Goal: Transaction & Acquisition: Purchase product/service

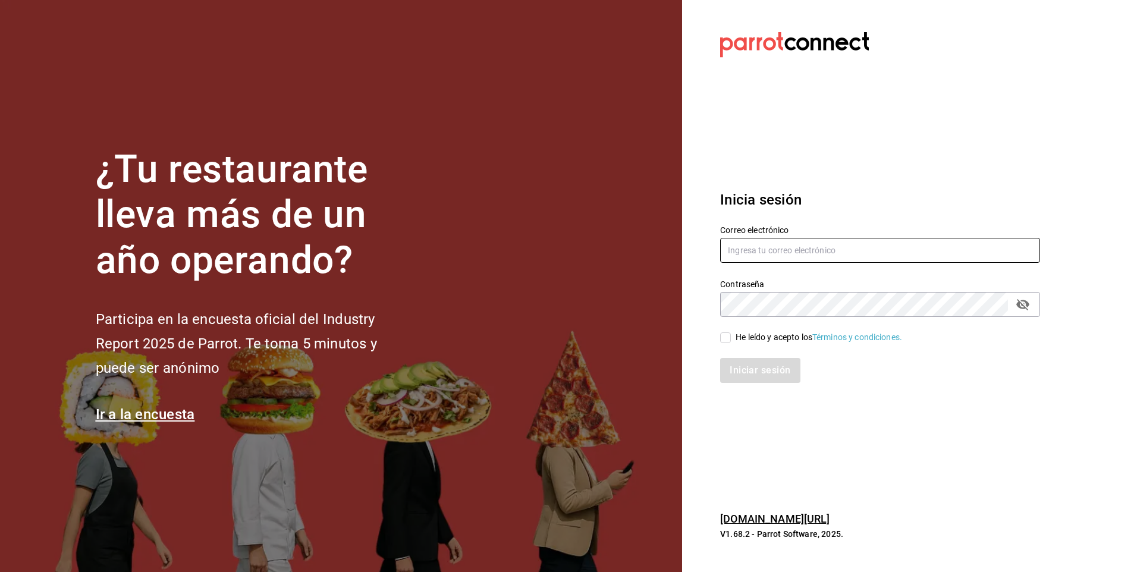
type input "facdonpedro@gmail.com"
click at [726, 339] on input "He leído y acepto los Términos y condiciones." at bounding box center [725, 337] width 11 height 11
checkbox input "true"
click at [737, 376] on button "Iniciar sesión" at bounding box center [760, 370] width 81 height 25
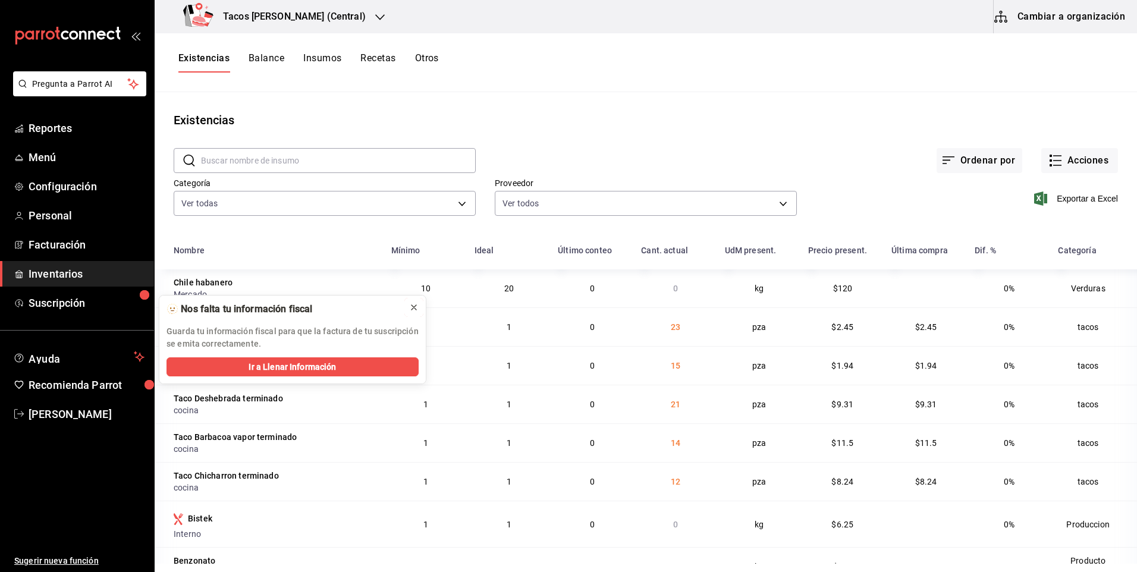
click at [414, 308] on icon at bounding box center [414, 308] width 10 height 10
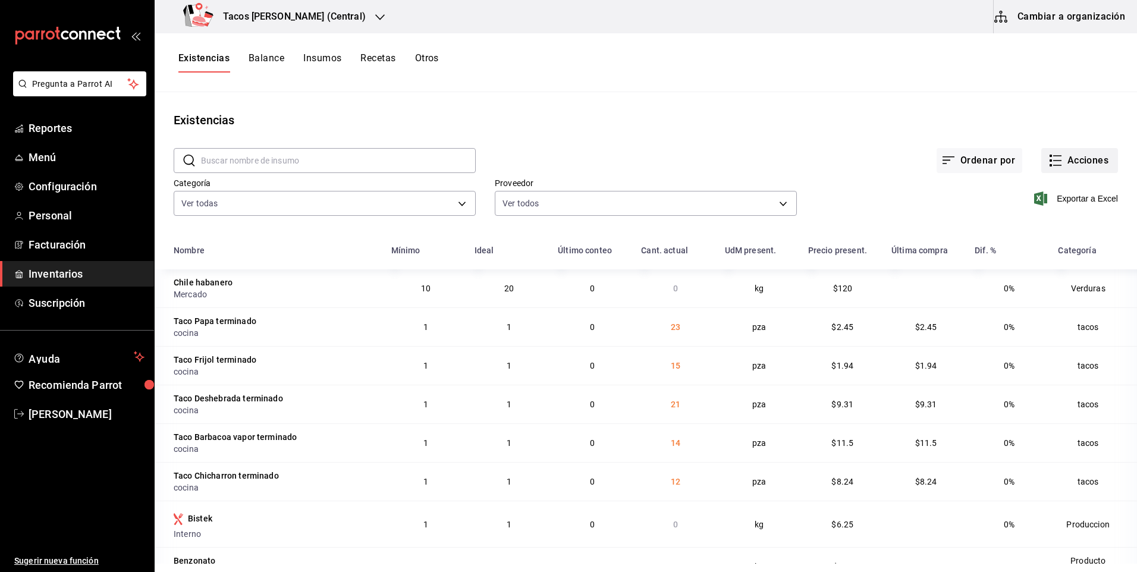
click at [1079, 162] on button "Acciones" at bounding box center [1079, 160] width 77 height 25
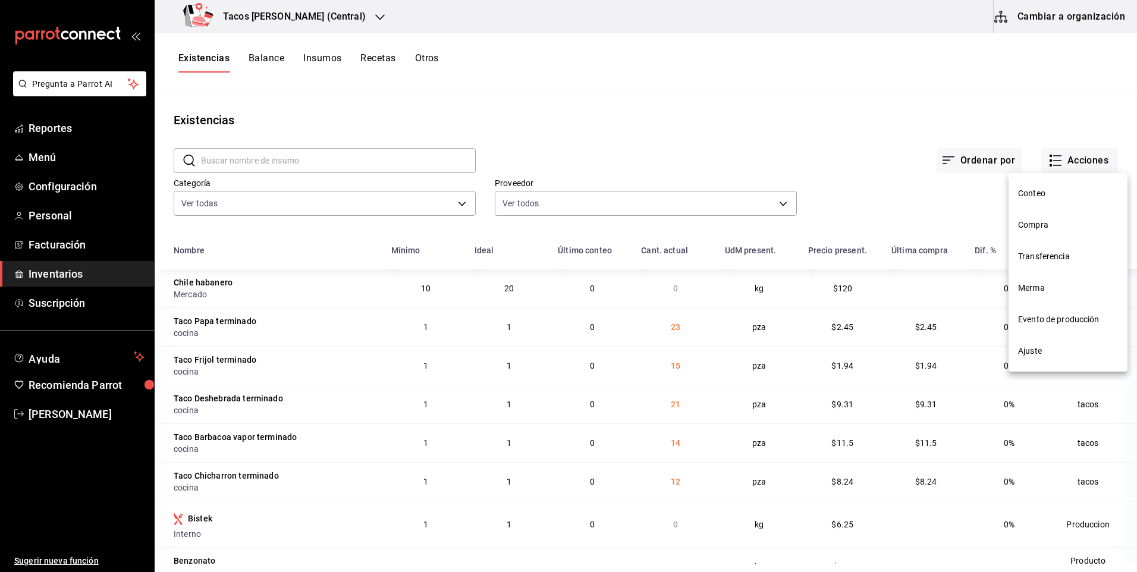
click at [1051, 285] on span "Merma" at bounding box center [1068, 288] width 100 height 12
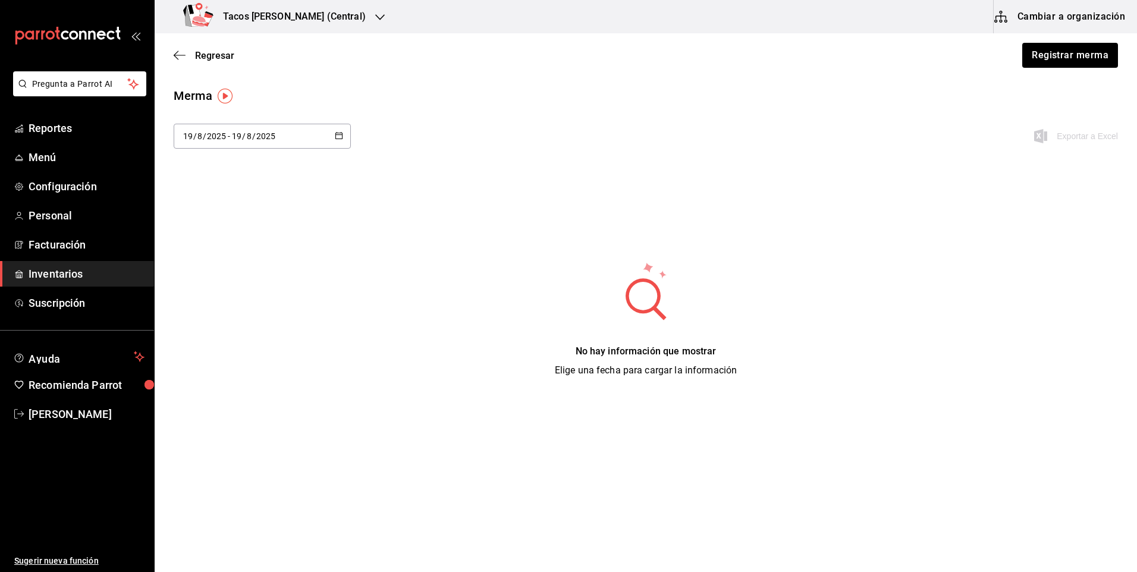
click at [232, 137] on input "19" at bounding box center [236, 136] width 11 height 10
click at [218, 198] on li "Ayer" at bounding box center [230, 200] width 112 height 27
type input "2025-08-18"
type input "18"
type input "2025-08-18"
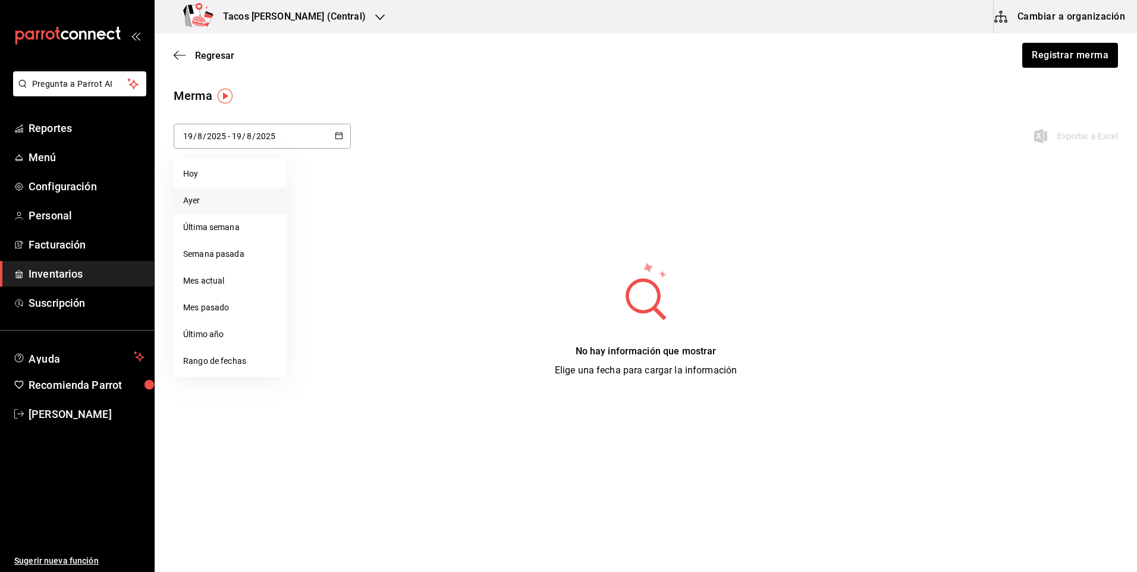
type input "18"
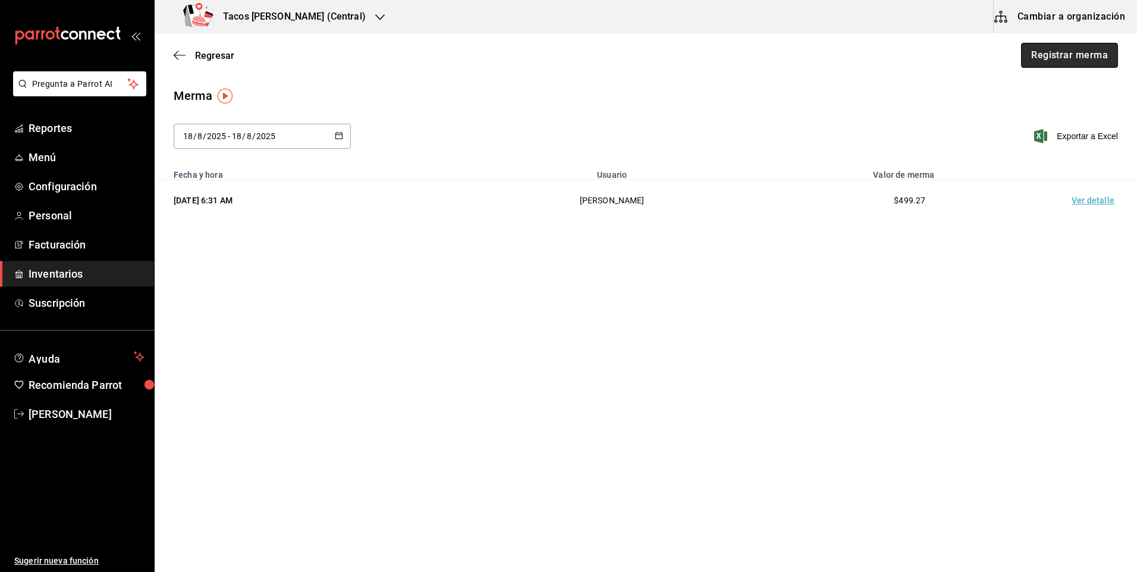
click at [1039, 51] on button "Registrar merma" at bounding box center [1069, 55] width 97 height 25
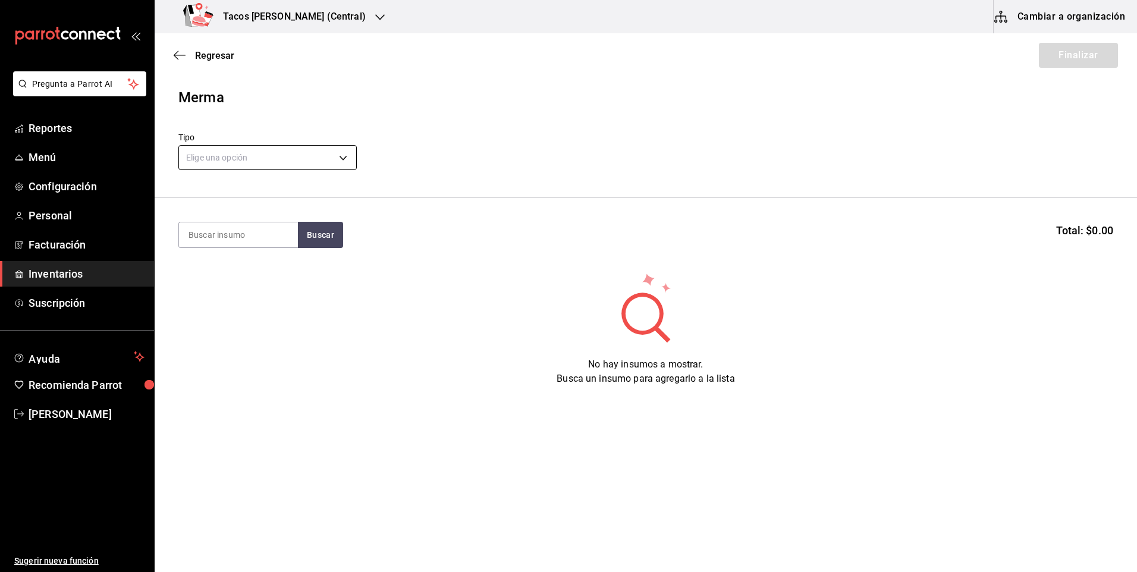
click at [205, 155] on body "Pregunta a Parrot AI Reportes Menú Configuración Personal Facturación Inventari…" at bounding box center [568, 252] width 1137 height 505
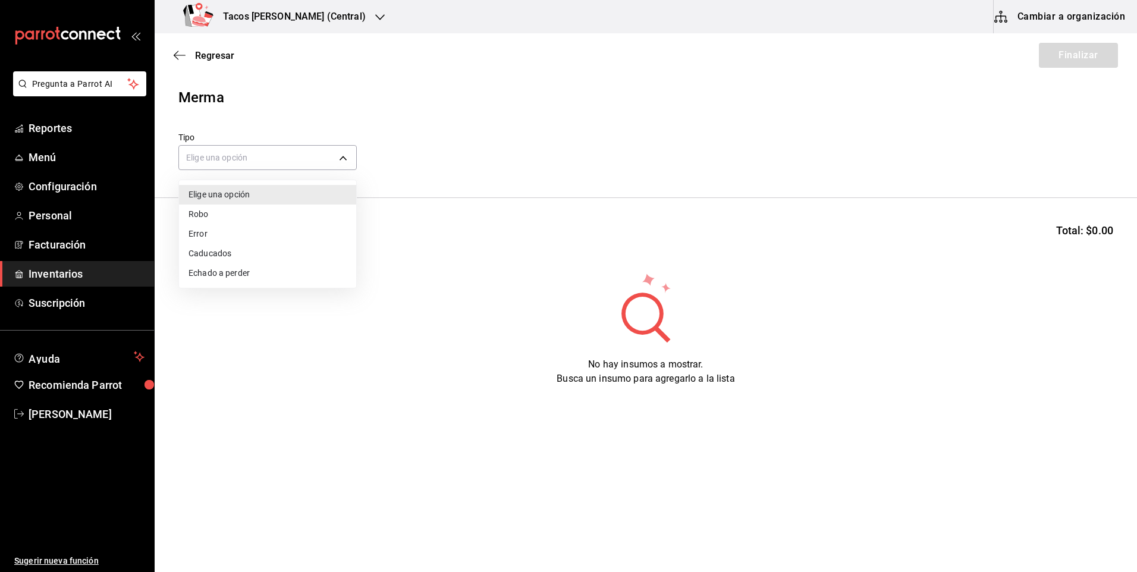
click at [224, 266] on li "Echado a perder" at bounding box center [267, 273] width 177 height 20
type input "SPOILED"
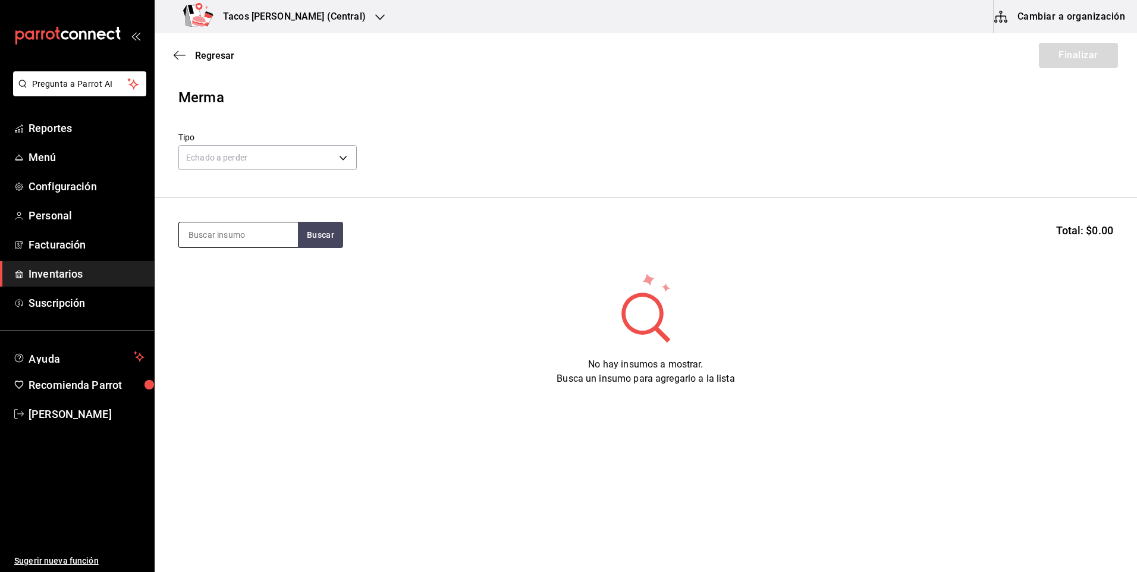
click at [239, 238] on input at bounding box center [238, 234] width 119 height 25
type input "des"
click at [309, 234] on button "Buscar" at bounding box center [320, 235] width 45 height 26
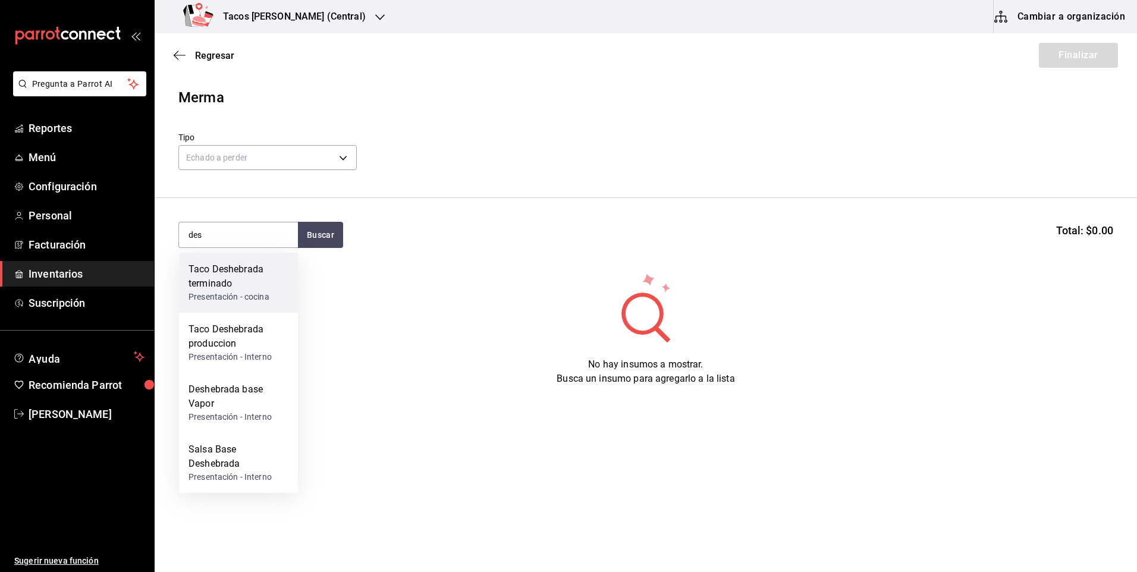
click at [227, 292] on div "Presentación - cocina" at bounding box center [238, 297] width 100 height 12
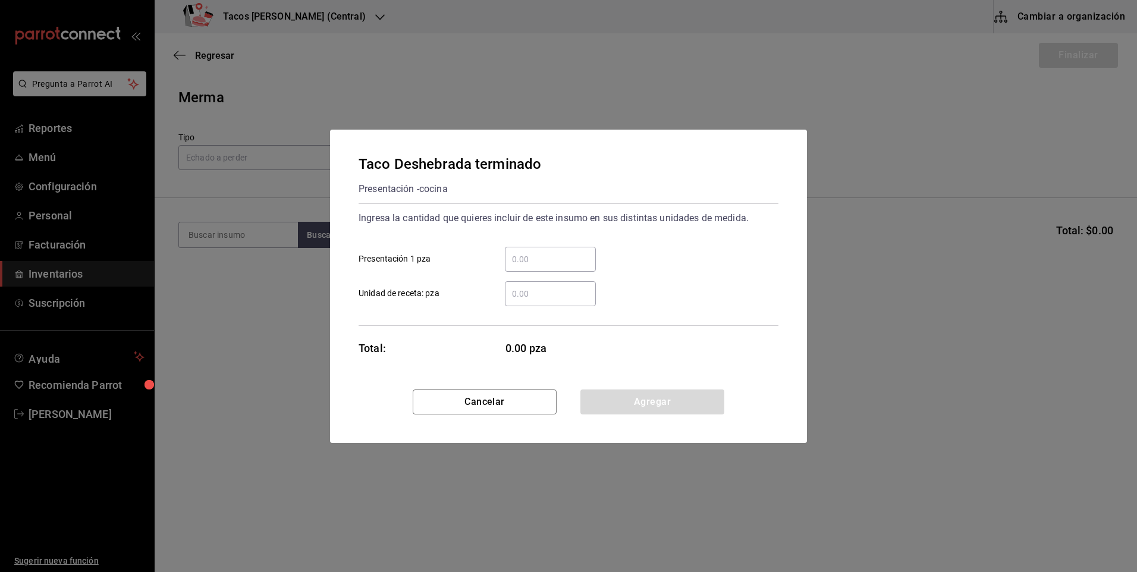
click at [520, 259] on input "​ Presentación 1 pza" at bounding box center [550, 259] width 91 height 14
type input "21"
drag, startPoint x: 600, startPoint y: 395, endPoint x: 593, endPoint y: 392, distance: 7.4
click at [599, 396] on button "Agregar" at bounding box center [652, 401] width 144 height 25
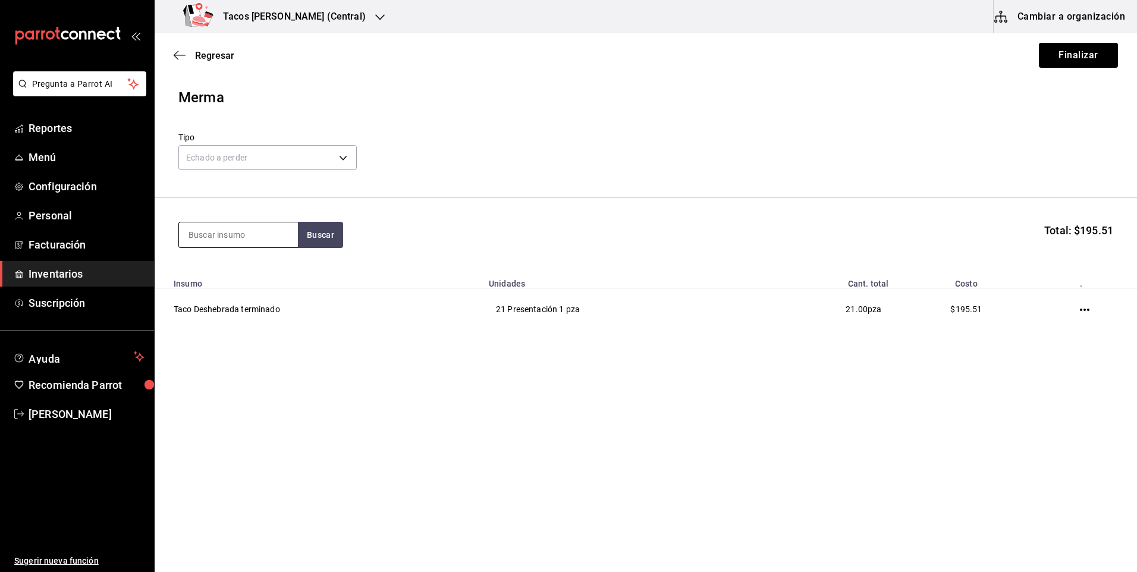
click at [230, 236] on input at bounding box center [238, 234] width 119 height 25
type input "pap"
click at [326, 235] on button "Buscar" at bounding box center [320, 235] width 45 height 26
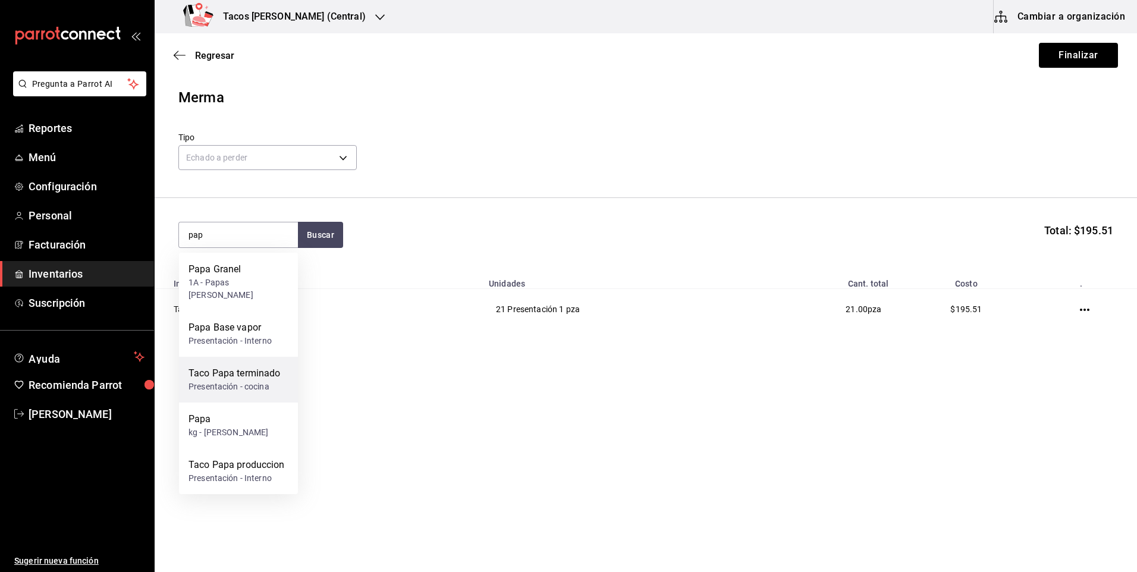
click at [269, 366] on div "Taco Papa terminado" at bounding box center [234, 373] width 92 height 14
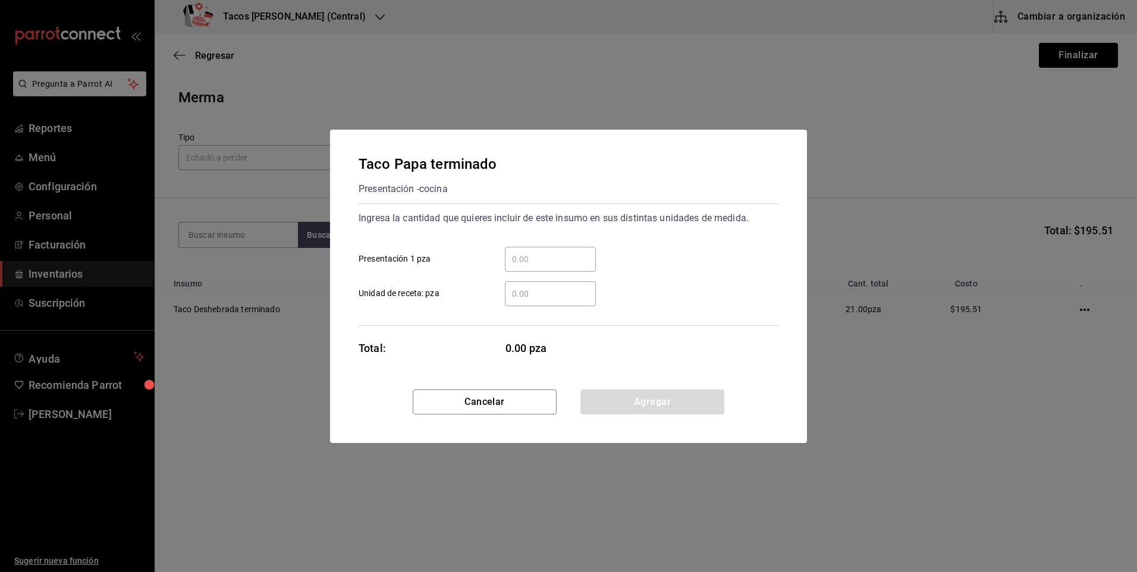
click at [529, 251] on div "​" at bounding box center [550, 259] width 91 height 25
click at [529, 252] on input "​ Presentación 1 pza" at bounding box center [550, 259] width 91 height 14
type input "23"
click at [594, 398] on button "Agregar" at bounding box center [652, 401] width 144 height 25
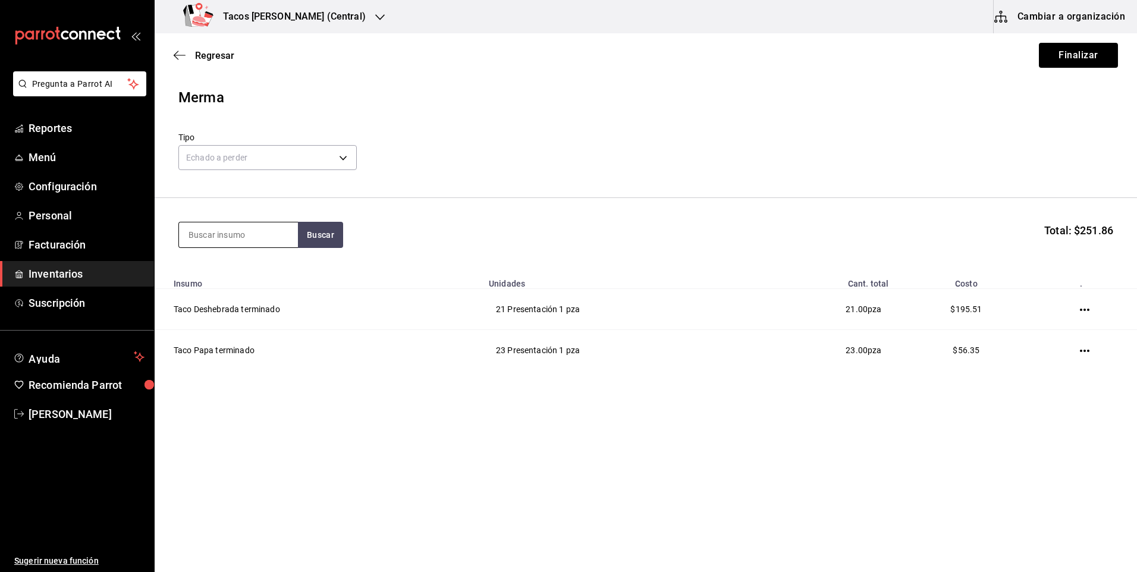
click at [224, 232] on input at bounding box center [238, 234] width 119 height 25
type input "frij"
click at [308, 236] on button "Buscar" at bounding box center [320, 235] width 45 height 26
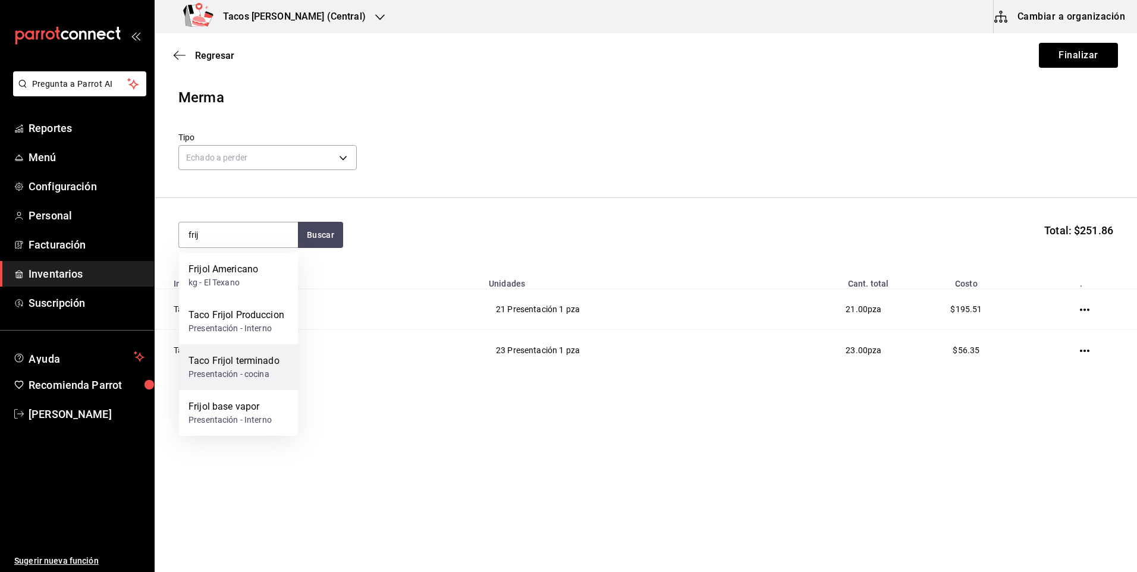
click at [265, 374] on div "Presentación - cocina" at bounding box center [233, 374] width 91 height 12
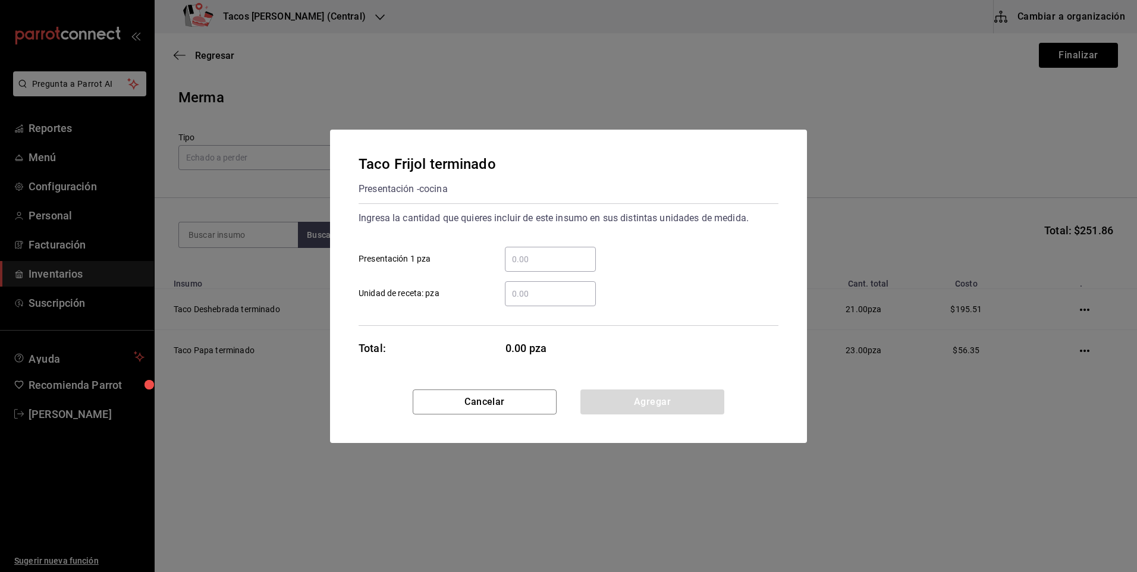
click at [512, 256] on input "​ Presentación 1 pza" at bounding box center [550, 259] width 91 height 14
type input "15"
click at [621, 396] on button "Agregar" at bounding box center [652, 401] width 144 height 25
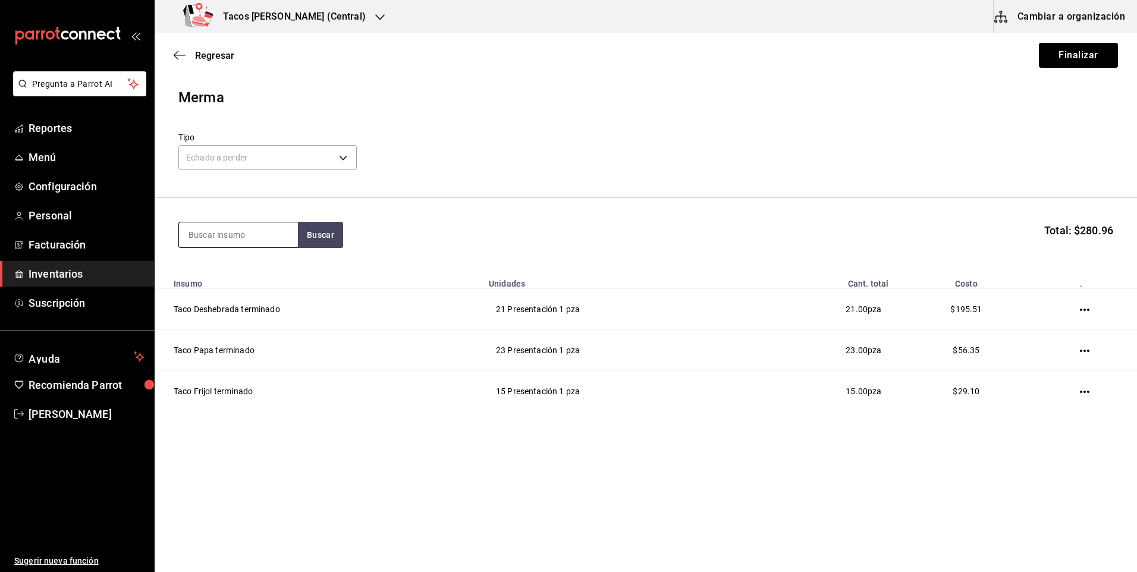
click at [238, 232] on input at bounding box center [238, 234] width 119 height 25
type input "chi"
click at [323, 235] on button "Buscar" at bounding box center [320, 235] width 45 height 26
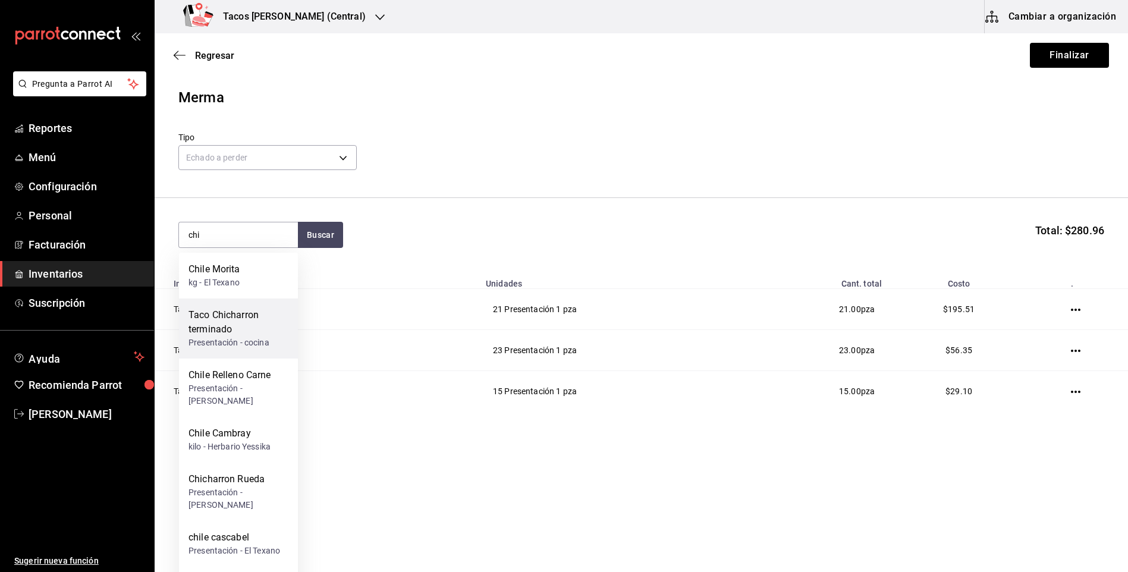
click at [251, 331] on div "Taco Chicharron terminado" at bounding box center [238, 322] width 100 height 29
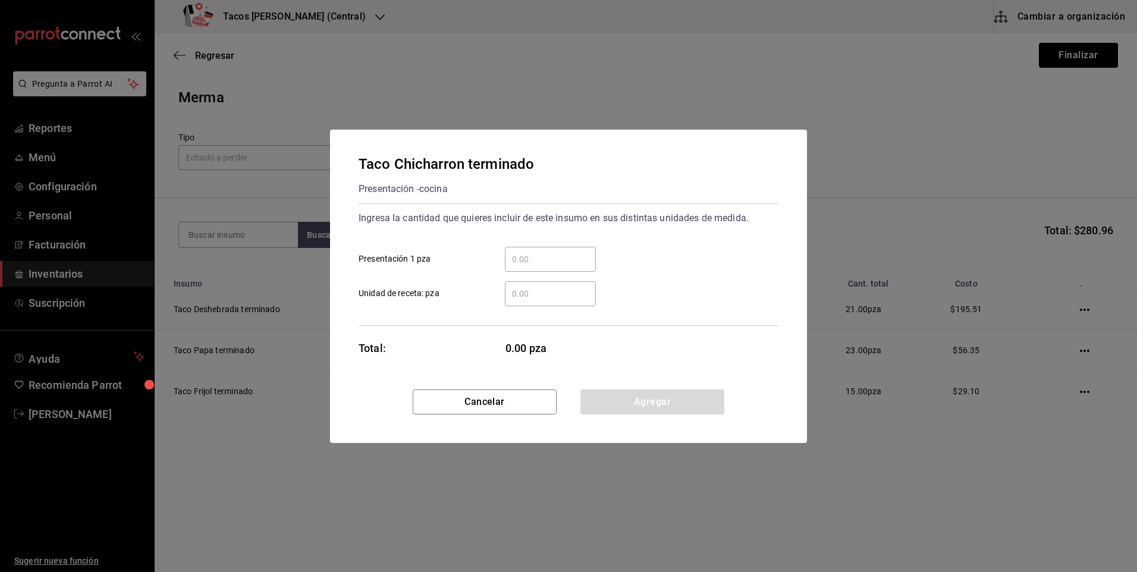
click at [540, 266] on div "​" at bounding box center [550, 259] width 91 height 25
click at [540, 266] on input "​ Presentación 1 pza" at bounding box center [550, 259] width 91 height 14
type input "12"
click at [605, 404] on button "Agregar" at bounding box center [652, 401] width 144 height 25
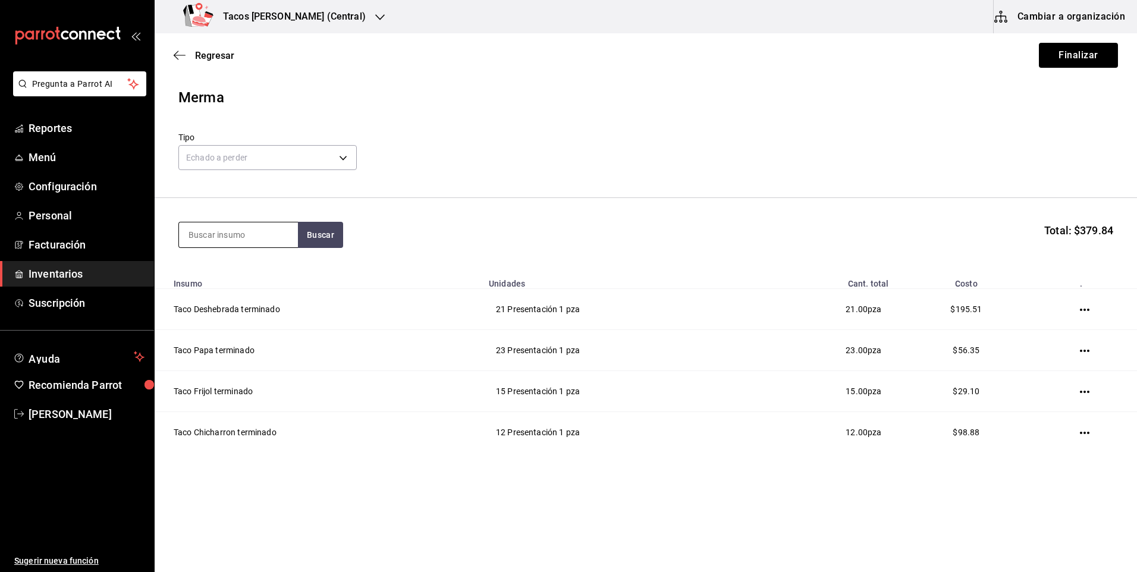
click at [254, 236] on input at bounding box center [238, 234] width 119 height 25
type input "barb"
click at [309, 234] on button "Buscar" at bounding box center [320, 235] width 45 height 26
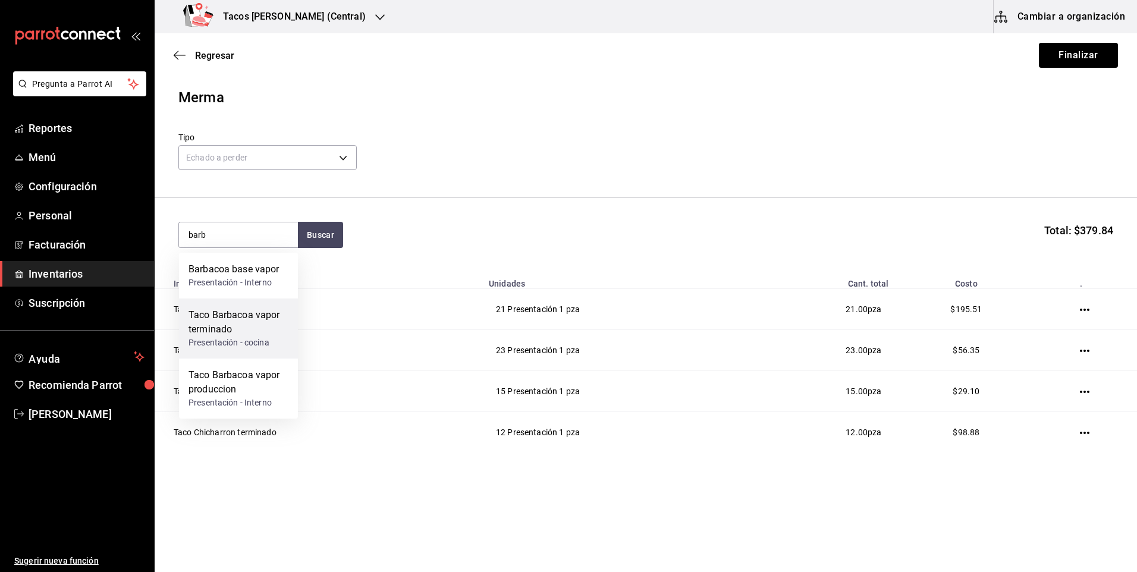
click at [267, 326] on div "Taco Barbacoa vapor terminado" at bounding box center [238, 322] width 100 height 29
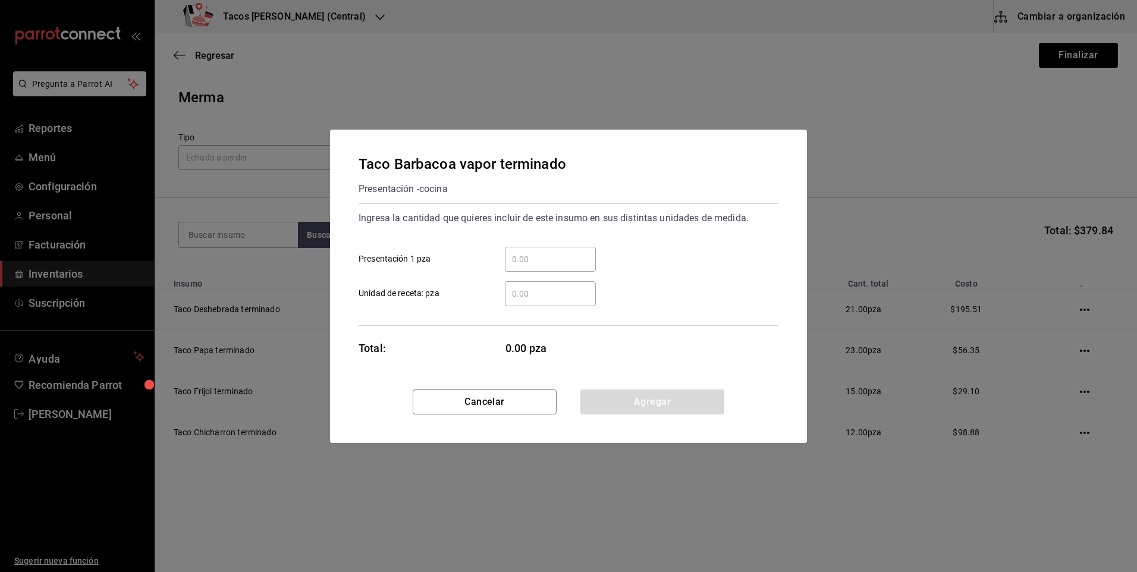
click at [553, 263] on input "​ Presentación 1 pza" at bounding box center [550, 259] width 91 height 14
type input "14"
click at [634, 397] on button "Agregar" at bounding box center [652, 401] width 144 height 25
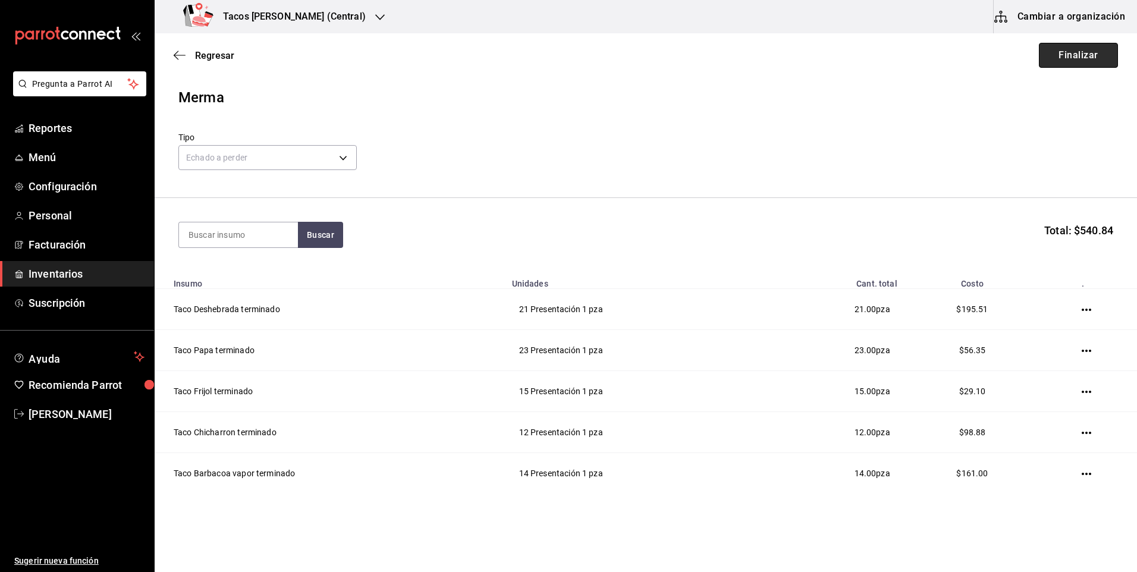
click at [1041, 48] on button "Finalizar" at bounding box center [1077, 55] width 79 height 25
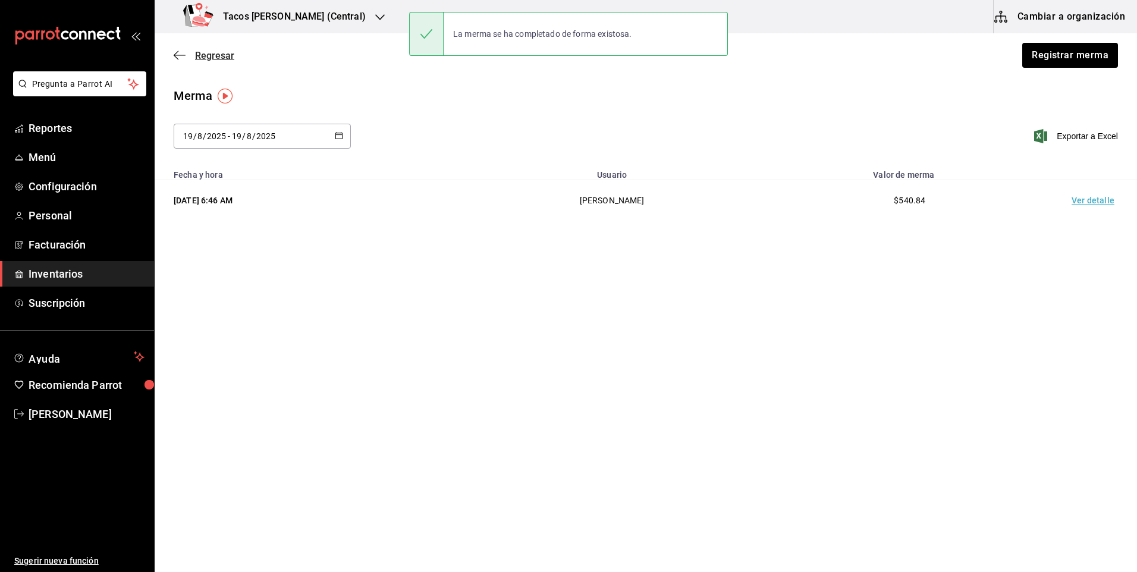
click at [181, 59] on icon "button" at bounding box center [180, 55] width 12 height 11
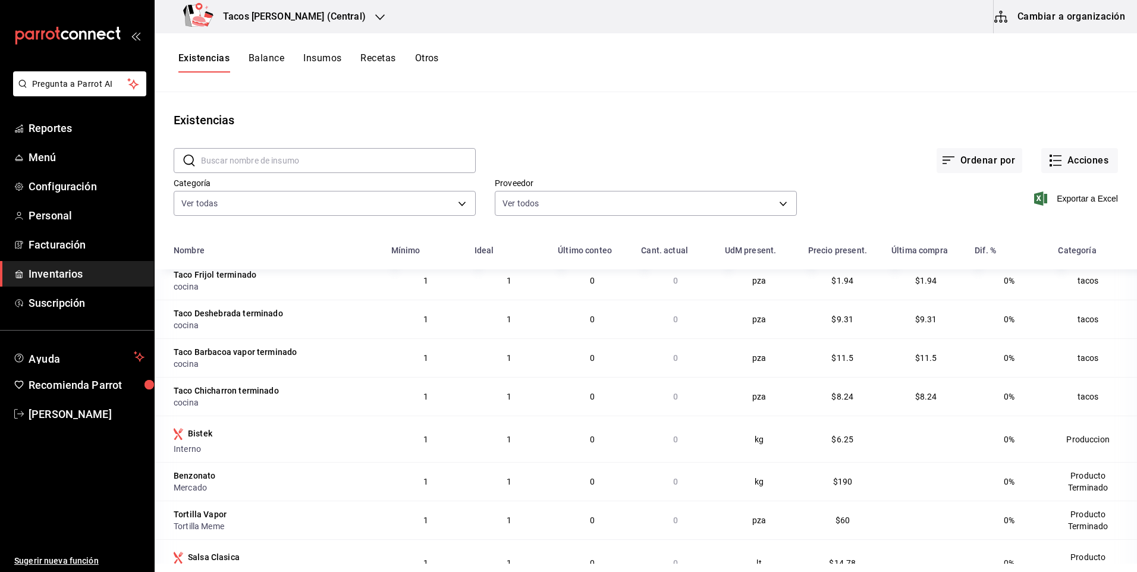
scroll to position [59, 0]
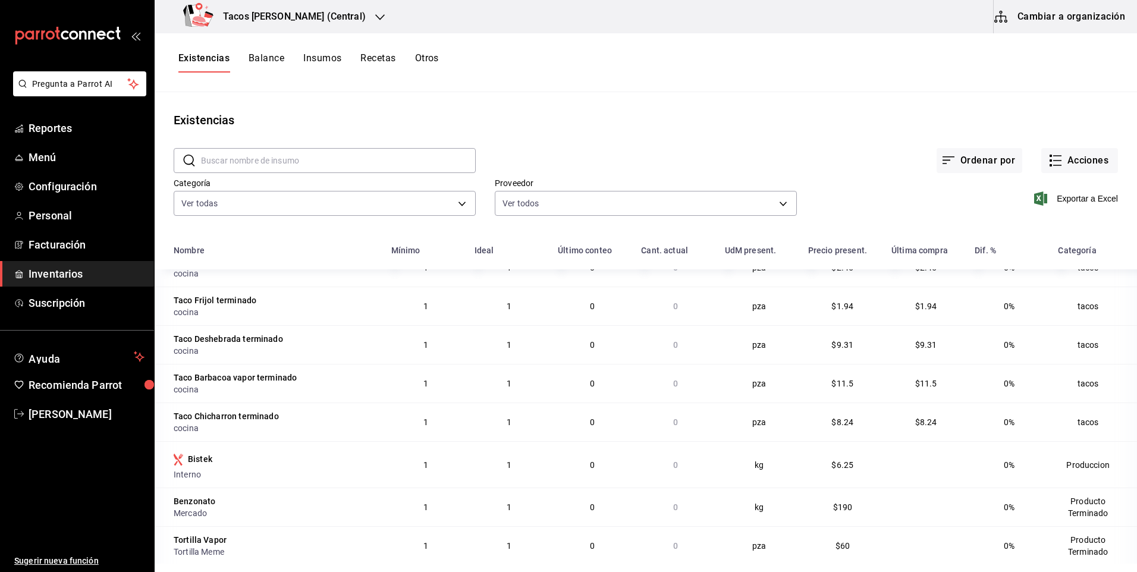
click at [317, 20] on h3 "Tacos Don Pedro (Central)" at bounding box center [289, 17] width 152 height 14
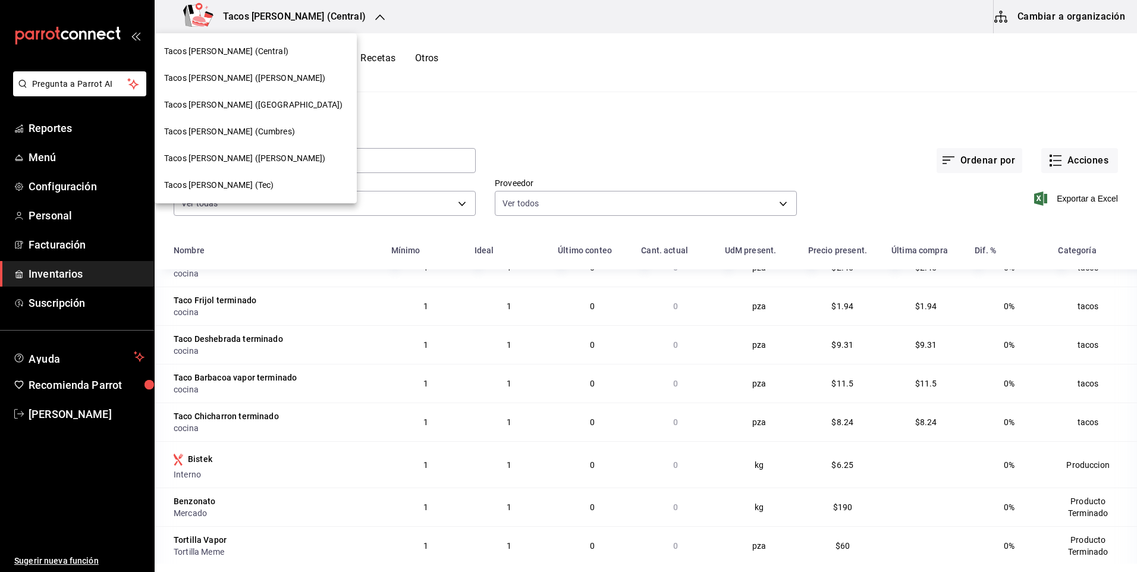
click at [273, 77] on div "Tacos [PERSON_NAME] ([PERSON_NAME])" at bounding box center [255, 78] width 183 height 12
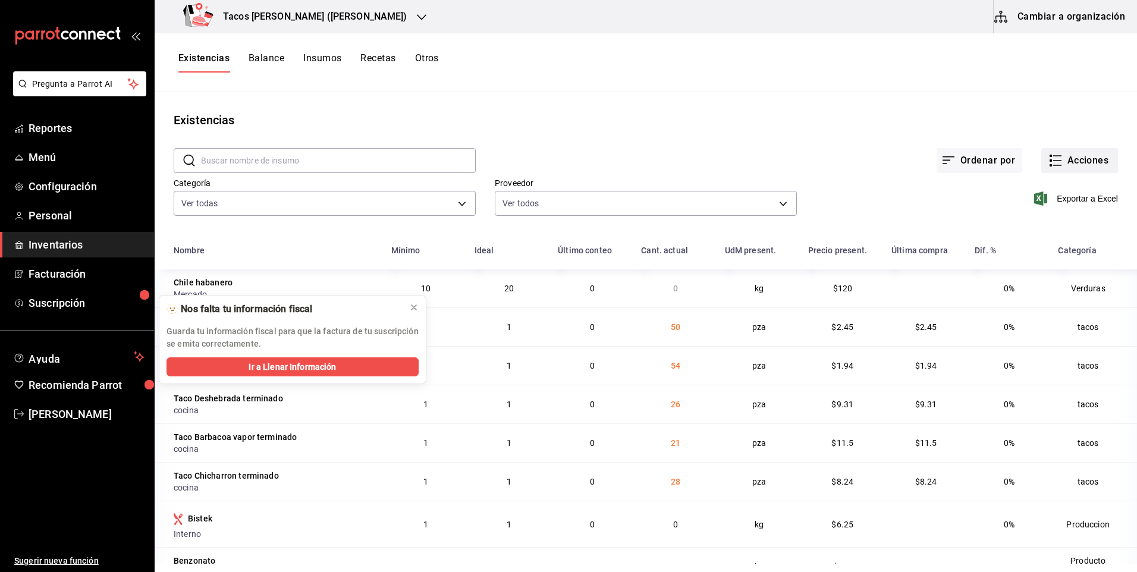
click at [1087, 158] on button "Acciones" at bounding box center [1079, 160] width 77 height 25
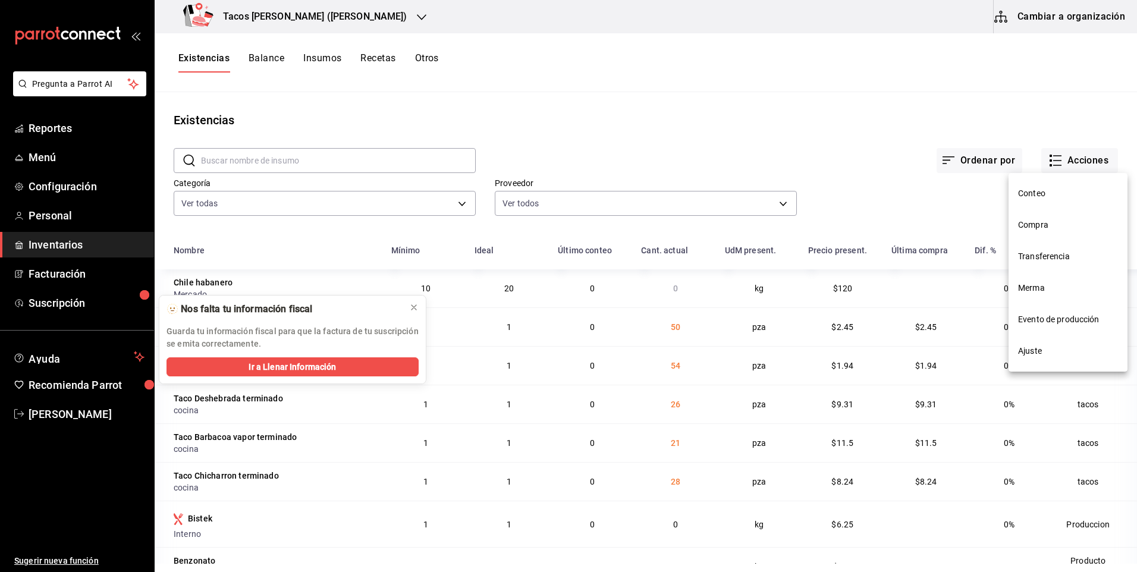
click at [1046, 282] on span "Merma" at bounding box center [1068, 288] width 100 height 12
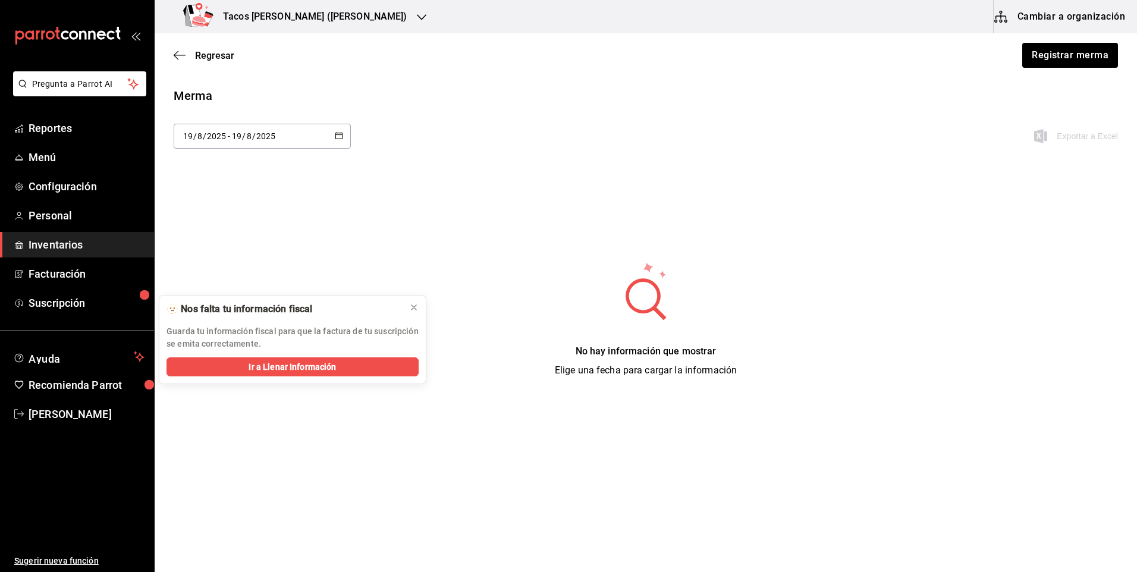
click at [287, 134] on div "2025-08-19 19 / 8 / 2025 - 2025-08-19 19 / 8 / 2025" at bounding box center [262, 136] width 177 height 25
click at [252, 200] on li "Ayer" at bounding box center [230, 200] width 112 height 27
type input "2025-08-18"
type input "18"
type input "2025-08-18"
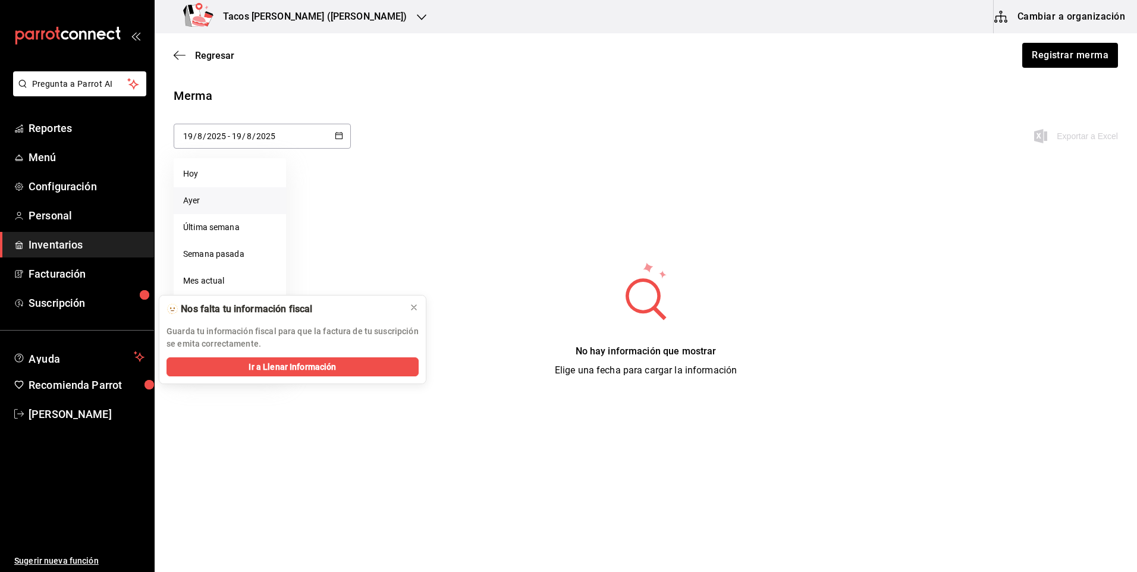
type input "18"
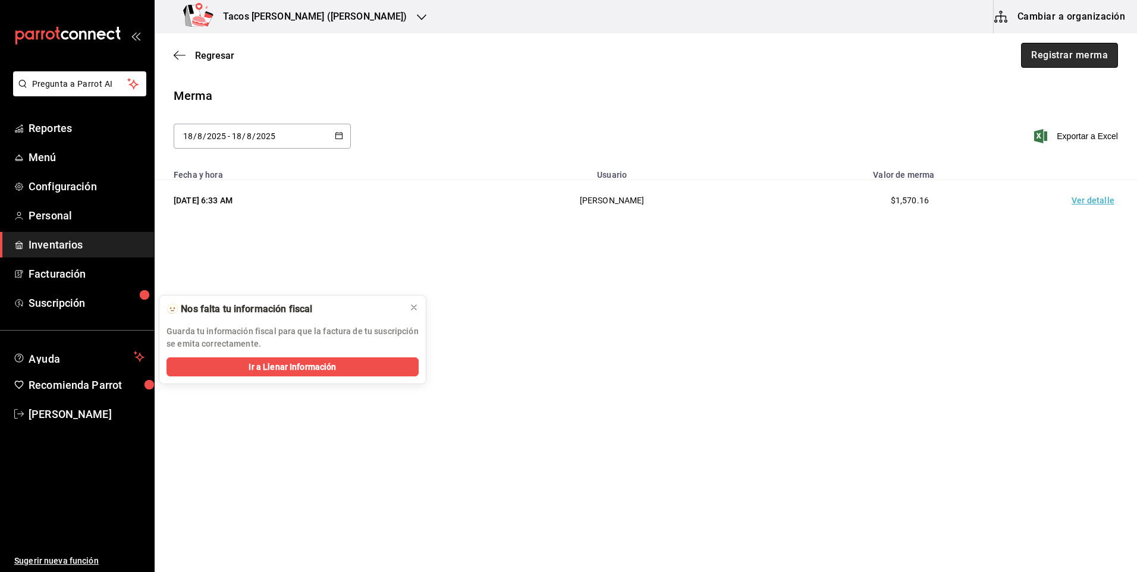
click at [1075, 59] on button "Registrar merma" at bounding box center [1069, 55] width 97 height 25
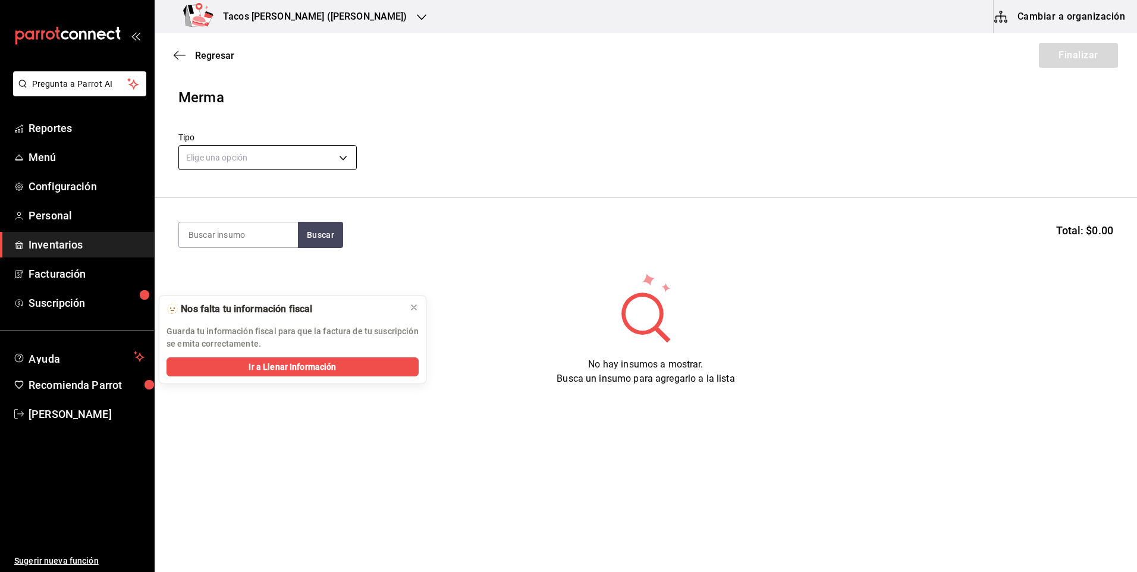
click at [257, 157] on body "Pregunta a Parrot AI Reportes Menú Configuración Personal Inventarios Facturaci…" at bounding box center [568, 252] width 1137 height 505
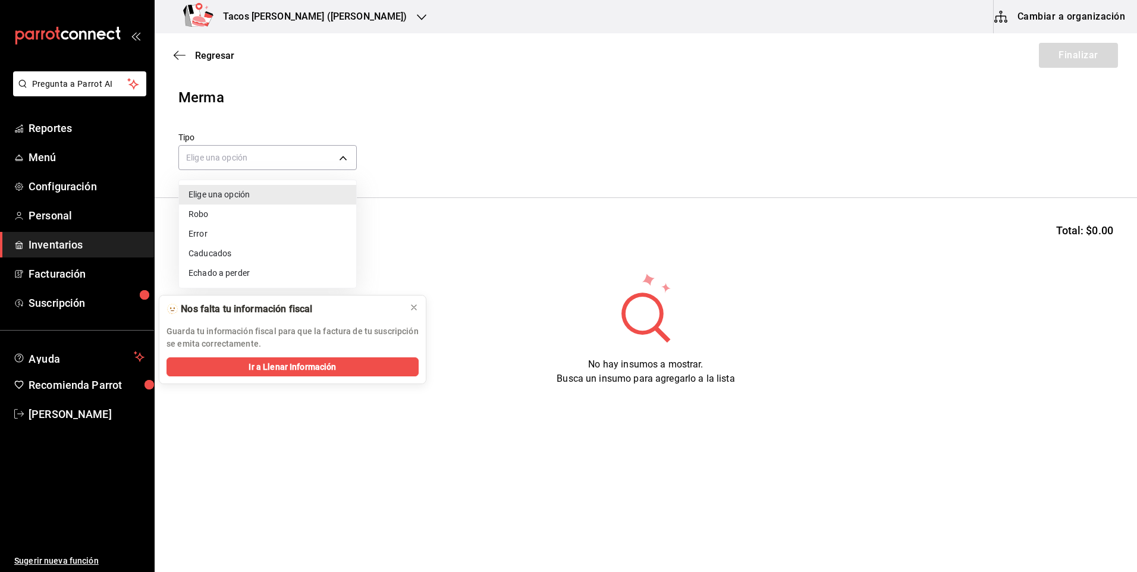
click at [256, 273] on li "Echado a perder" at bounding box center [267, 273] width 177 height 20
type input "SPOILED"
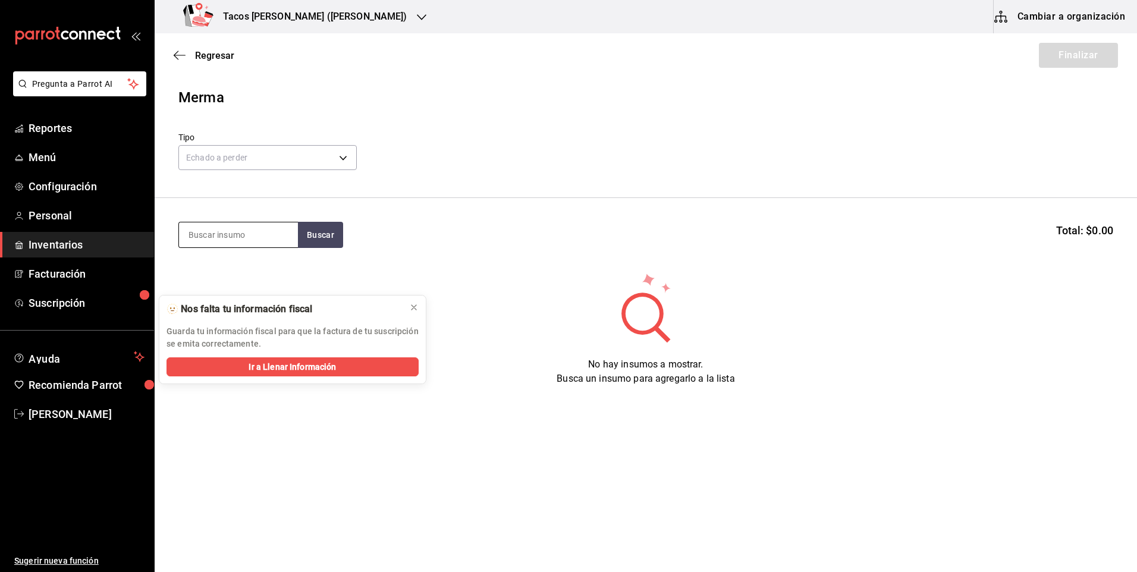
click at [240, 240] on input at bounding box center [238, 234] width 119 height 25
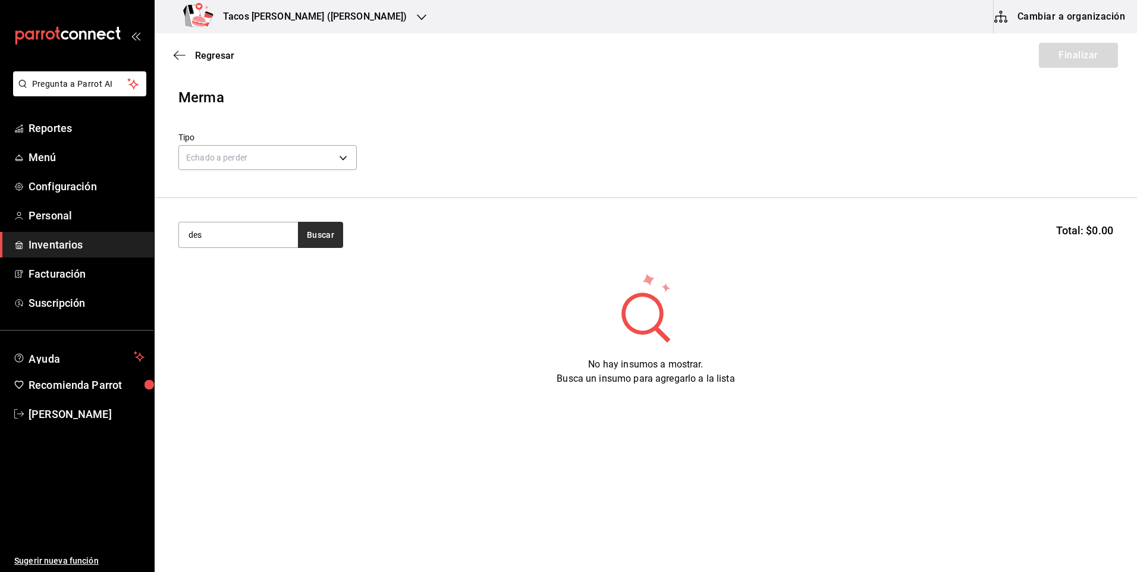
type input "des"
click at [314, 236] on button "Buscar" at bounding box center [320, 235] width 45 height 26
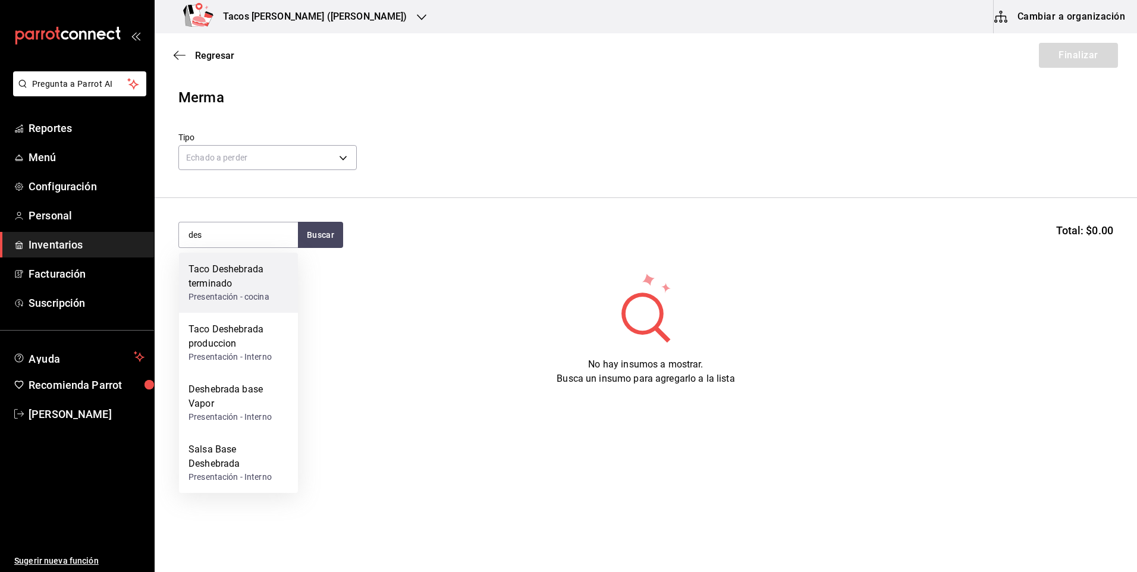
click at [252, 290] on div "Taco Deshebrada terminado" at bounding box center [238, 276] width 100 height 29
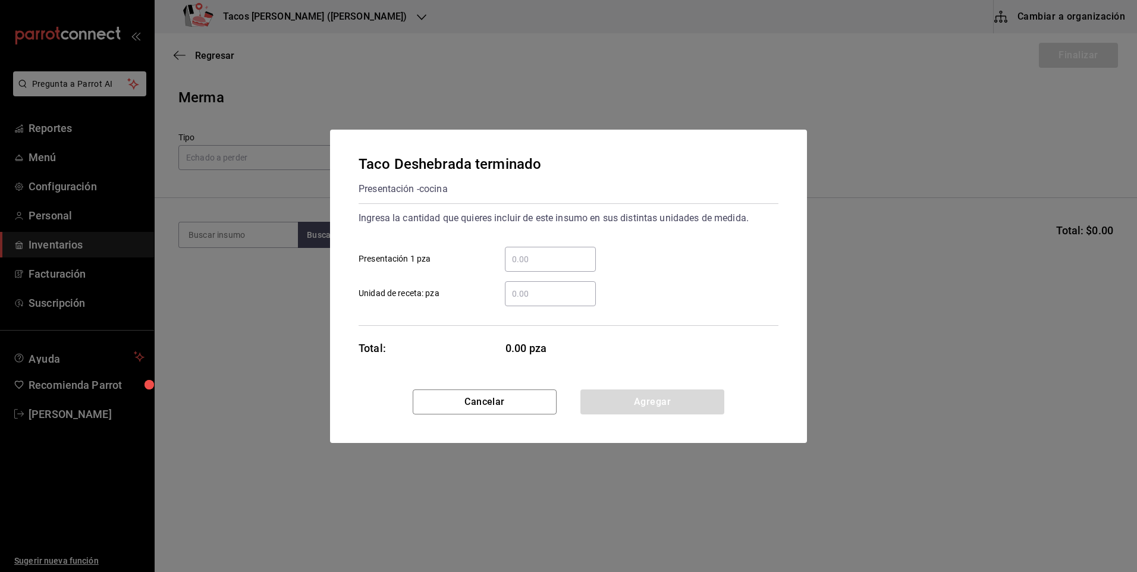
click at [524, 265] on input "​ Presentación 1 pza" at bounding box center [550, 259] width 91 height 14
type input "26"
click at [641, 407] on button "Agregar" at bounding box center [652, 401] width 144 height 25
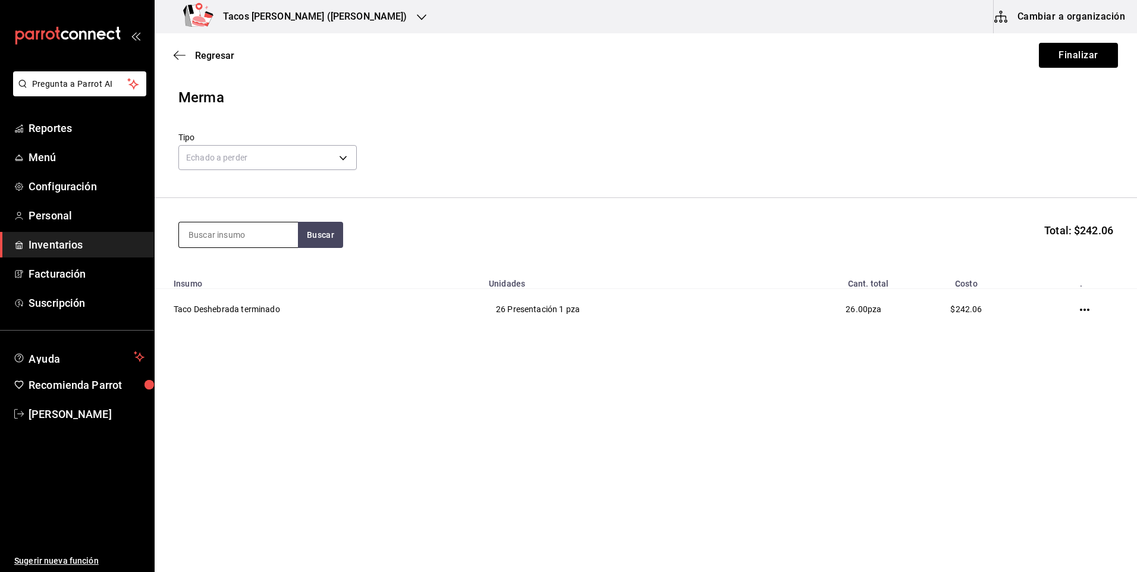
click at [233, 241] on input at bounding box center [238, 234] width 119 height 25
type input "pap"
click at [301, 236] on button "Buscar" at bounding box center [320, 235] width 45 height 26
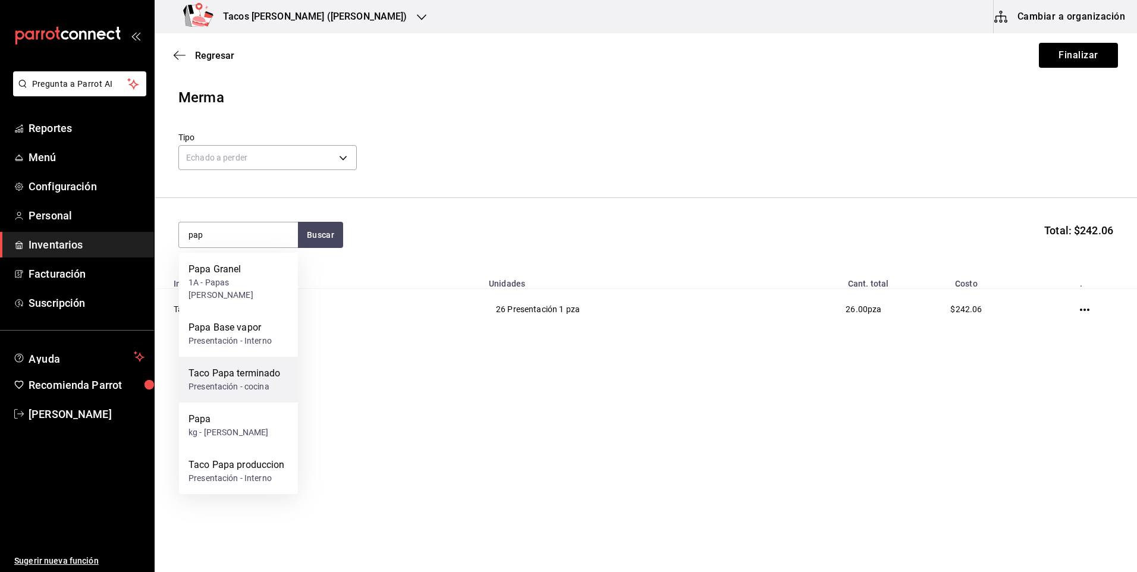
click at [238, 366] on div "Taco Papa terminado" at bounding box center [234, 373] width 92 height 14
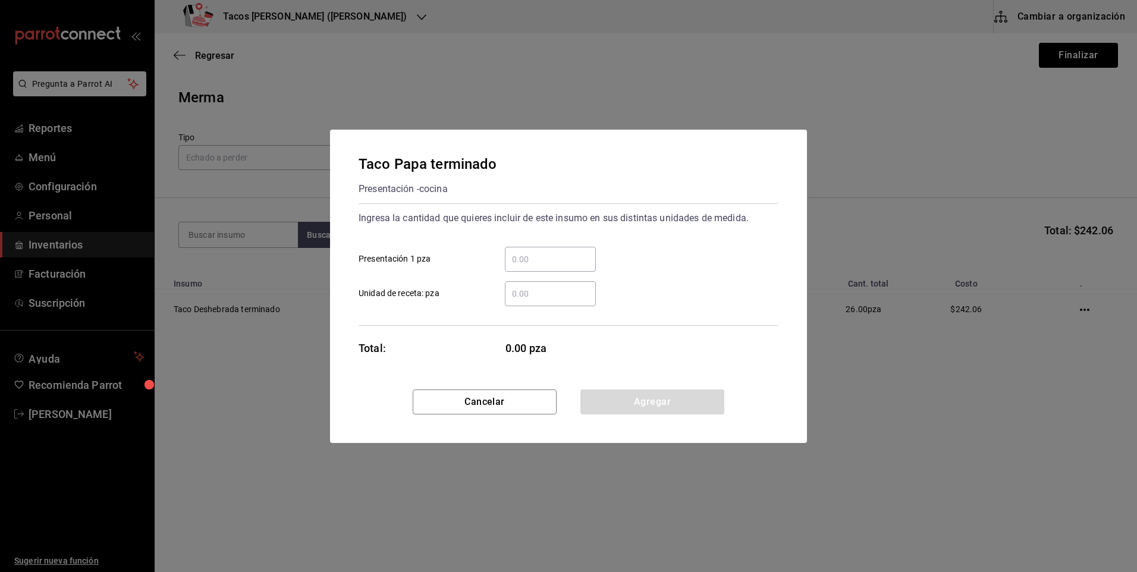
click at [521, 260] on input "​ Presentación 1 pza" at bounding box center [550, 259] width 91 height 14
type input "50"
click at [631, 401] on button "Agregar" at bounding box center [652, 401] width 144 height 25
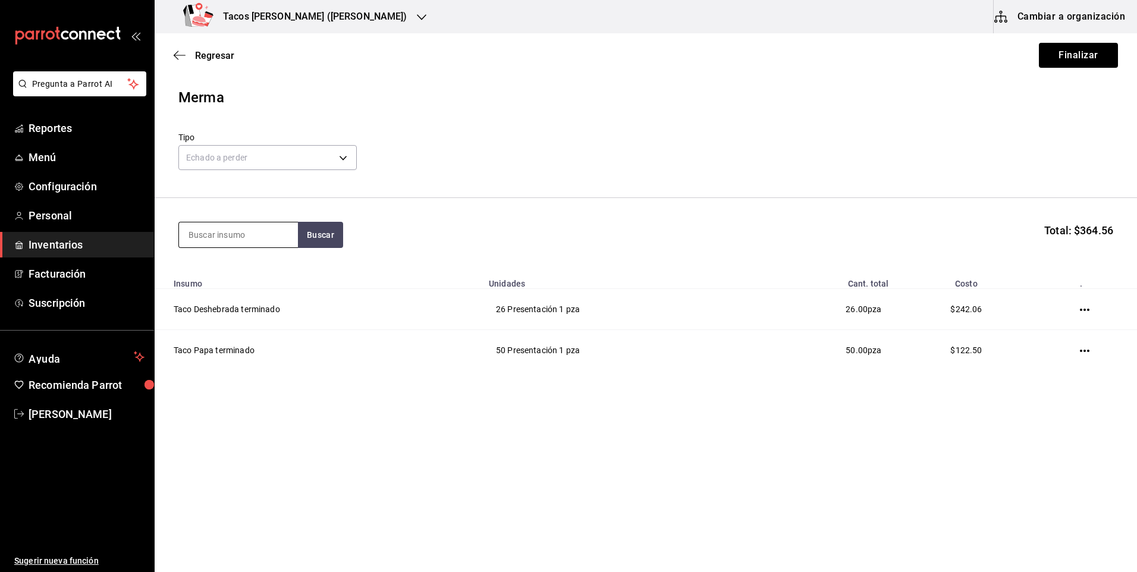
click at [198, 233] on input at bounding box center [238, 234] width 119 height 25
type input "frij"
click at [331, 226] on button "Buscar" at bounding box center [320, 235] width 45 height 26
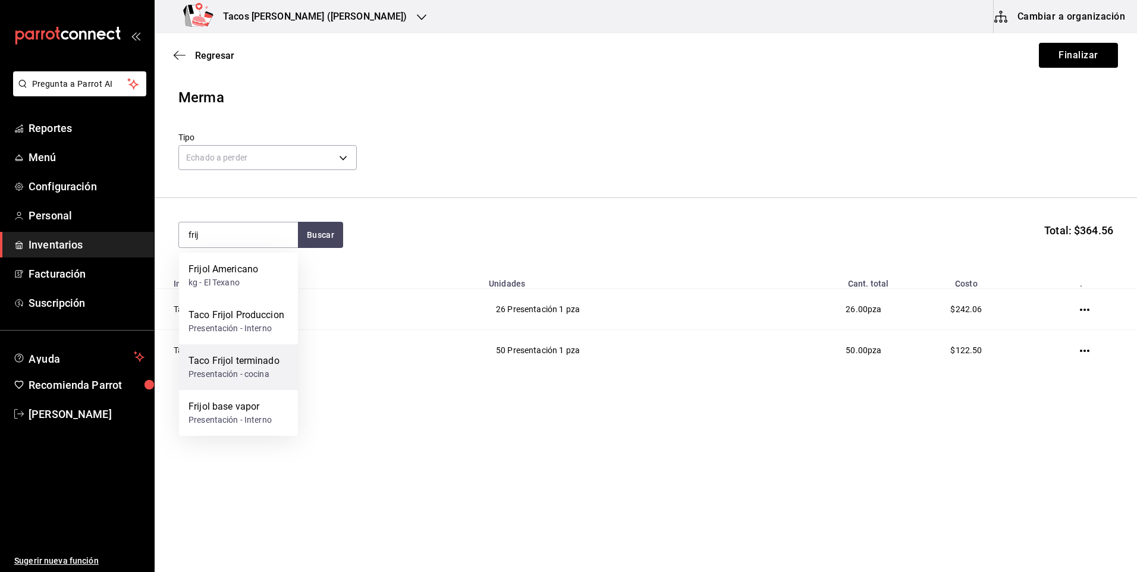
click at [250, 363] on div "Taco Frijol terminado" at bounding box center [233, 361] width 91 height 14
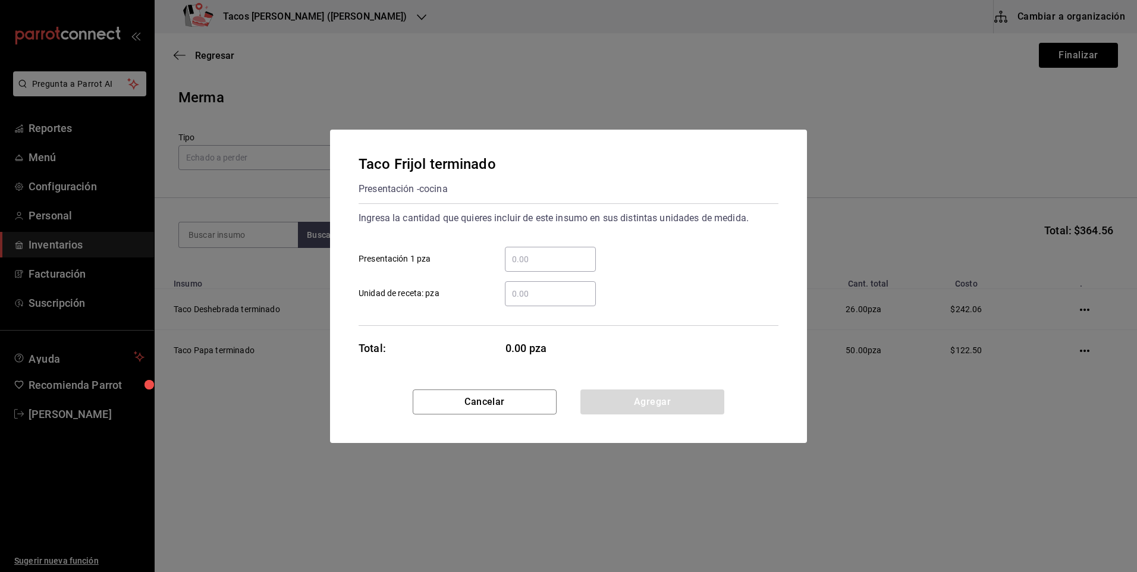
click at [539, 259] on input "​ Presentación 1 pza" at bounding box center [550, 259] width 91 height 14
type input "54"
click at [641, 406] on button "Agregar" at bounding box center [652, 401] width 144 height 25
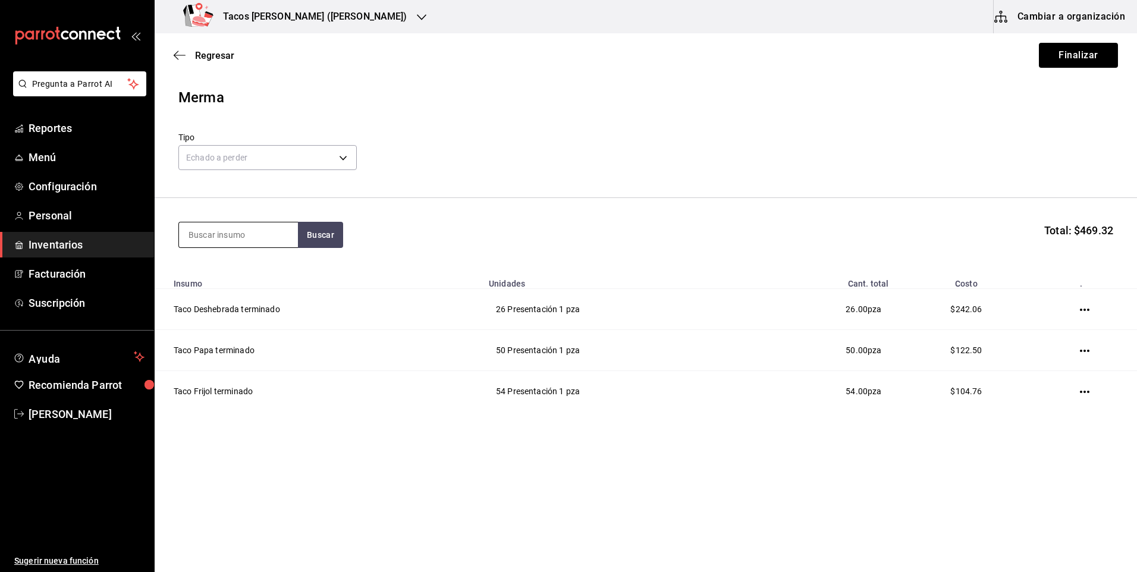
click at [224, 237] on input at bounding box center [238, 234] width 119 height 25
type input "chi"
click at [332, 234] on button "Buscar" at bounding box center [320, 235] width 45 height 26
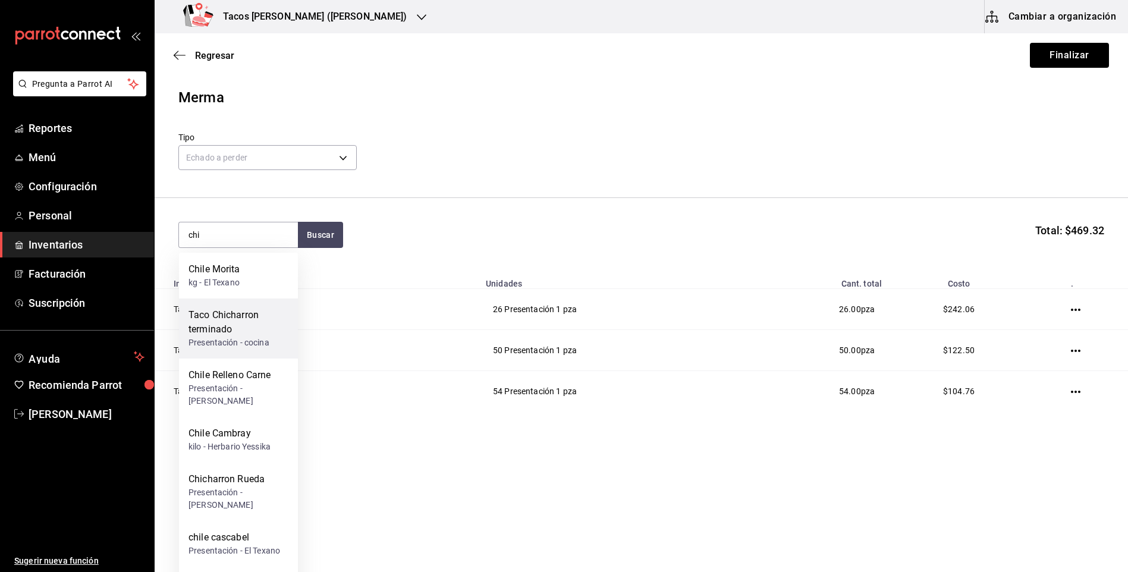
click at [262, 321] on div "Taco Chicharron terminado" at bounding box center [238, 322] width 100 height 29
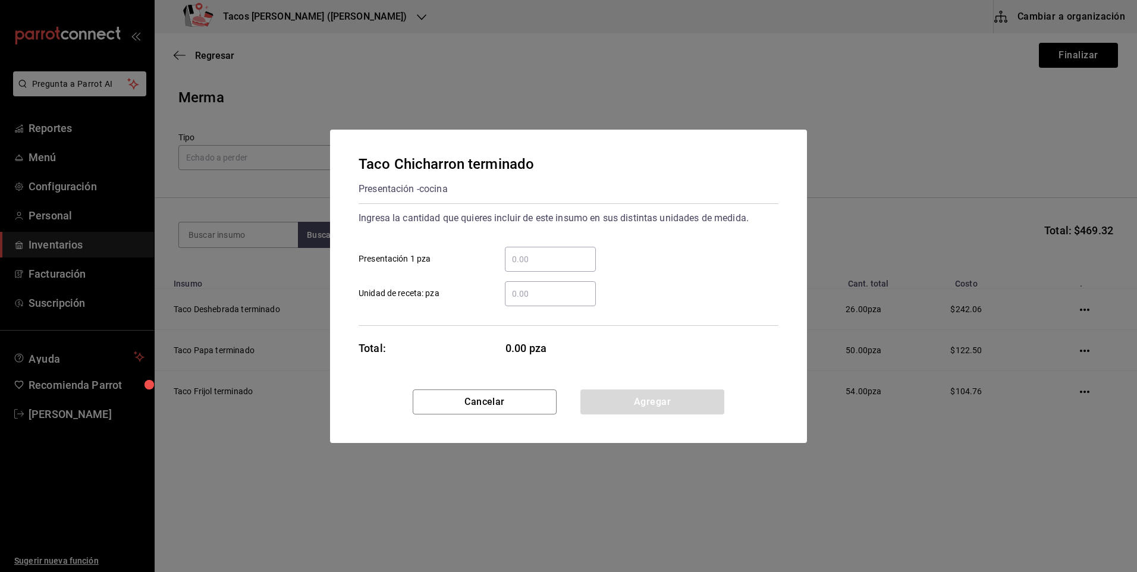
click at [572, 267] on div "​" at bounding box center [550, 259] width 91 height 25
click at [572, 266] on input "​ Presentación 1 pza" at bounding box center [550, 259] width 91 height 14
type input "28"
drag, startPoint x: 632, startPoint y: 402, endPoint x: 572, endPoint y: 368, distance: 69.2
click at [631, 402] on button "Agregar" at bounding box center [652, 401] width 144 height 25
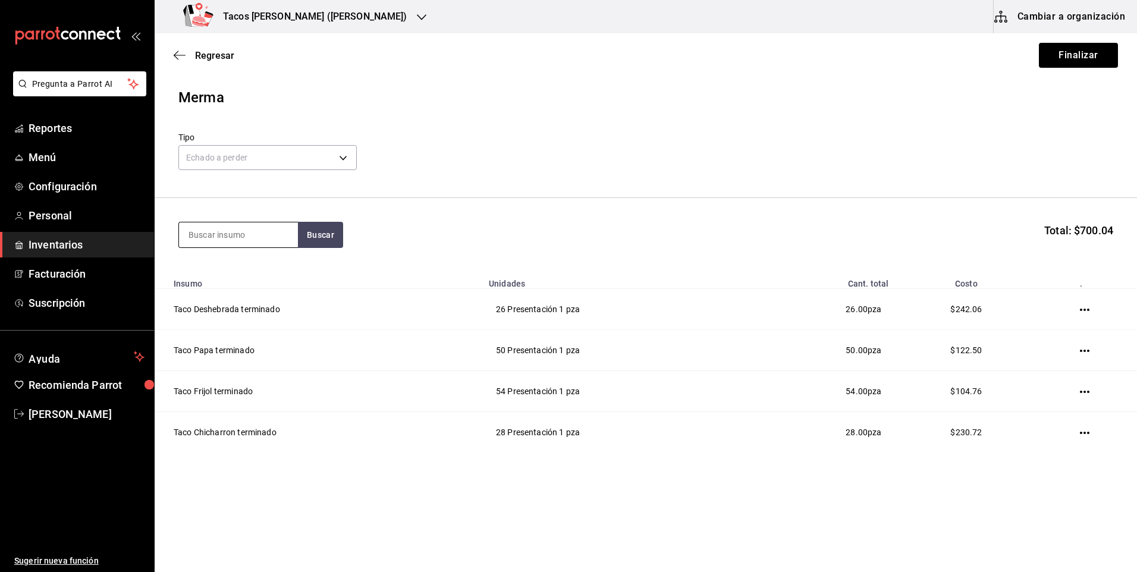
click at [218, 234] on input at bounding box center [238, 234] width 119 height 25
type input "barb"
click at [305, 233] on button "Buscar" at bounding box center [320, 235] width 45 height 26
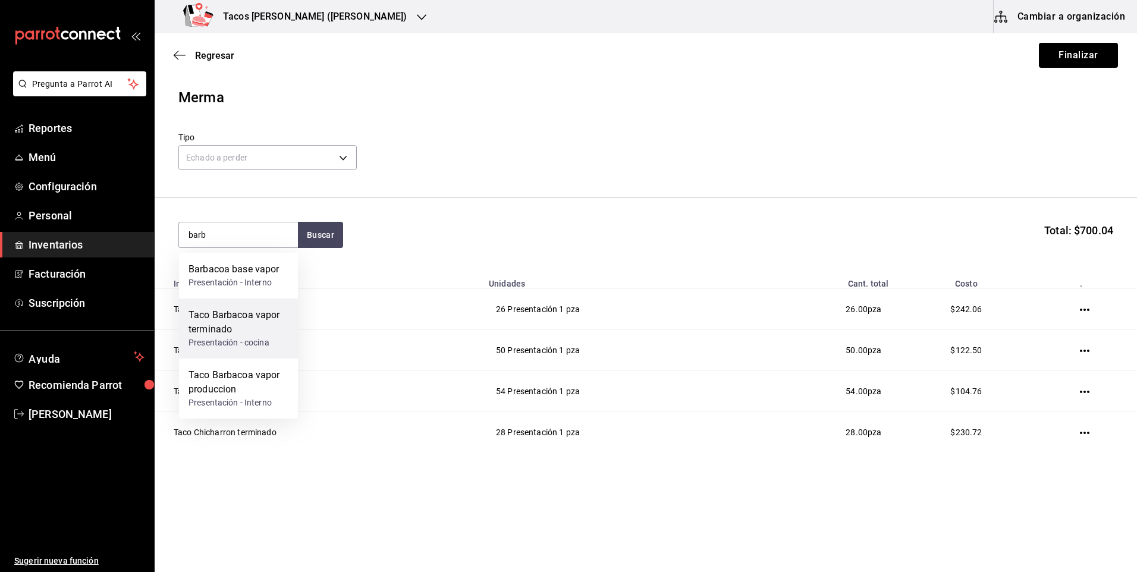
click at [256, 322] on div "Taco Barbacoa vapor terminado" at bounding box center [238, 322] width 100 height 29
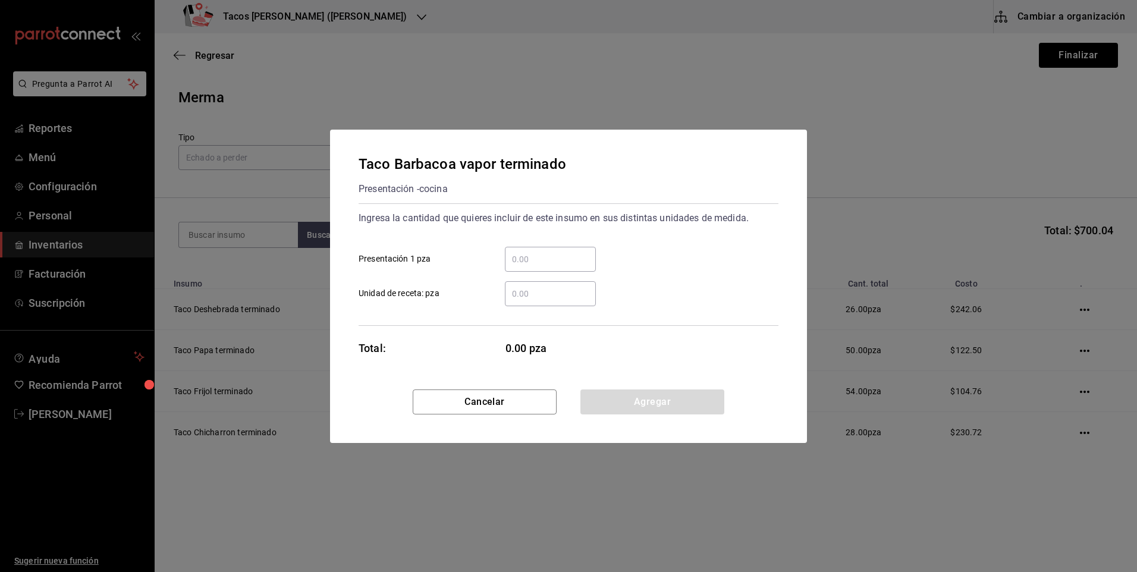
click at [520, 250] on div "​" at bounding box center [550, 259] width 91 height 25
click at [520, 252] on input "​ Presentación 1 pza" at bounding box center [550, 259] width 91 height 14
type input "21"
click at [599, 405] on button "Agregar" at bounding box center [652, 401] width 144 height 25
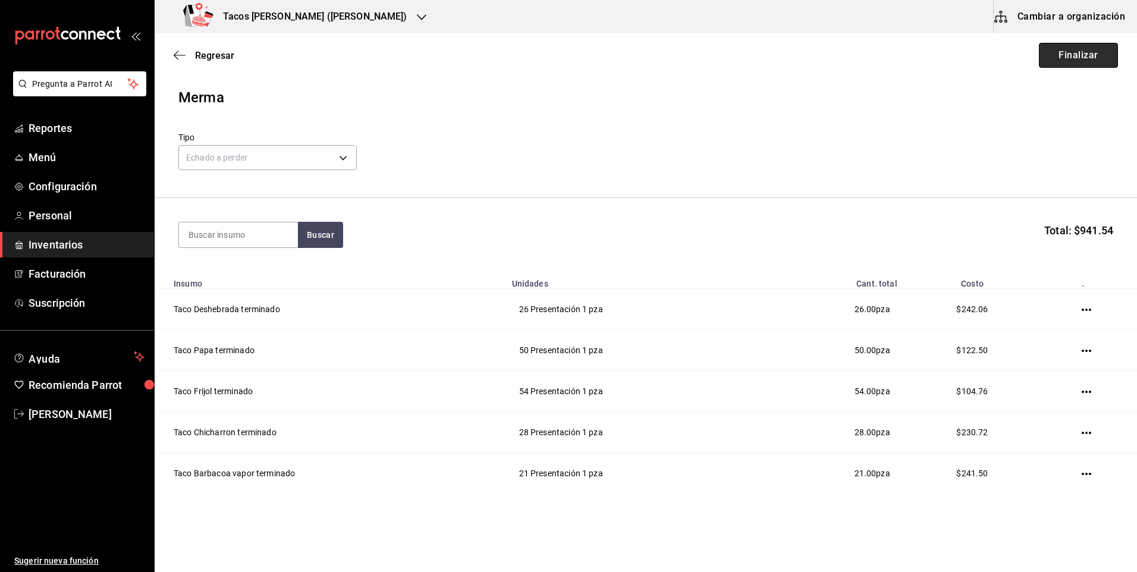
click at [1073, 53] on button "Finalizar" at bounding box center [1077, 55] width 79 height 25
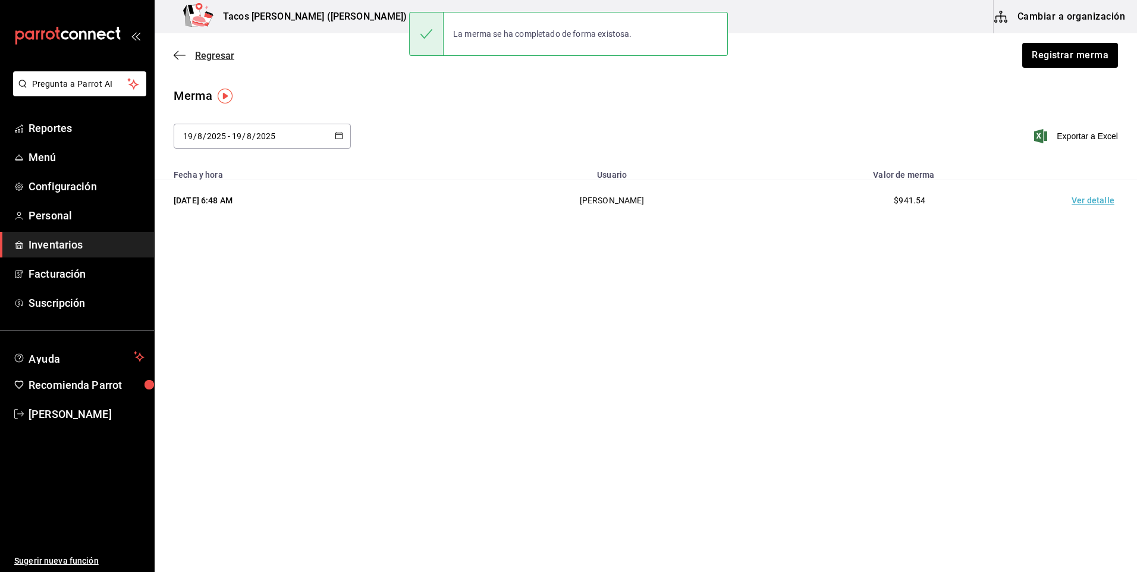
click at [175, 58] on icon "button" at bounding box center [180, 55] width 12 height 11
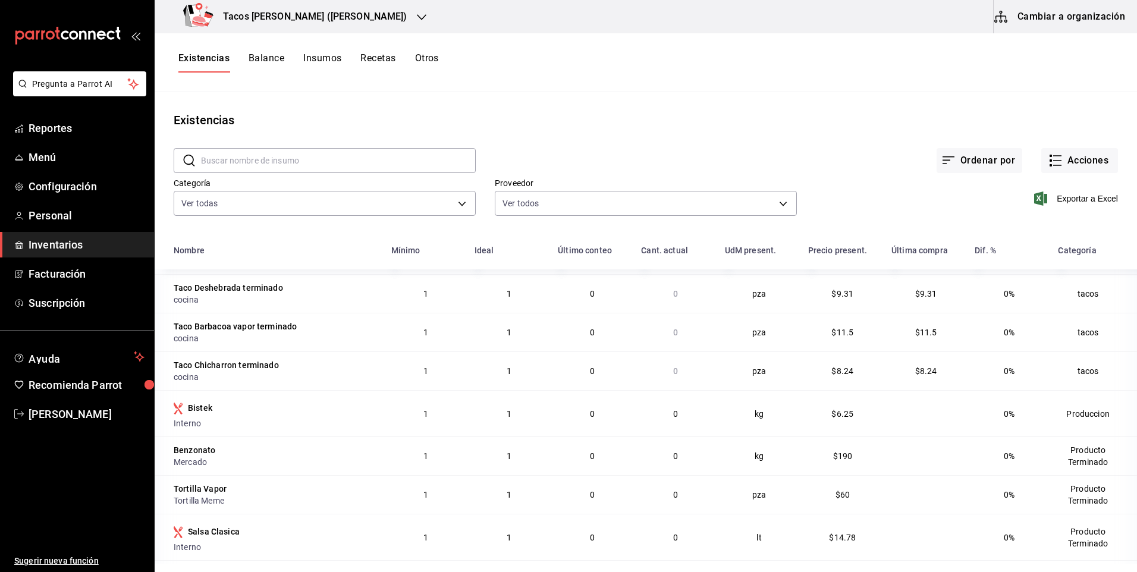
scroll to position [119, 0]
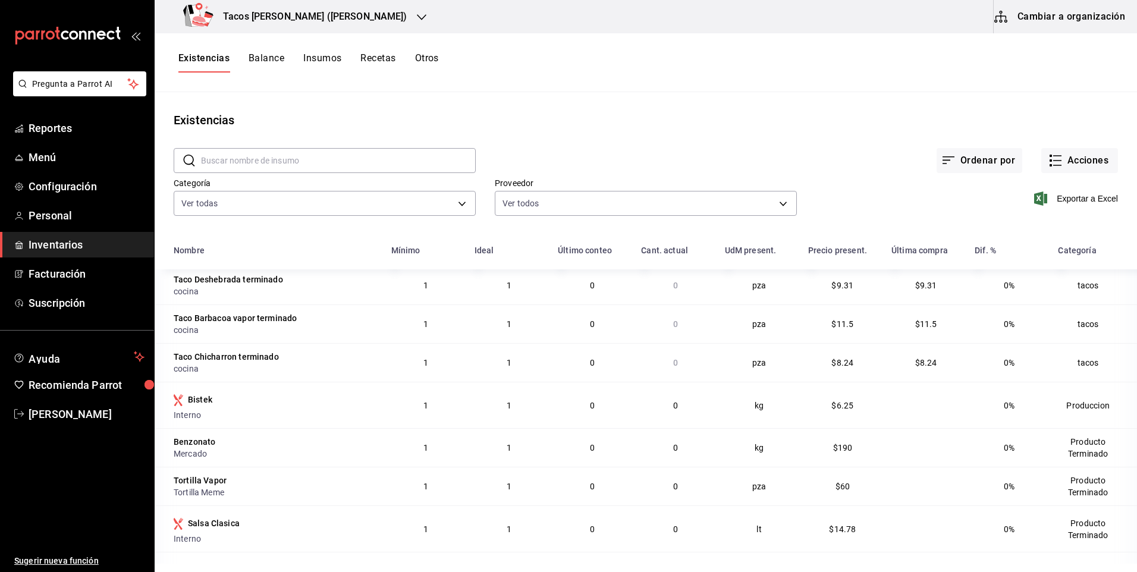
click at [319, 17] on h3 "Tacos [PERSON_NAME] ([PERSON_NAME])" at bounding box center [310, 17] width 194 height 14
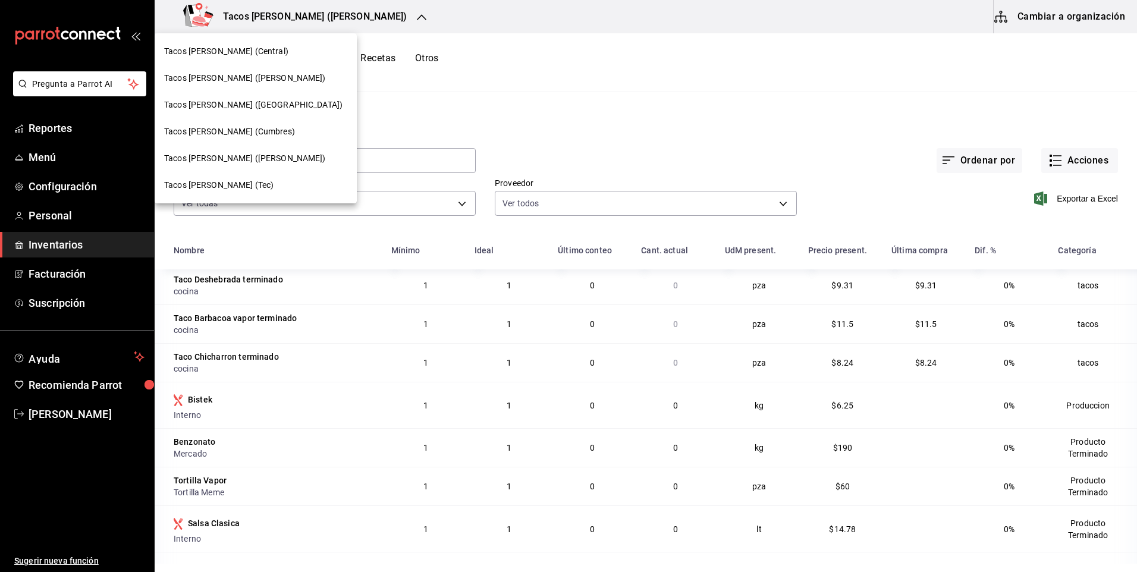
click at [279, 102] on div "Tacos don Pedro (Cordillera)" at bounding box center [255, 105] width 183 height 12
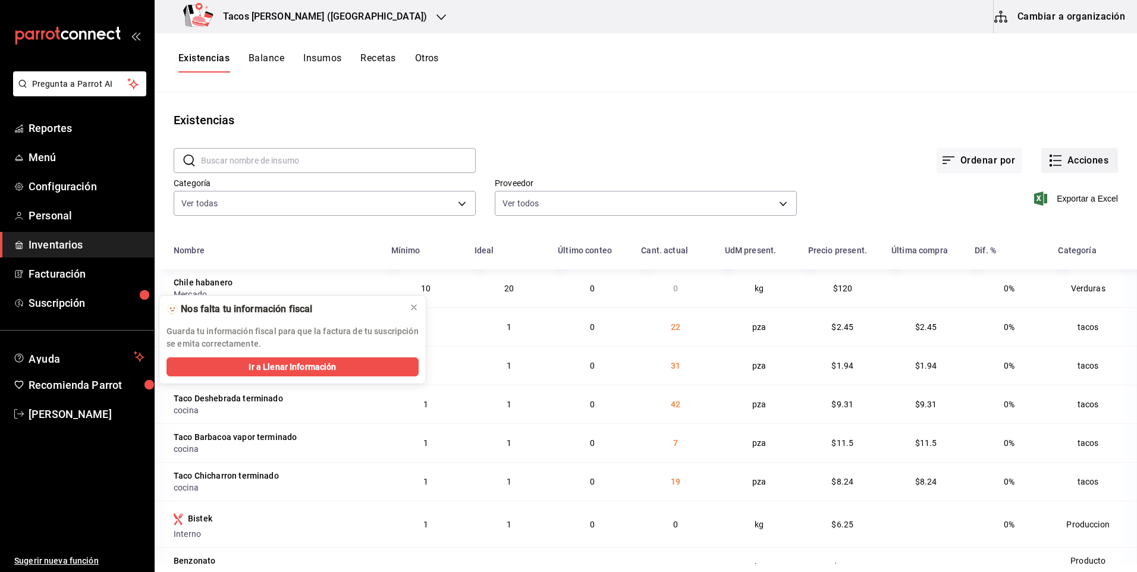
click at [1050, 158] on icon "button" at bounding box center [1055, 160] width 14 height 14
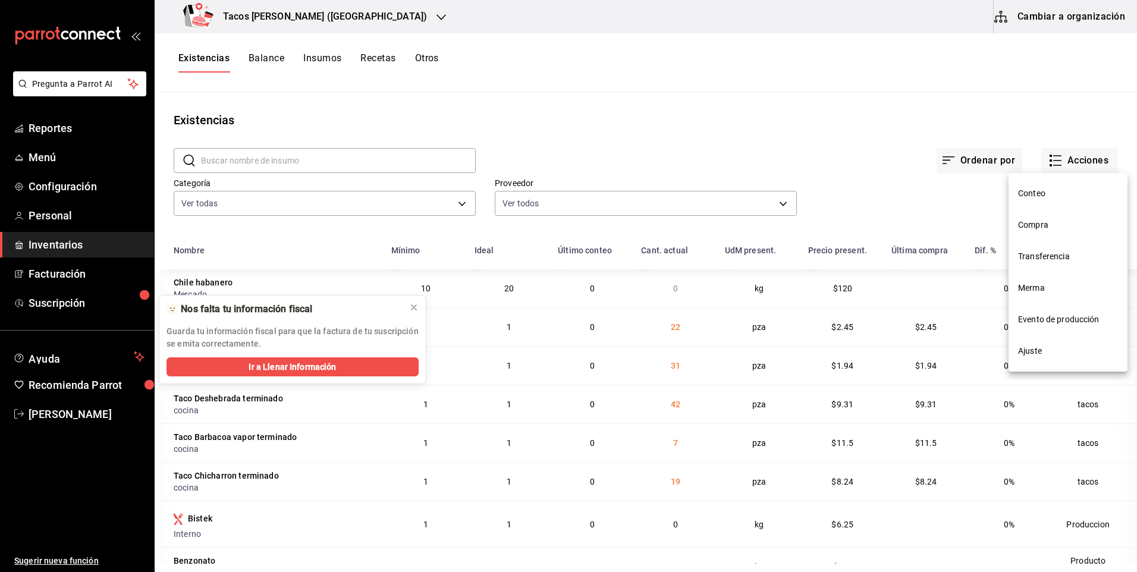
click at [1050, 286] on span "Merma" at bounding box center [1068, 288] width 100 height 12
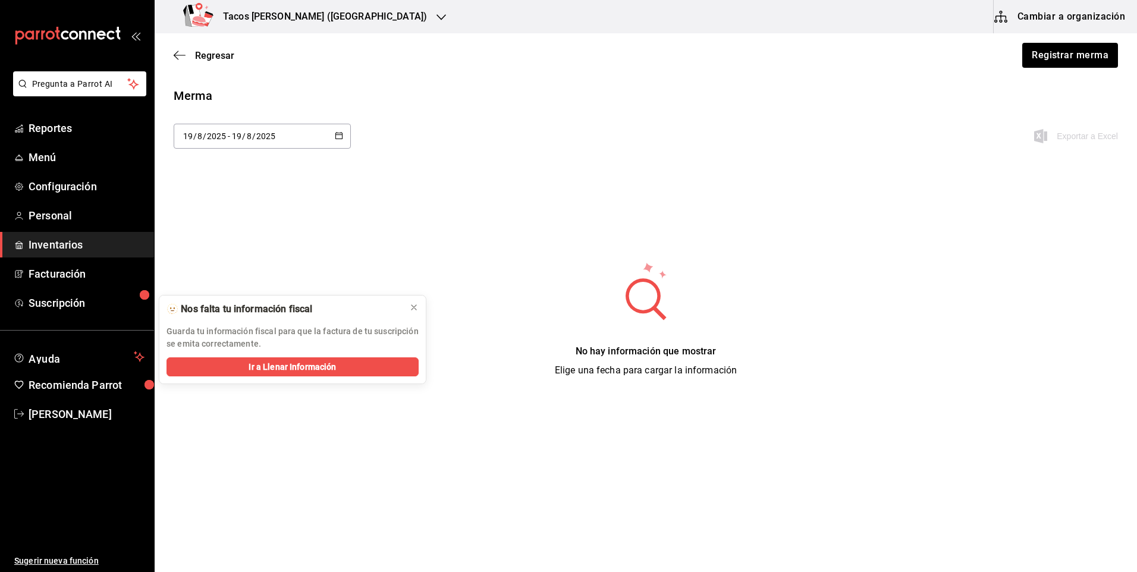
click at [282, 137] on div "2025-08-19 19 / 8 / 2025 - 2025-08-19 19 / 8 / 2025" at bounding box center [262, 136] width 177 height 25
click at [265, 196] on li "Ayer" at bounding box center [230, 200] width 112 height 27
type input "2025-08-18"
type input "18"
type input "2025-08-18"
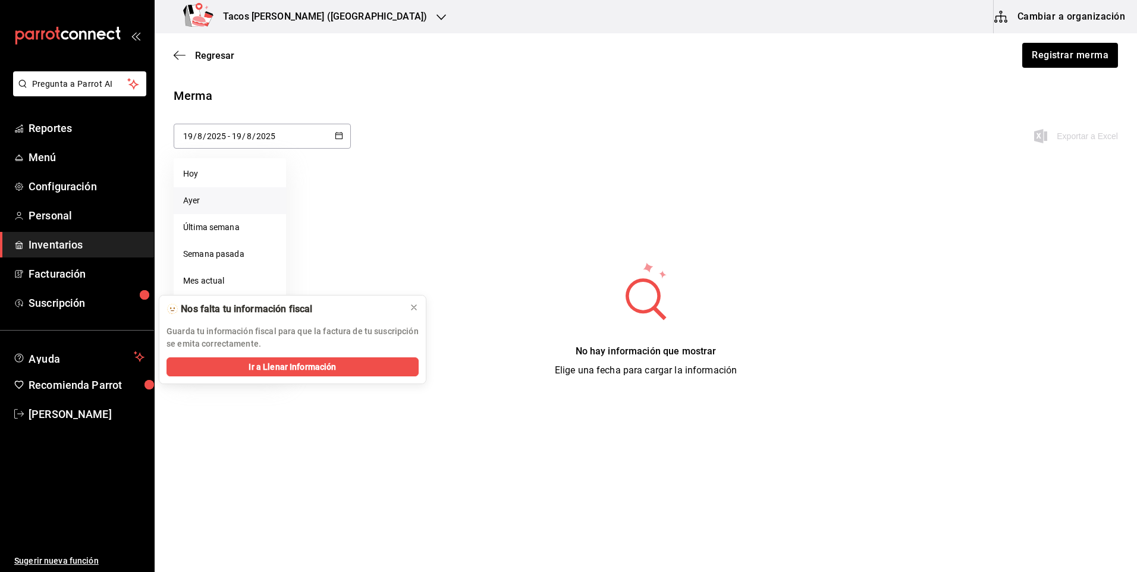
type input "18"
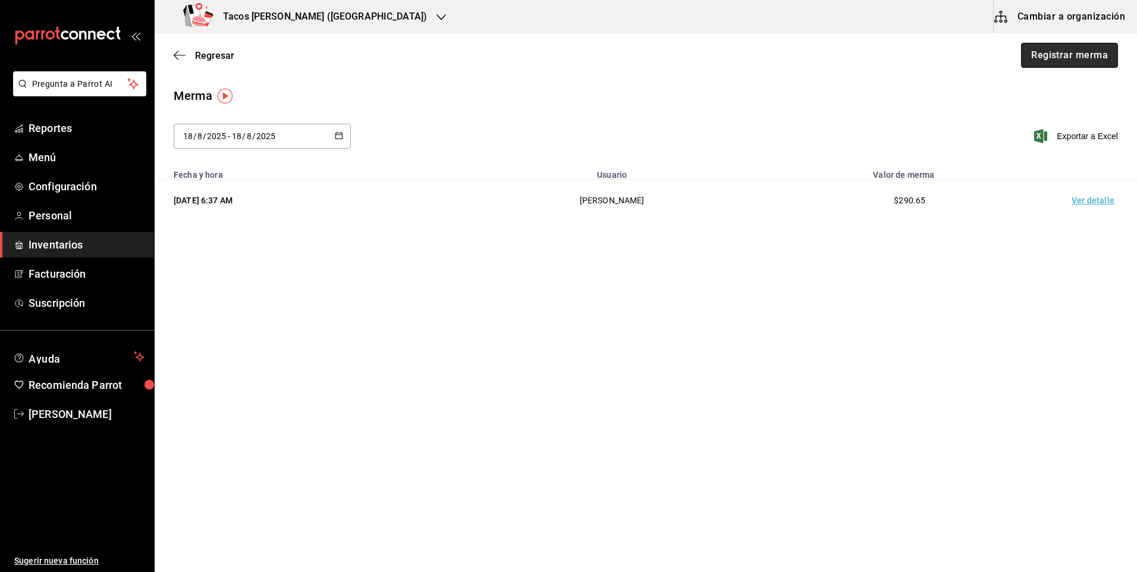
click at [1049, 59] on button "Registrar merma" at bounding box center [1069, 55] width 97 height 25
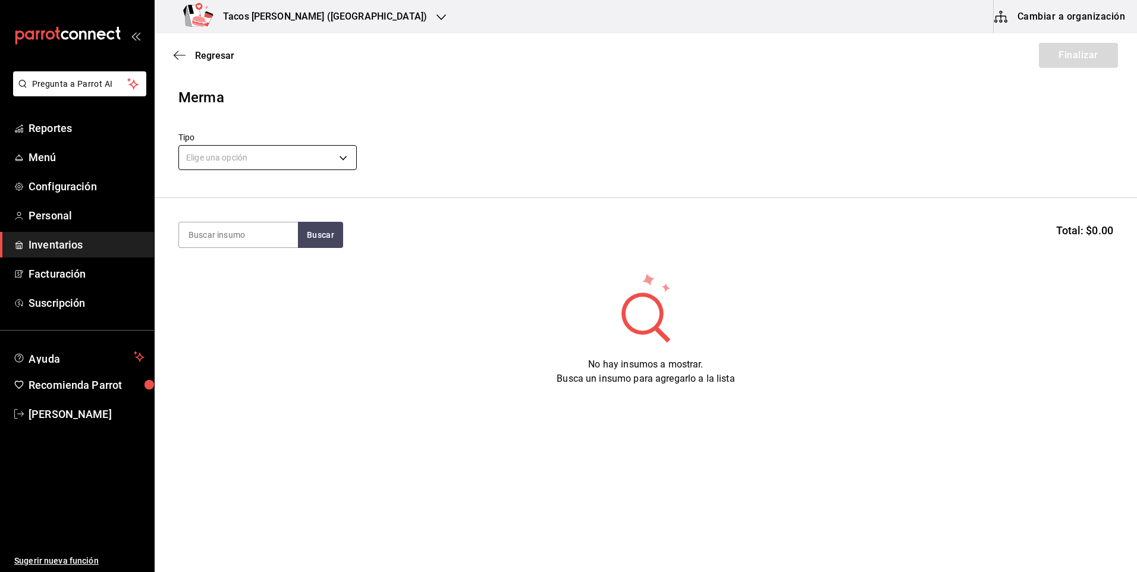
click at [295, 159] on body "Pregunta a Parrot AI Reportes Menú Configuración Personal Inventarios Facturaci…" at bounding box center [568, 252] width 1137 height 505
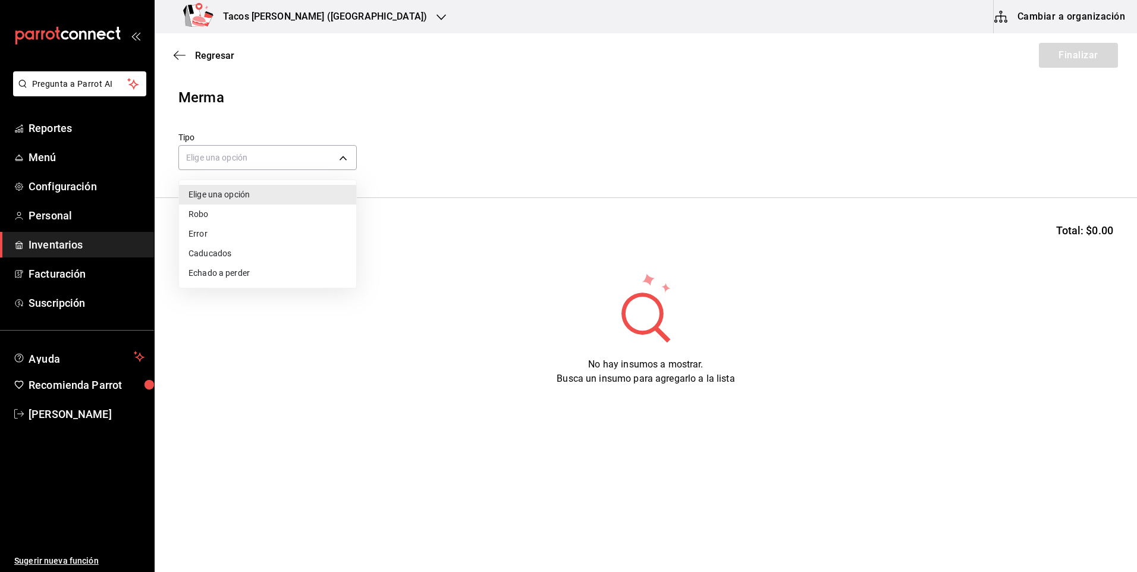
click at [240, 271] on li "Echado a perder" at bounding box center [267, 273] width 177 height 20
type input "SPOILED"
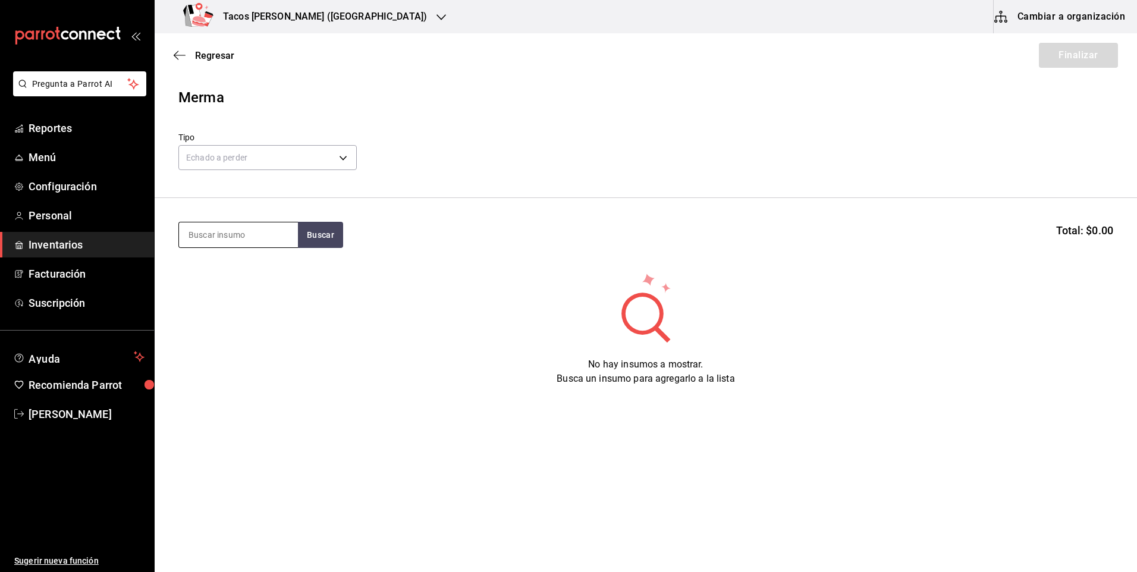
click at [259, 238] on input at bounding box center [238, 234] width 119 height 25
type input "des"
click at [304, 232] on button "Buscar" at bounding box center [320, 235] width 45 height 26
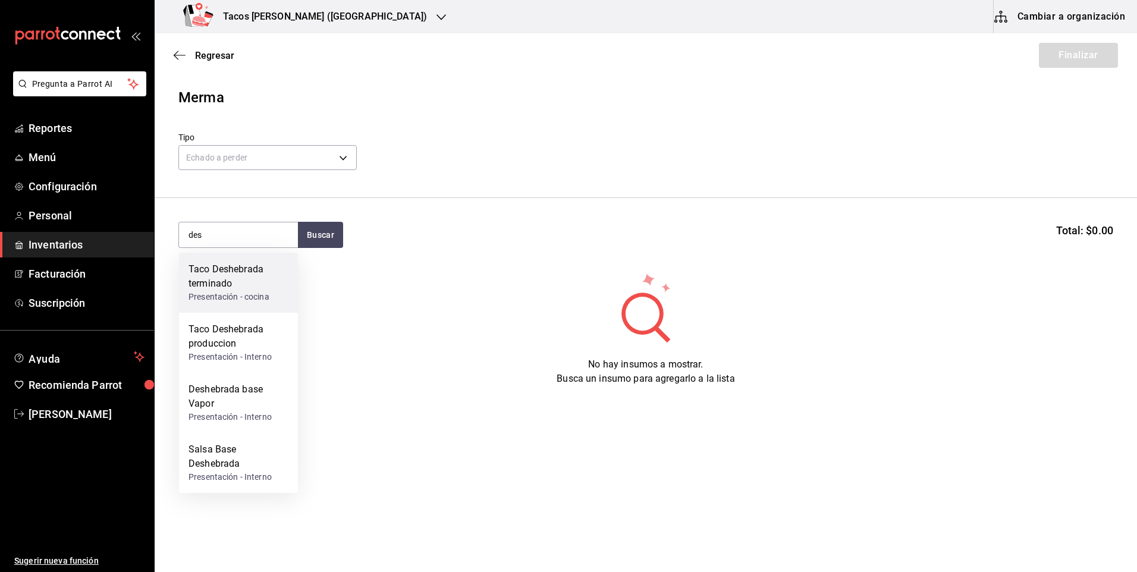
click at [244, 284] on div "Taco Deshebrada terminado" at bounding box center [238, 276] width 100 height 29
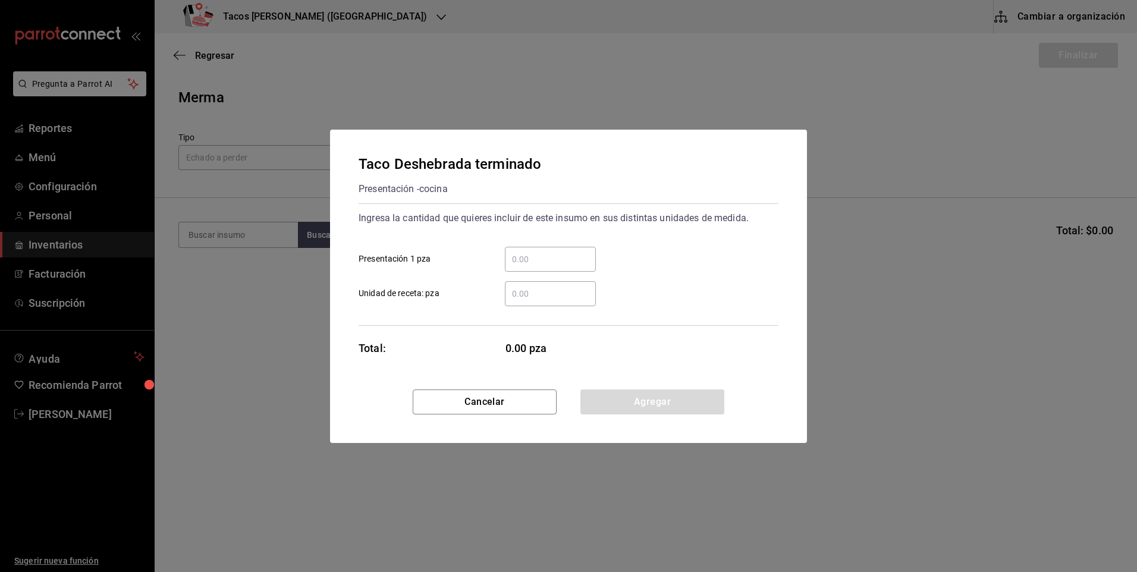
click at [515, 259] on input "​ Presentación 1 pza" at bounding box center [550, 259] width 91 height 14
type input "42"
drag, startPoint x: 646, startPoint y: 398, endPoint x: 630, endPoint y: 385, distance: 21.1
click at [644, 398] on button "Agregar" at bounding box center [652, 401] width 144 height 25
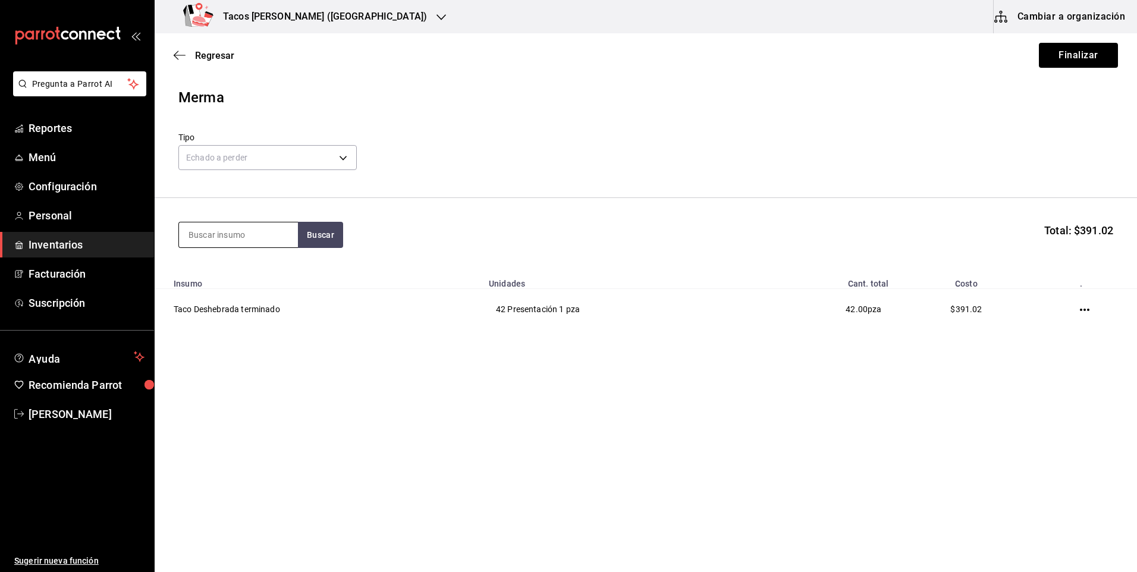
click at [241, 245] on input at bounding box center [238, 234] width 119 height 25
type input "pap"
click at [301, 236] on button "Buscar" at bounding box center [320, 235] width 45 height 26
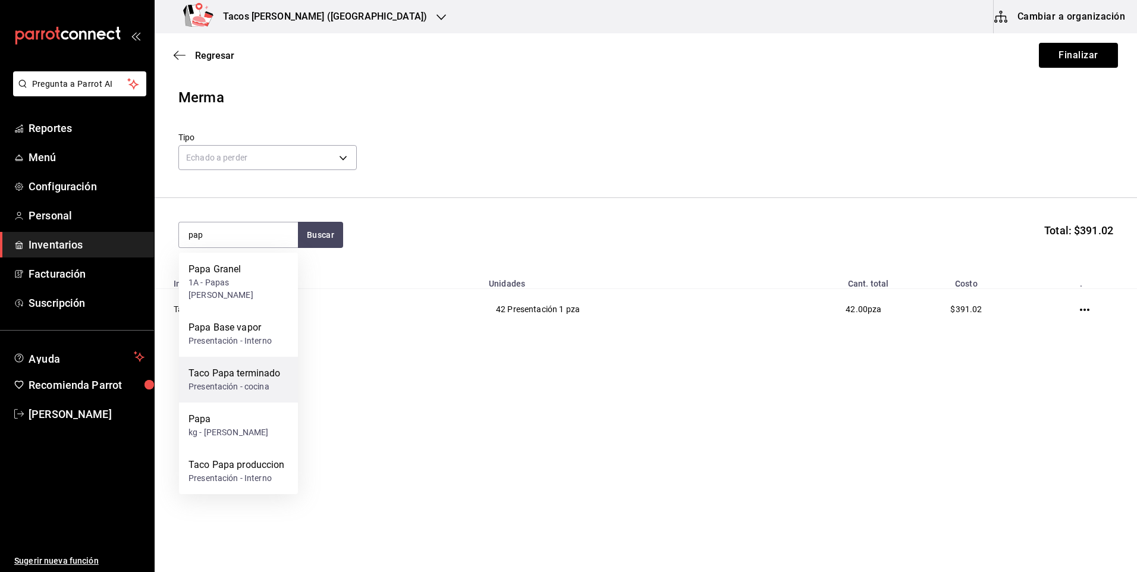
click at [249, 380] on div "Presentación - cocina" at bounding box center [234, 386] width 92 height 12
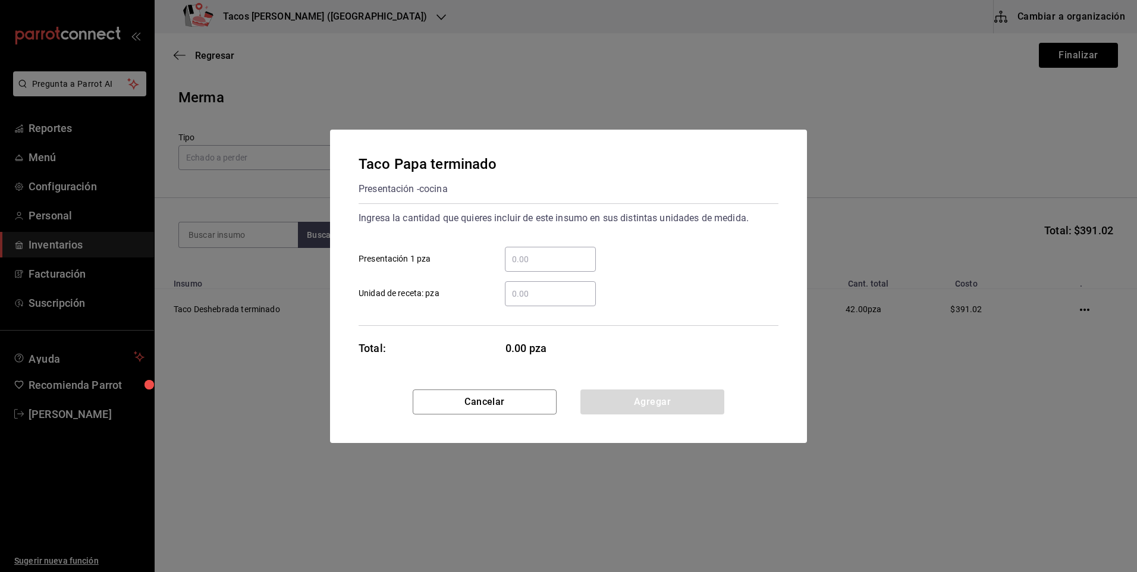
click at [520, 262] on input "​ Presentación 1 pza" at bounding box center [550, 259] width 91 height 14
type input "22"
click at [631, 395] on button "Agregar" at bounding box center [652, 401] width 144 height 25
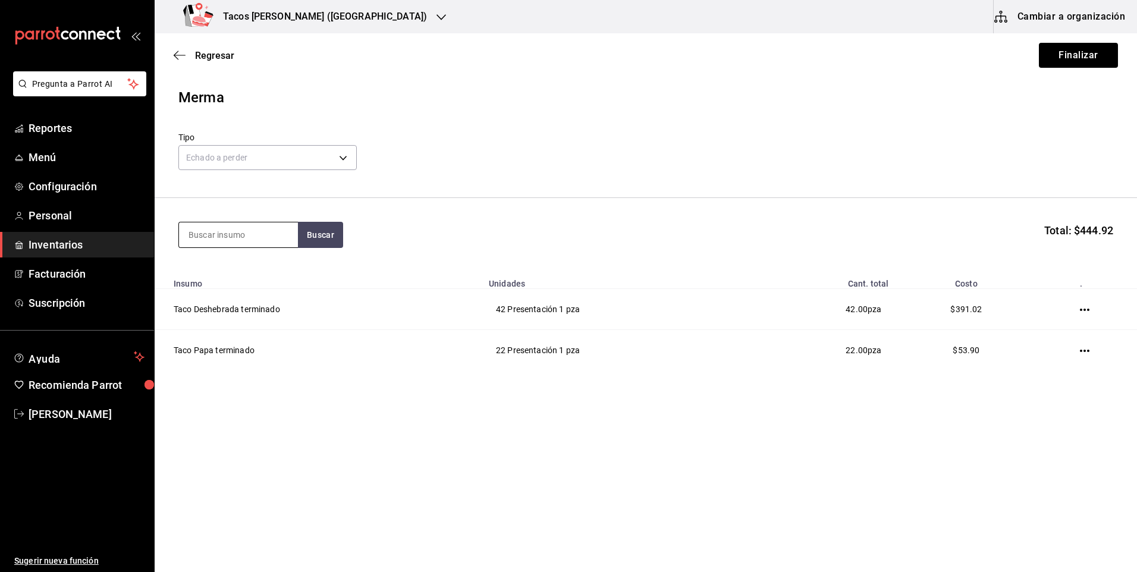
click at [232, 243] on input at bounding box center [238, 234] width 119 height 25
type input "frij"
click at [309, 233] on button "Buscar" at bounding box center [320, 235] width 45 height 26
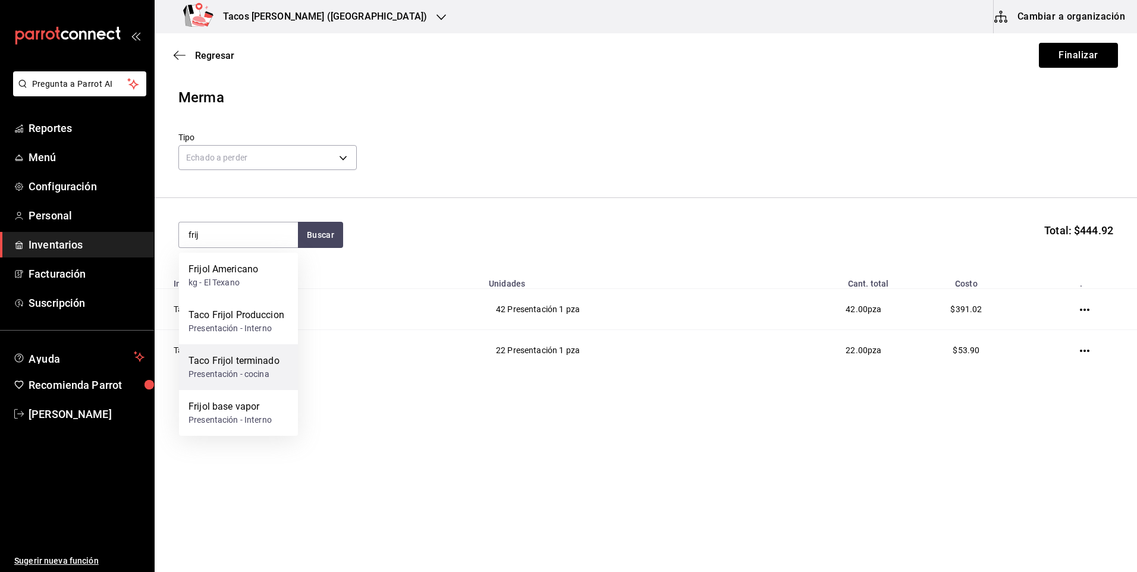
click at [253, 360] on div "Taco Frijol terminado" at bounding box center [233, 361] width 91 height 14
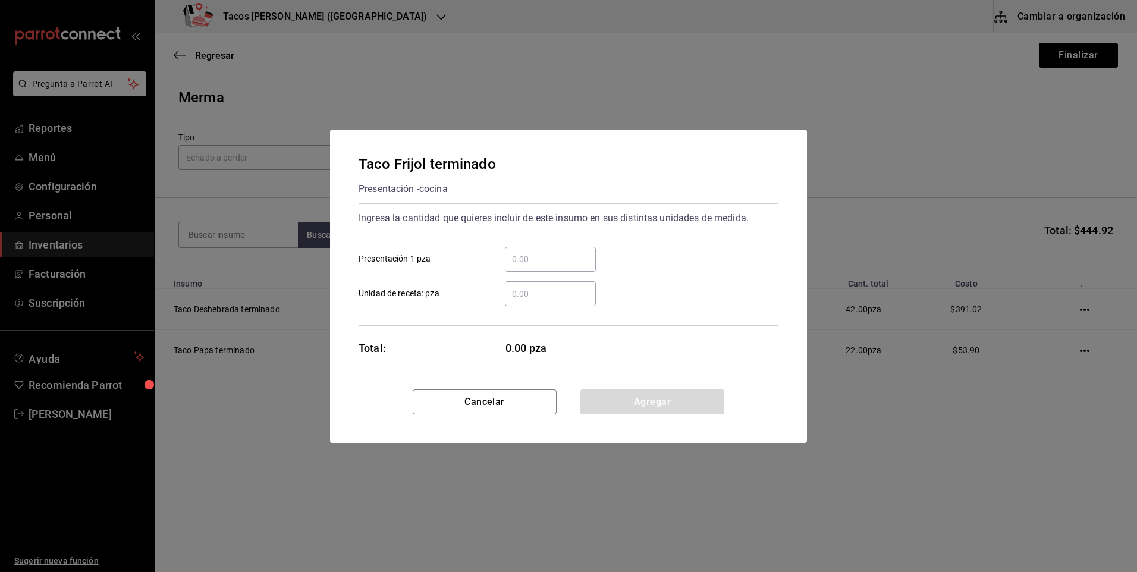
click at [546, 260] on input "​ Presentación 1 pza" at bounding box center [550, 259] width 91 height 14
type input "31"
click at [657, 410] on button "Agregar" at bounding box center [652, 401] width 144 height 25
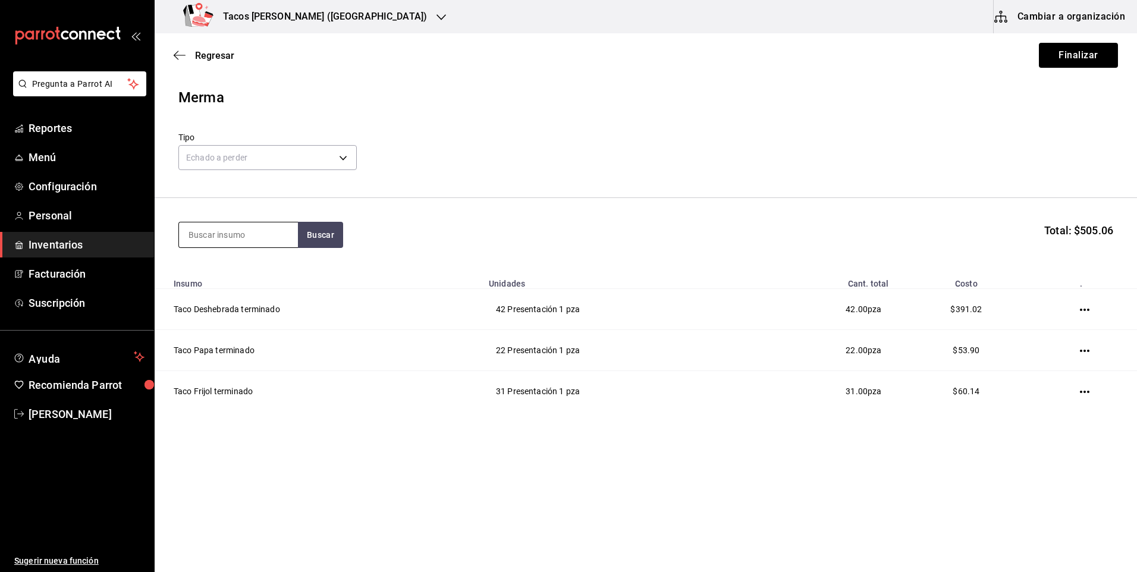
click at [235, 239] on input at bounding box center [238, 234] width 119 height 25
type input "chi"
click at [313, 241] on button "Buscar" at bounding box center [320, 235] width 45 height 26
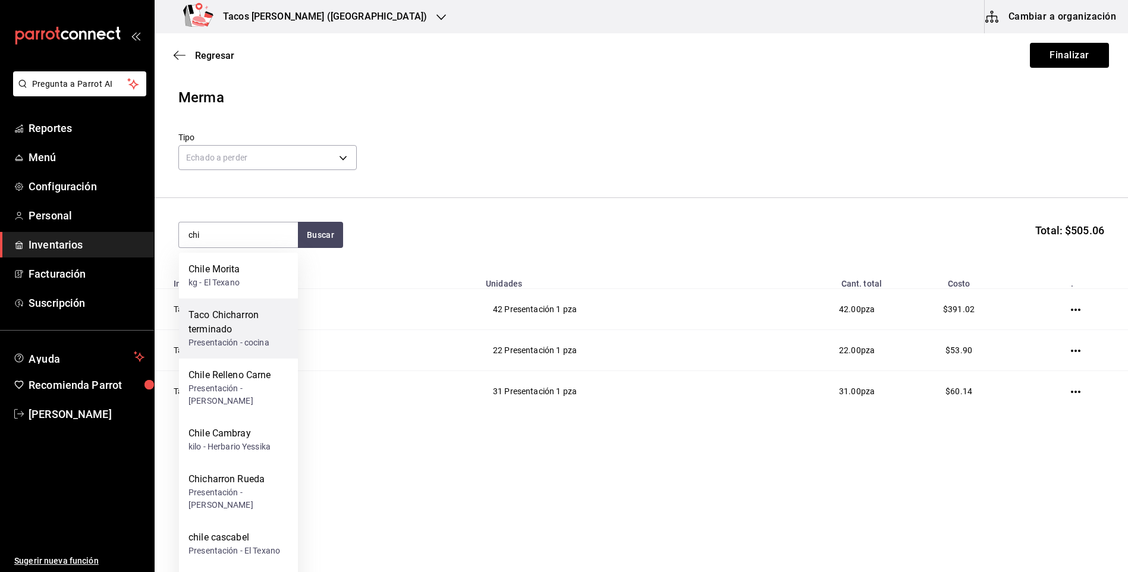
click at [243, 338] on div "Presentación - cocina" at bounding box center [238, 342] width 100 height 12
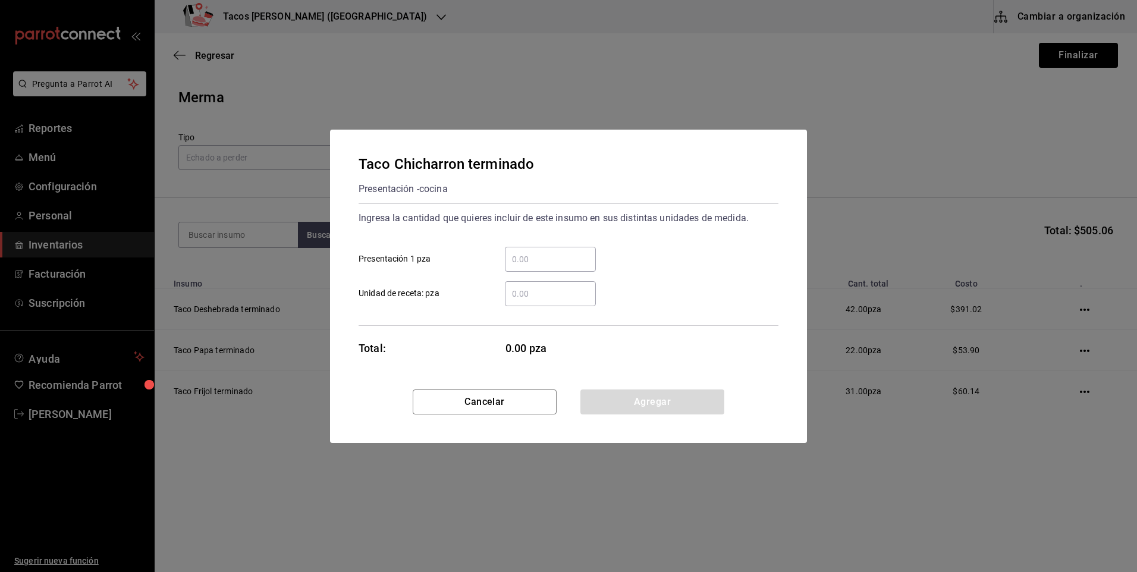
click at [516, 259] on input "​ Presentación 1 pza" at bounding box center [550, 259] width 91 height 14
type input "19"
click at [598, 396] on button "Agregar" at bounding box center [652, 401] width 144 height 25
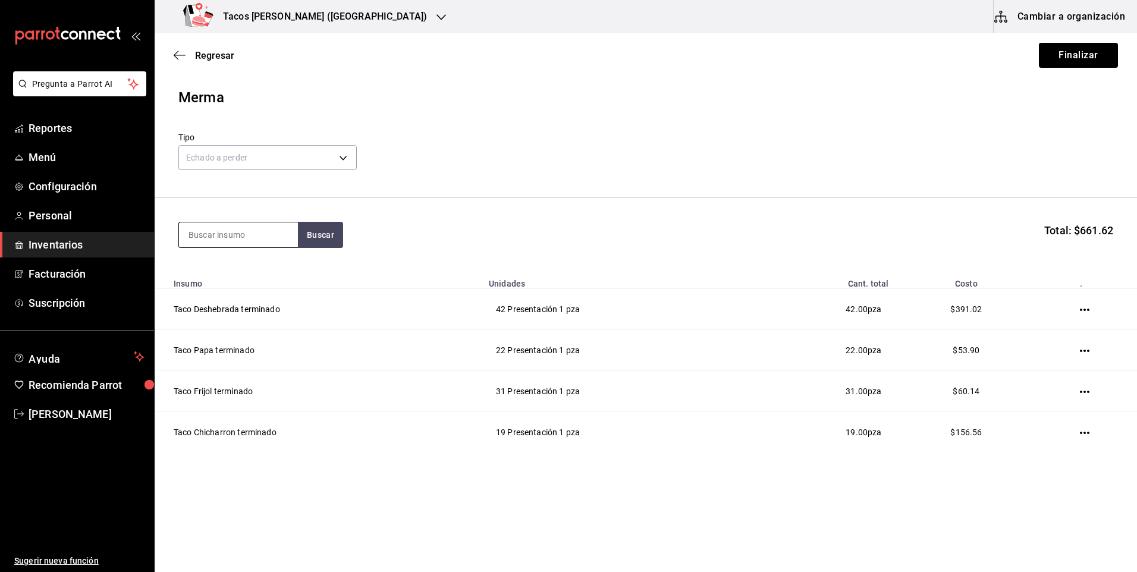
click at [239, 237] on input at bounding box center [238, 234] width 119 height 25
type input "barb"
click at [312, 229] on button "Buscar" at bounding box center [320, 235] width 45 height 26
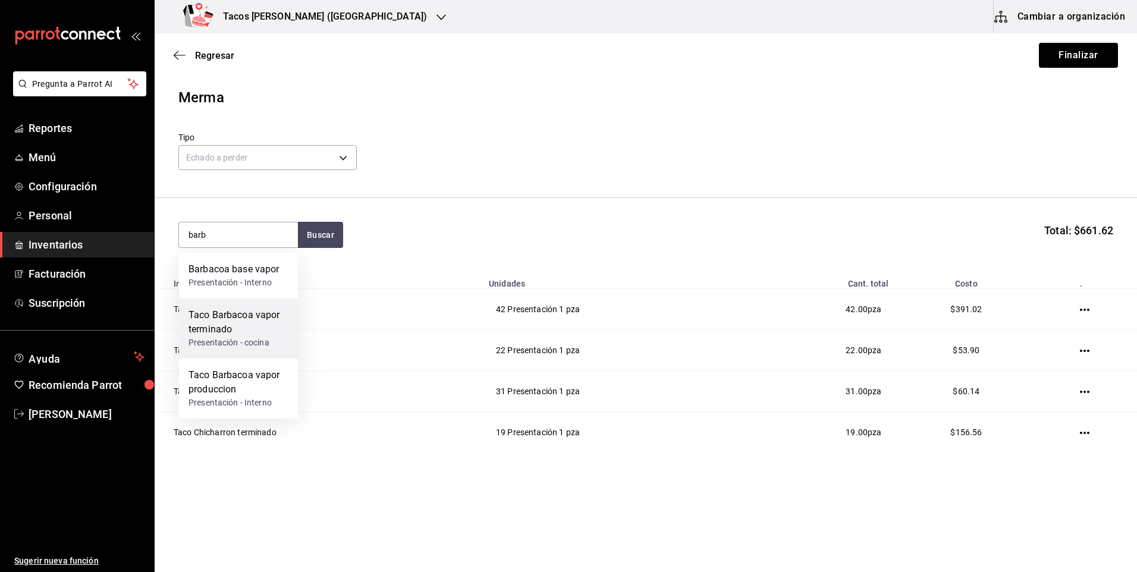
click at [264, 323] on div "Taco Barbacoa vapor terminado" at bounding box center [238, 322] width 100 height 29
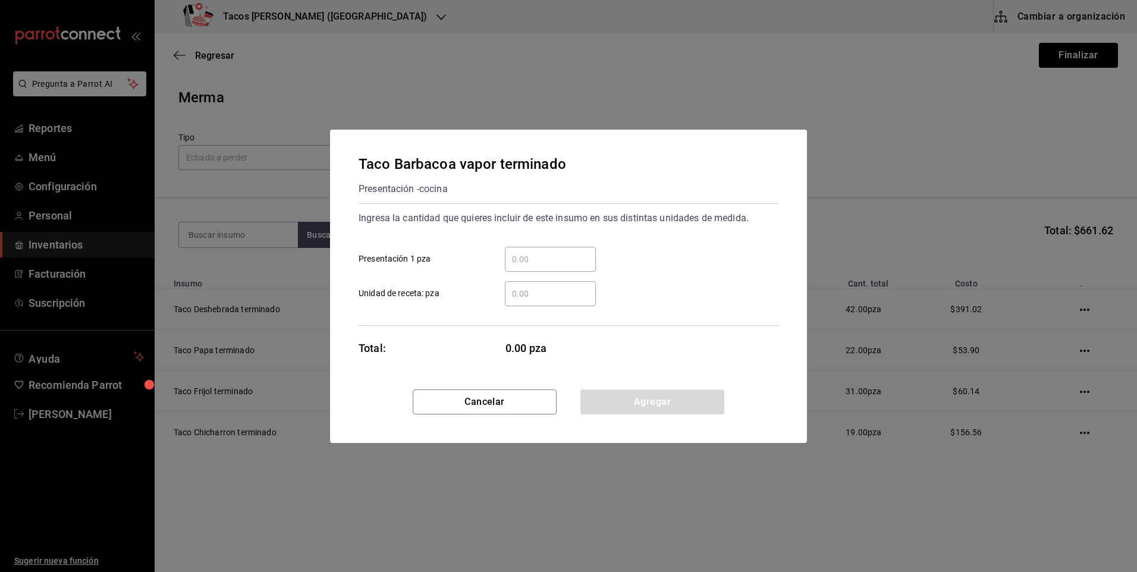
click at [518, 254] on input "​ Presentación 1 pza" at bounding box center [550, 259] width 91 height 14
type input "7"
click at [660, 407] on button "Agregar" at bounding box center [652, 401] width 144 height 25
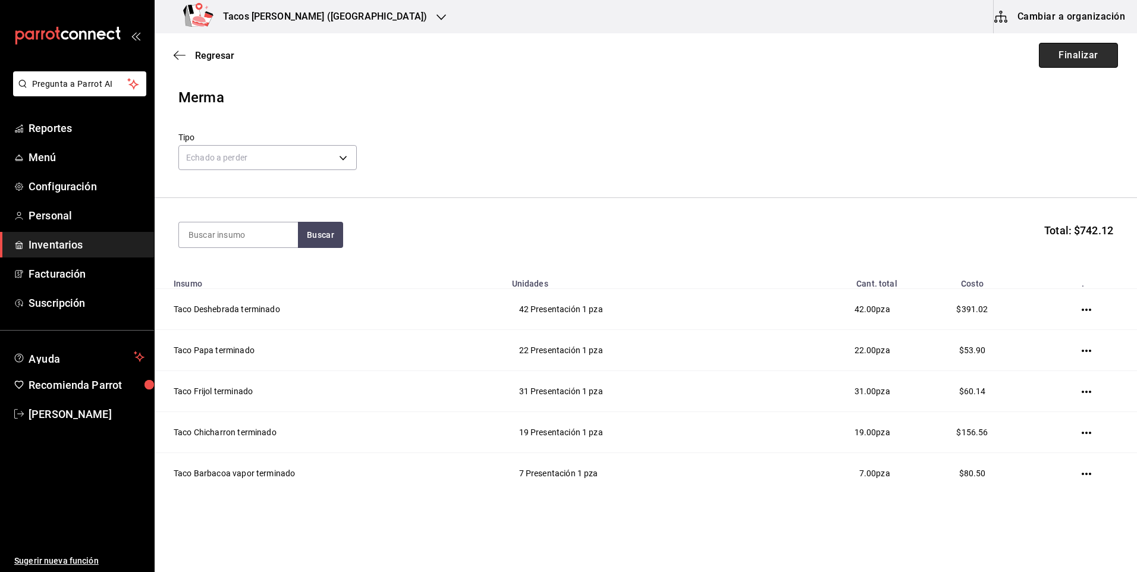
click at [1038, 52] on button "Finalizar" at bounding box center [1077, 55] width 79 height 25
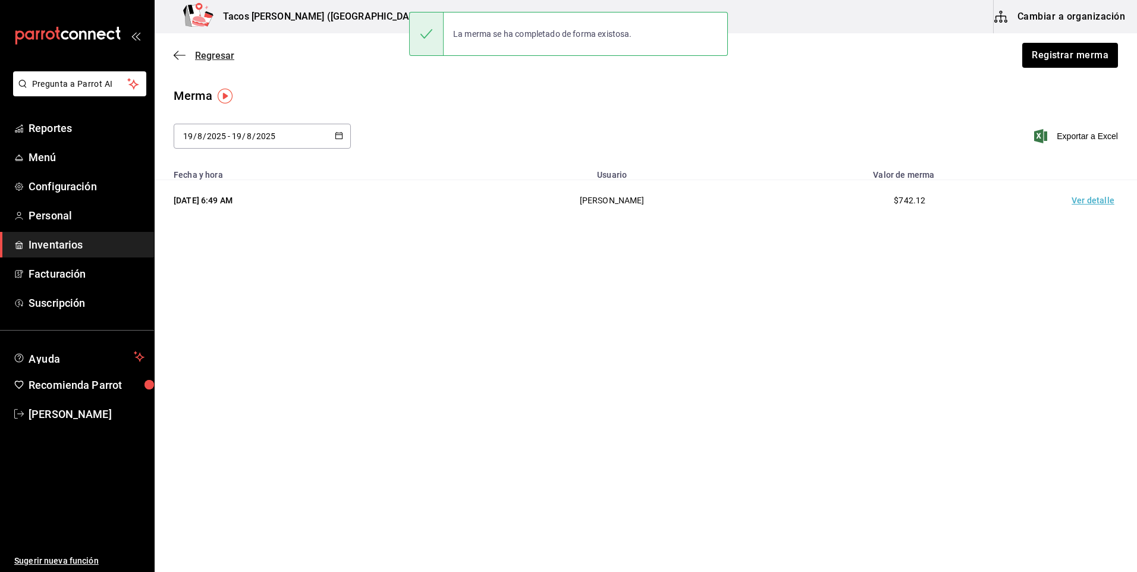
click at [179, 50] on icon "button" at bounding box center [180, 55] width 12 height 11
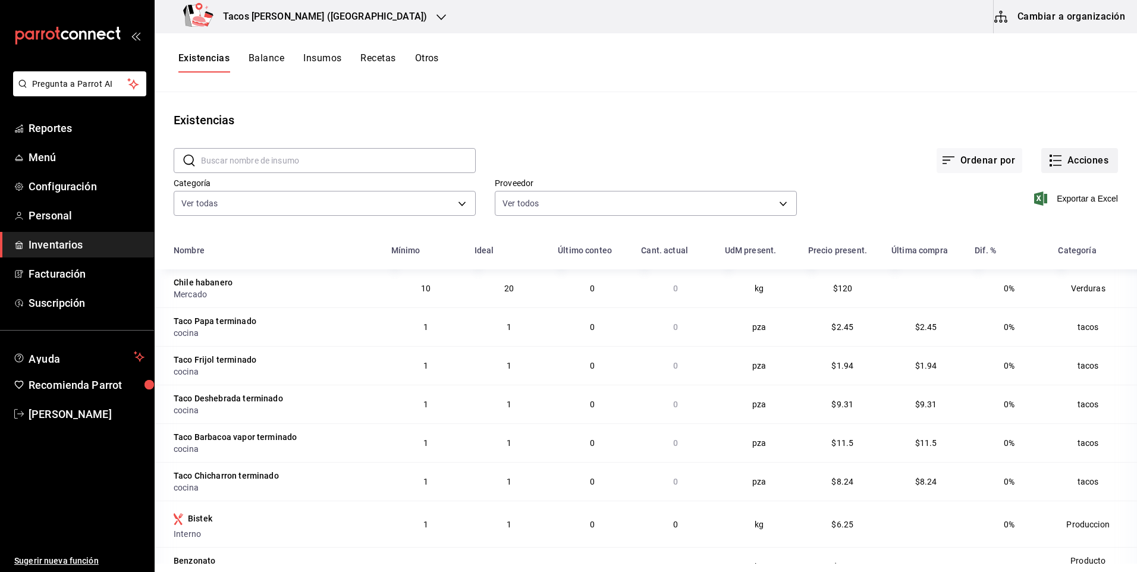
click at [1057, 163] on button "Acciones" at bounding box center [1079, 160] width 77 height 25
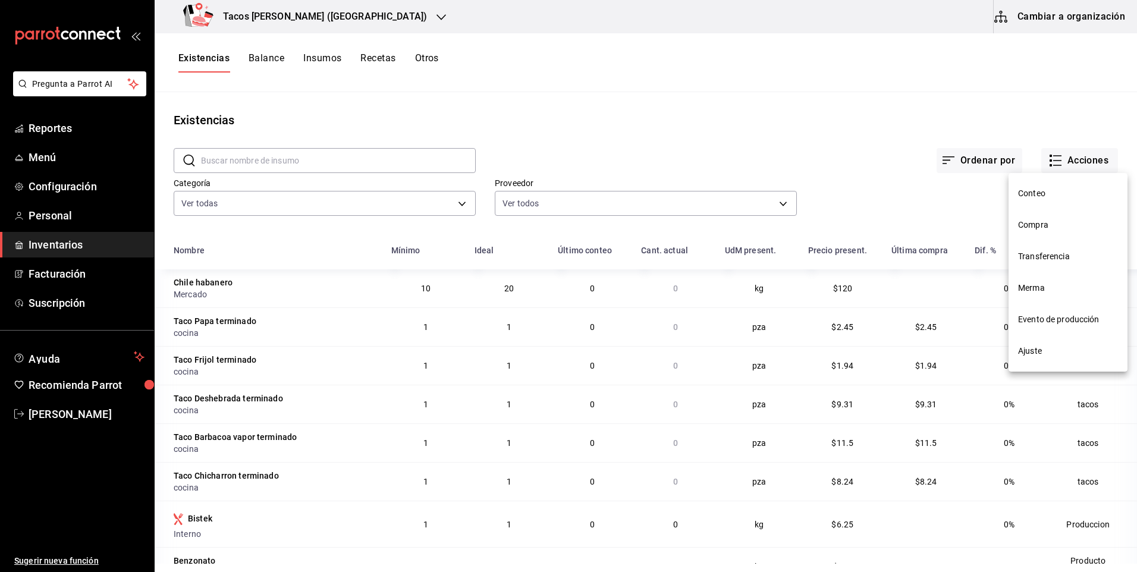
click at [1044, 225] on span "Compra" at bounding box center [1068, 225] width 100 height 12
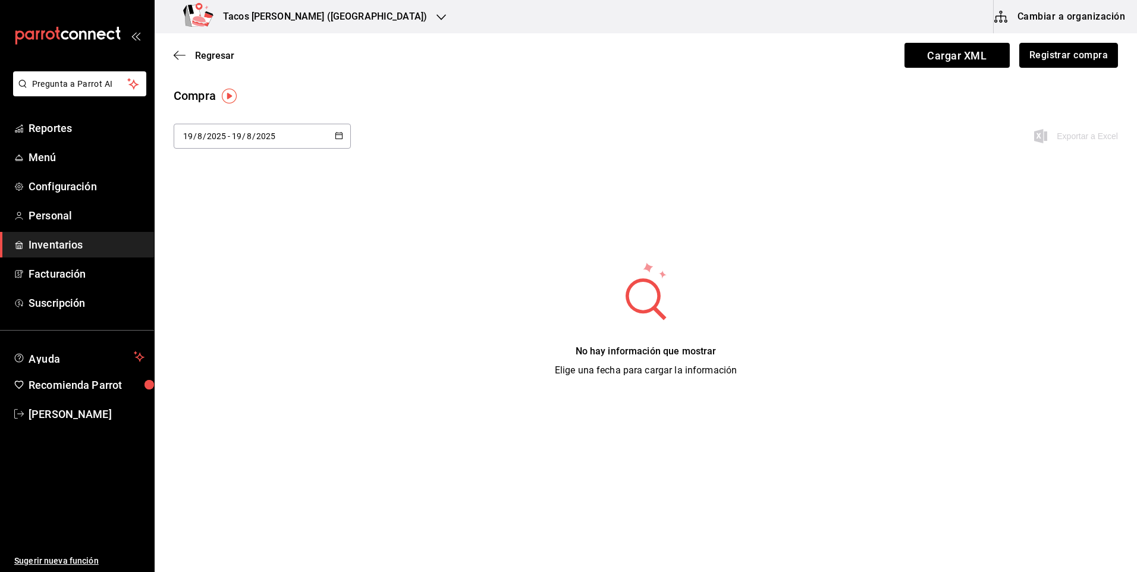
click at [1025, 56] on button "Registrar compra" at bounding box center [1068, 55] width 99 height 25
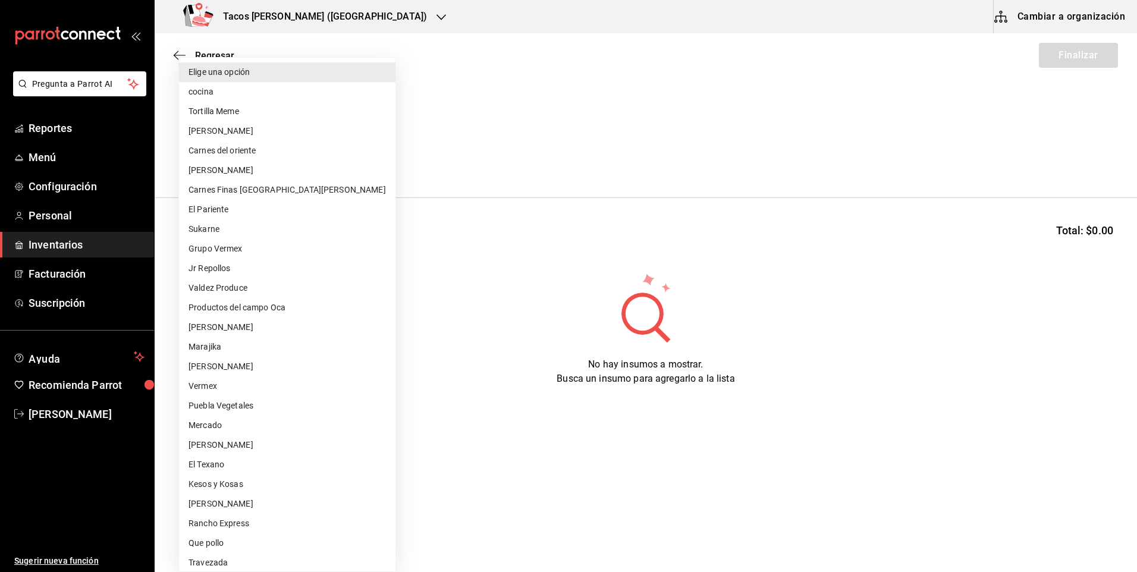
click at [260, 163] on body "Pregunta a Parrot AI Reportes Menú Configuración Personal Inventarios Facturaci…" at bounding box center [568, 252] width 1137 height 505
click at [247, 93] on li "cocina" at bounding box center [287, 92] width 216 height 20
type input "237c9a5b-4078-49eb-83ef-23bf52bd7acd"
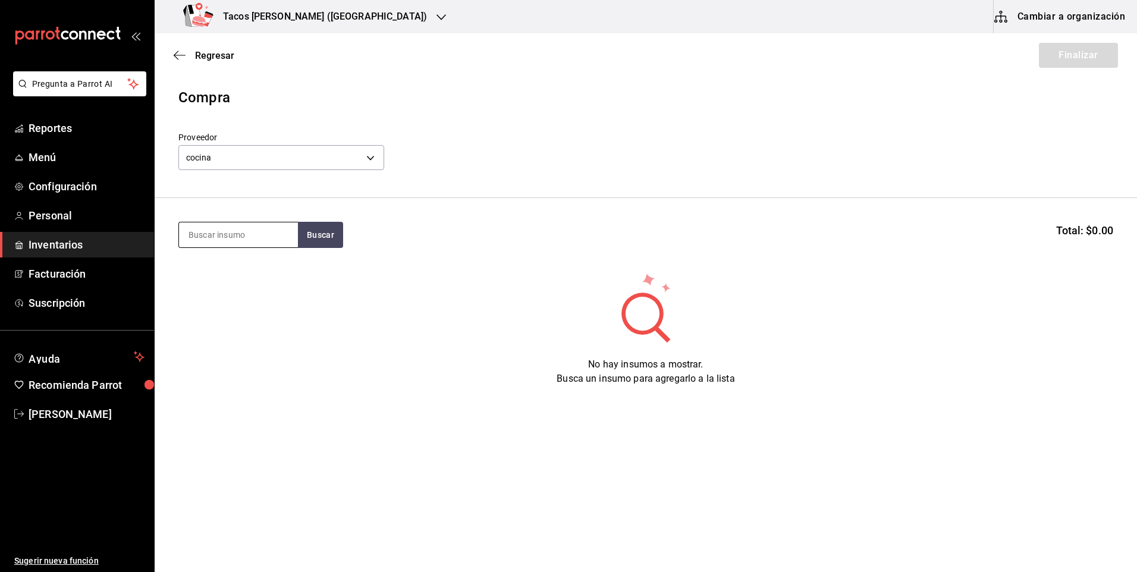
click at [261, 240] on input at bounding box center [238, 234] width 119 height 25
type input "des"
click at [325, 221] on section "des Buscar Total: $0.00" at bounding box center [646, 235] width 982 height 74
click at [323, 227] on button "Buscar" at bounding box center [320, 235] width 45 height 26
click at [260, 289] on div "Taco Deshebrada terminado" at bounding box center [238, 276] width 100 height 29
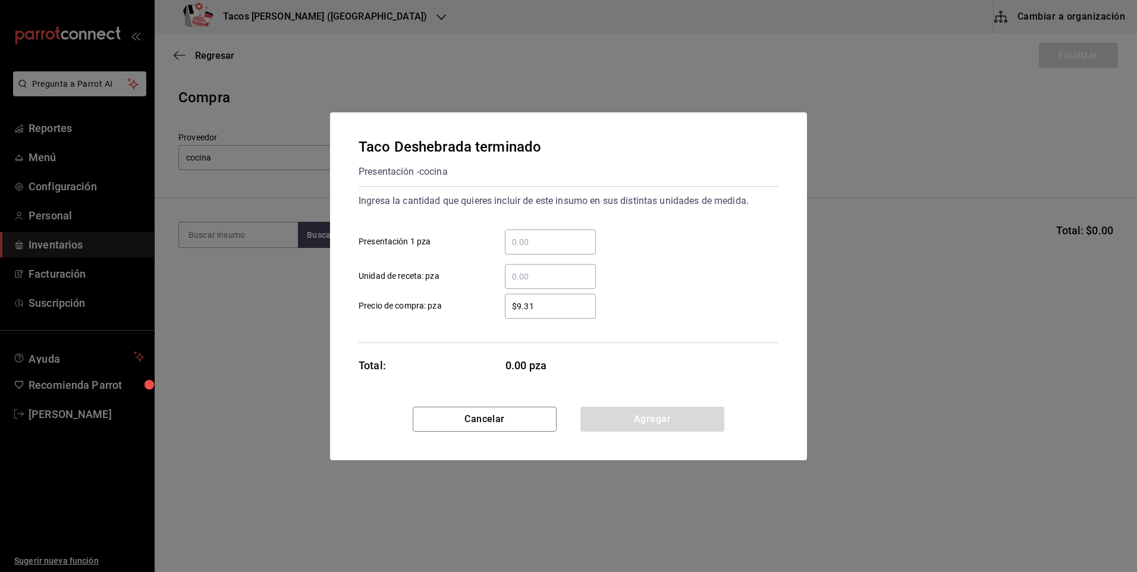
click at [515, 235] on input "​ Presentación 1 pza" at bounding box center [550, 242] width 91 height 14
click at [525, 239] on input "​ Presentación 1 pza" at bounding box center [550, 242] width 91 height 14
type input "100"
click at [647, 410] on button "Agregar" at bounding box center [652, 419] width 144 height 25
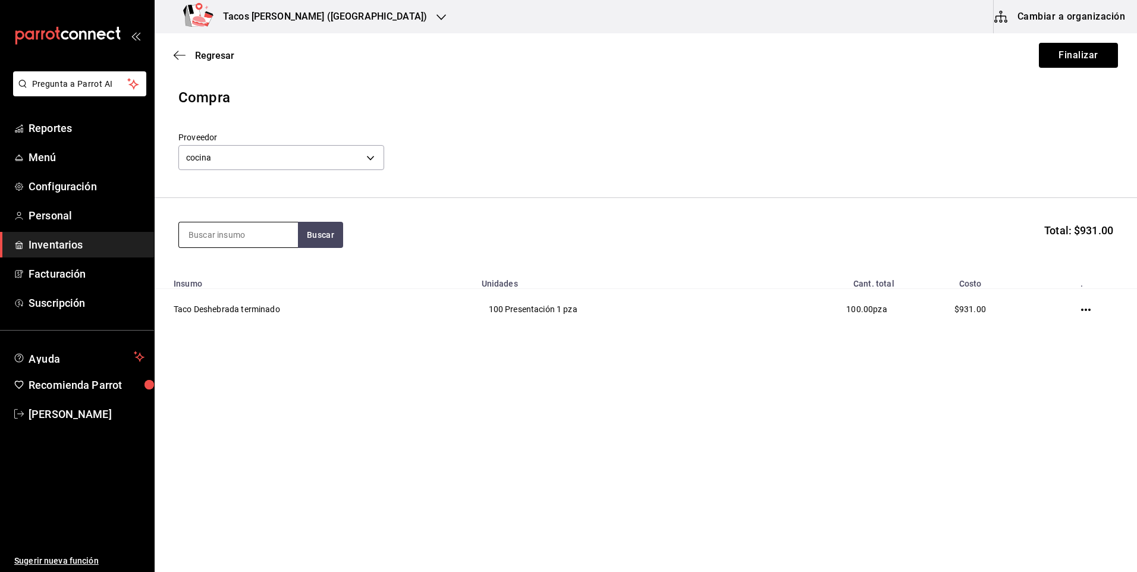
click at [270, 245] on input at bounding box center [238, 234] width 119 height 25
type input "pap"
click at [326, 235] on button "Buscar" at bounding box center [320, 235] width 45 height 26
click at [251, 288] on div "Presentación - cocina" at bounding box center [234, 282] width 92 height 12
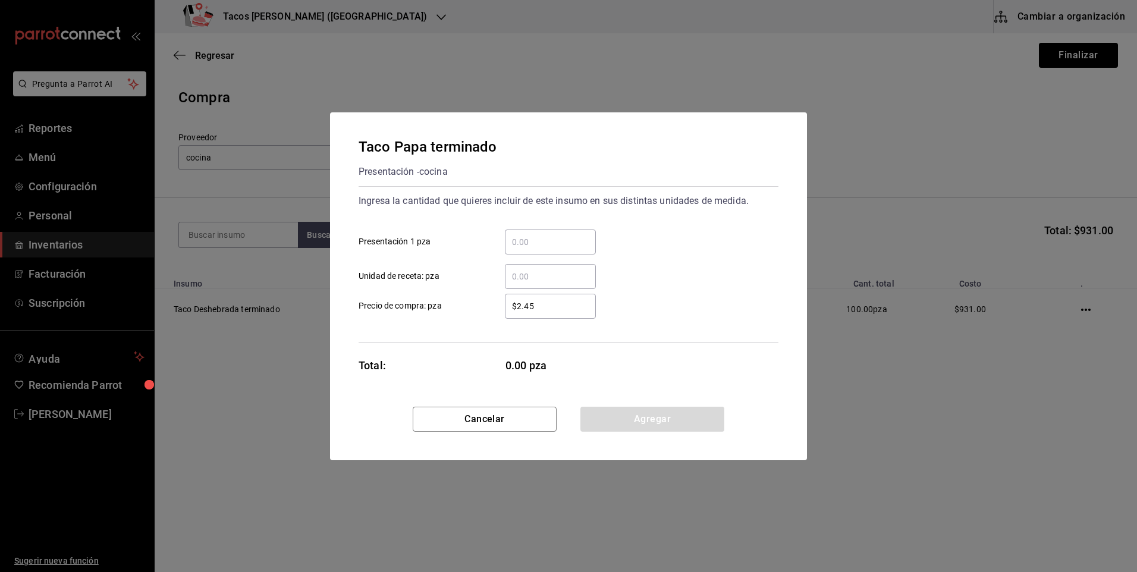
click at [528, 246] on input "​ Presentación 1 pza" at bounding box center [550, 242] width 91 height 14
type input "50"
drag, startPoint x: 596, startPoint y: 411, endPoint x: 506, endPoint y: 373, distance: 97.5
click at [596, 411] on button "Agregar" at bounding box center [652, 419] width 144 height 25
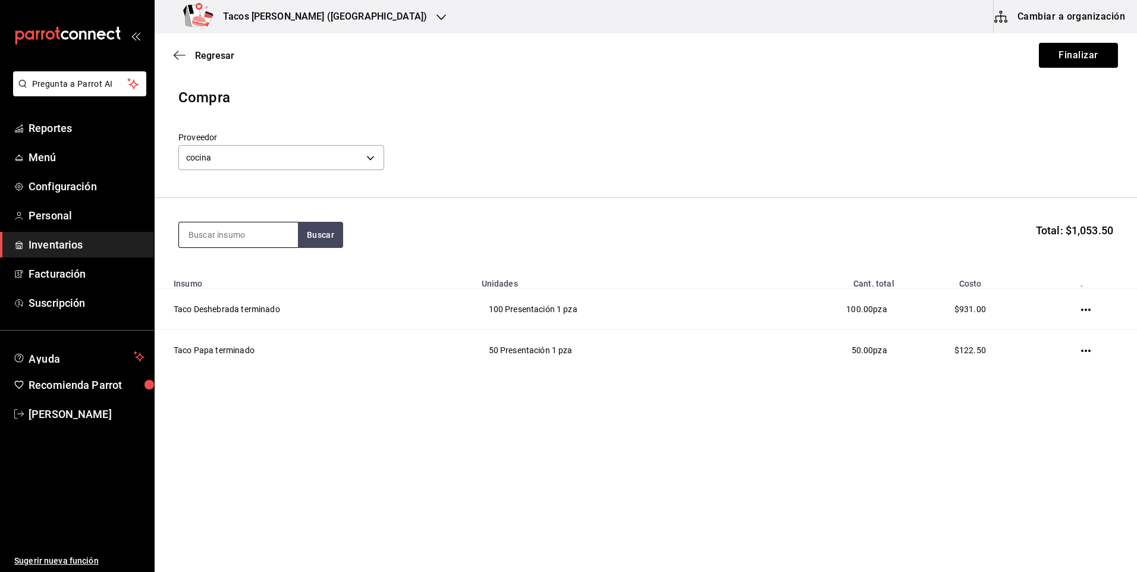
click at [234, 242] on input at bounding box center [238, 234] width 119 height 25
type input "fri"
click at [318, 233] on button "Buscar" at bounding box center [320, 235] width 45 height 26
click at [258, 284] on div "Presentación - cocina" at bounding box center [233, 282] width 91 height 12
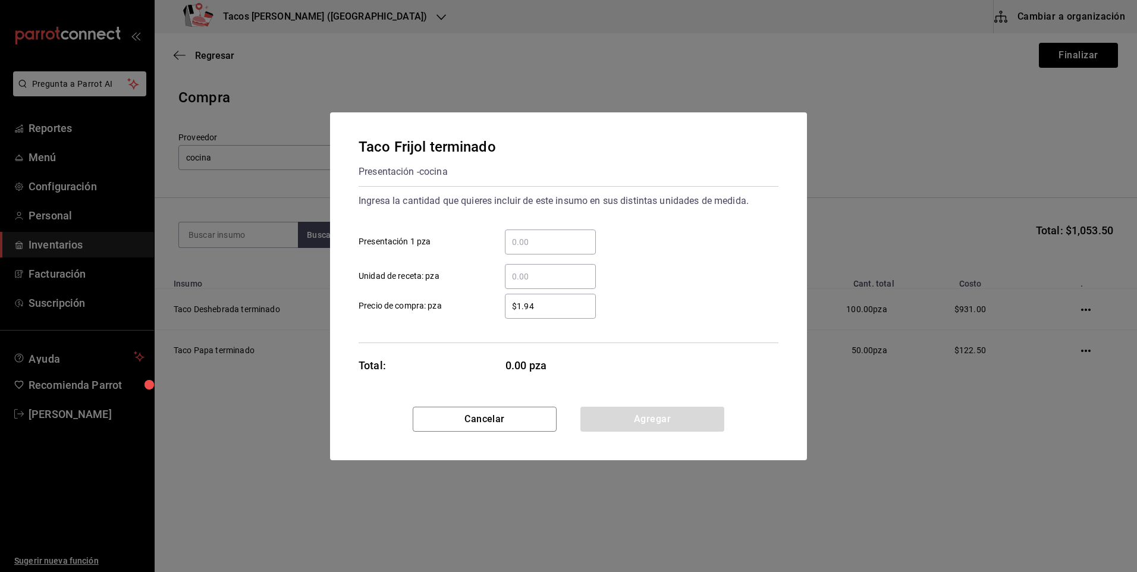
click at [535, 244] on input "​ Presentación 1 pza" at bounding box center [550, 242] width 91 height 14
type input "50"
drag, startPoint x: 602, startPoint y: 425, endPoint x: 591, endPoint y: 414, distance: 15.6
click at [602, 425] on button "Agregar" at bounding box center [652, 419] width 144 height 25
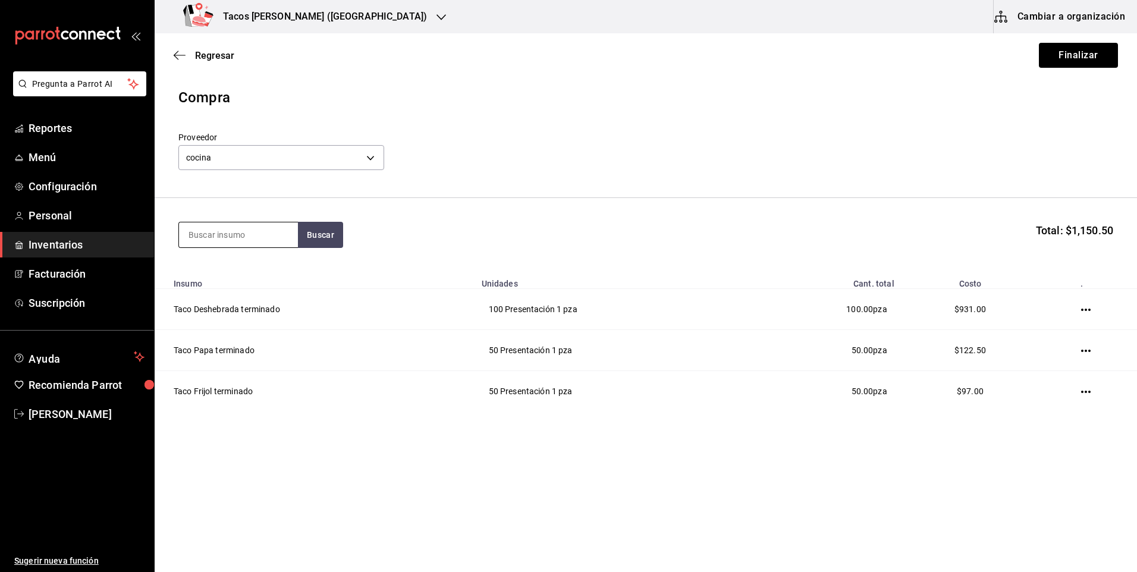
click at [234, 231] on input at bounding box center [238, 234] width 119 height 25
type input "chi"
click at [316, 229] on button "Buscar" at bounding box center [320, 235] width 45 height 26
click at [254, 274] on div "Taco Chicharron terminado" at bounding box center [238, 276] width 100 height 29
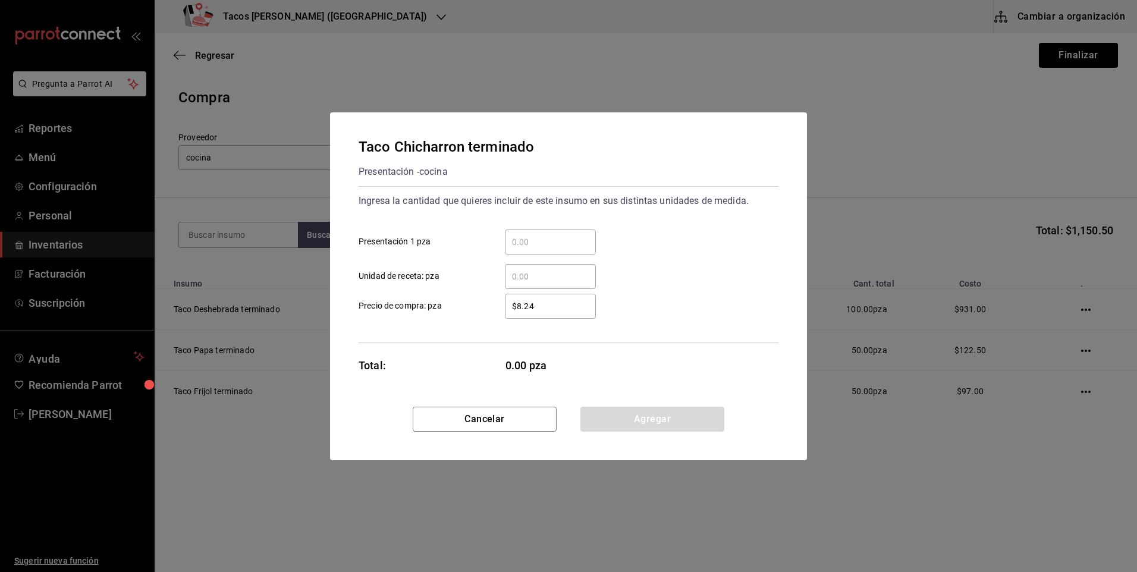
click at [527, 247] on input "​ Presentación 1 pza" at bounding box center [550, 242] width 91 height 14
type input "50"
click at [638, 420] on button "Agregar" at bounding box center [652, 419] width 144 height 25
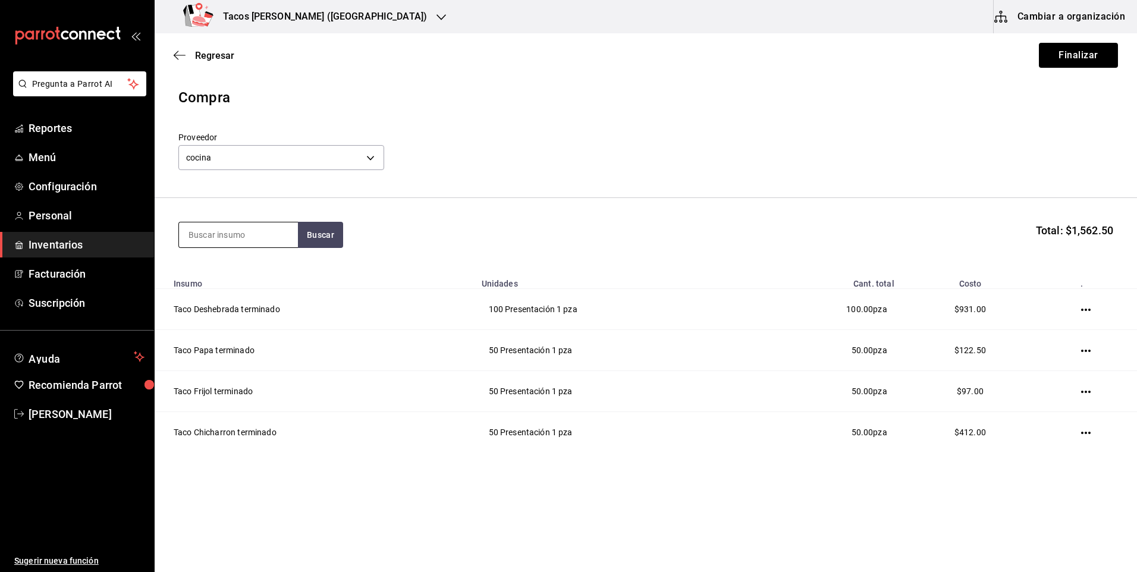
click at [221, 247] on div at bounding box center [237, 235] width 119 height 26
click at [222, 244] on input at bounding box center [238, 234] width 119 height 25
type input "bar"
click at [311, 236] on button "Buscar" at bounding box center [320, 235] width 45 height 26
click at [270, 279] on div "Taco Barbacoa vapor terminado" at bounding box center [238, 276] width 100 height 29
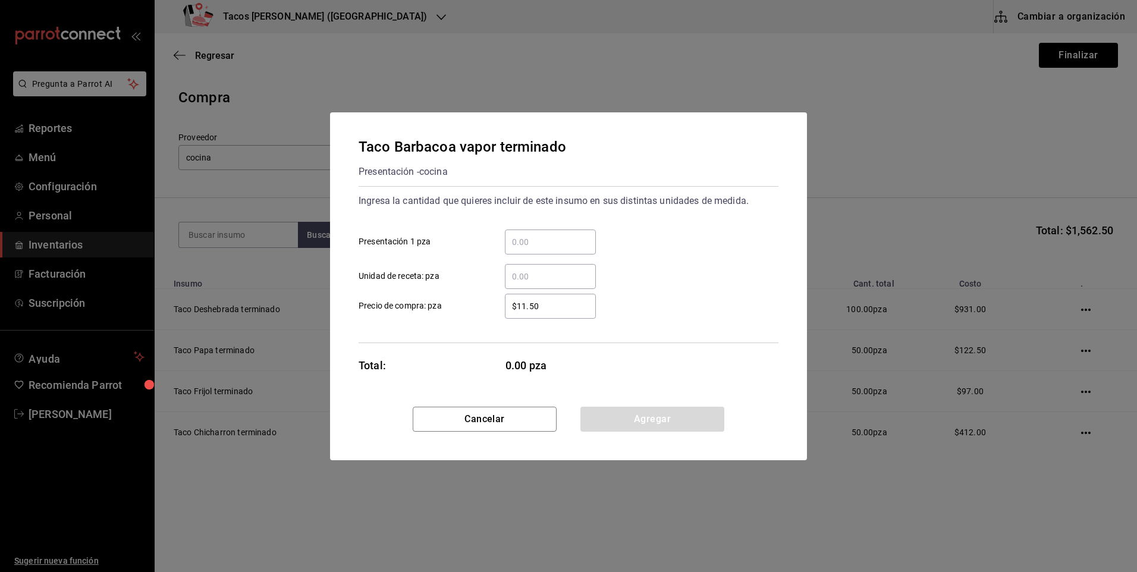
click at [561, 250] on div "​" at bounding box center [550, 241] width 91 height 25
click at [561, 249] on input "​ Presentación 1 pza" at bounding box center [550, 242] width 91 height 14
type input "30"
click at [624, 414] on button "Agregar" at bounding box center [652, 419] width 144 height 25
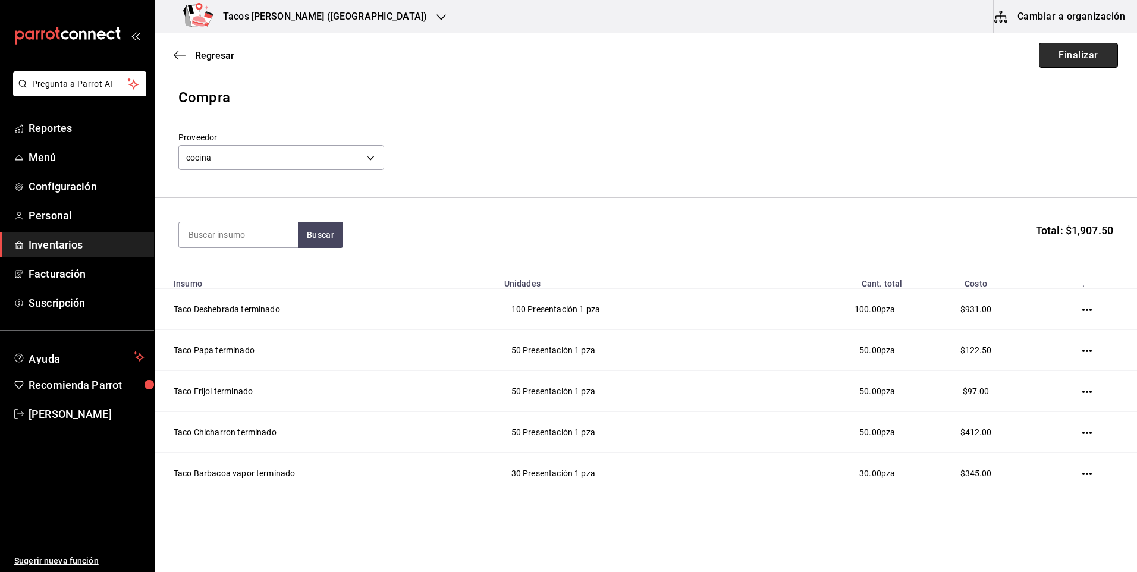
click at [1049, 56] on button "Finalizar" at bounding box center [1077, 55] width 79 height 25
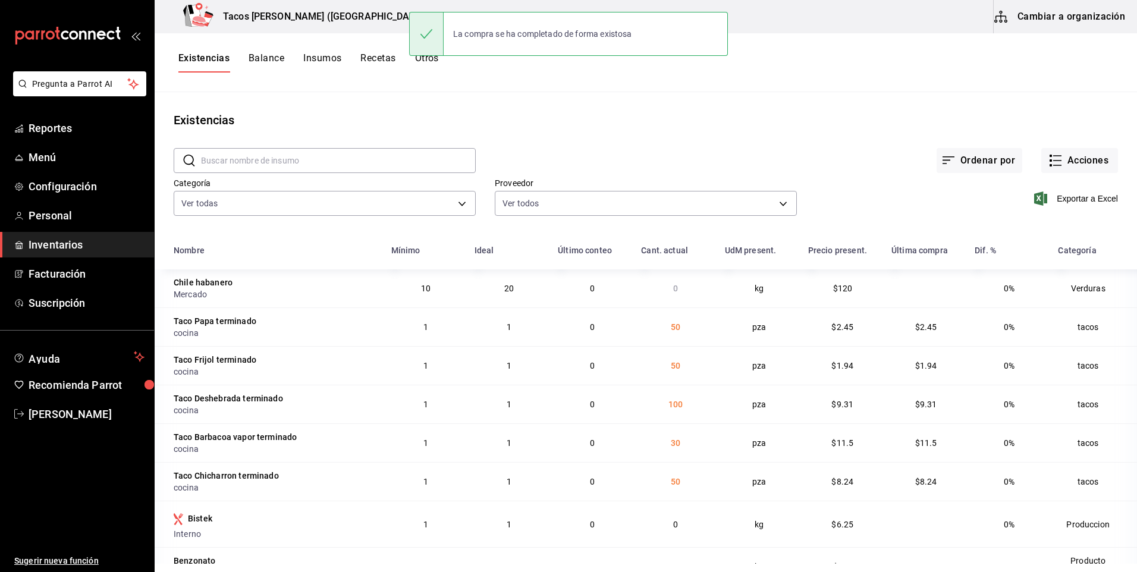
click at [349, 18] on div "Tacos don Pedro (Cordillera)" at bounding box center [307, 16] width 287 height 33
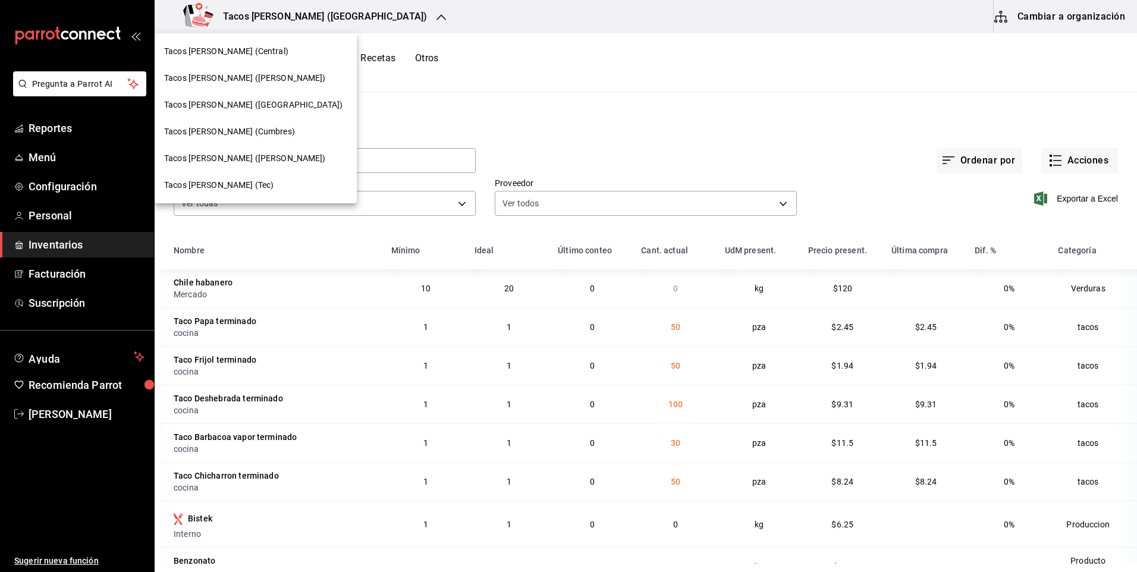
click at [243, 52] on span "Tacos Don Pedro (Central)" at bounding box center [226, 51] width 124 height 12
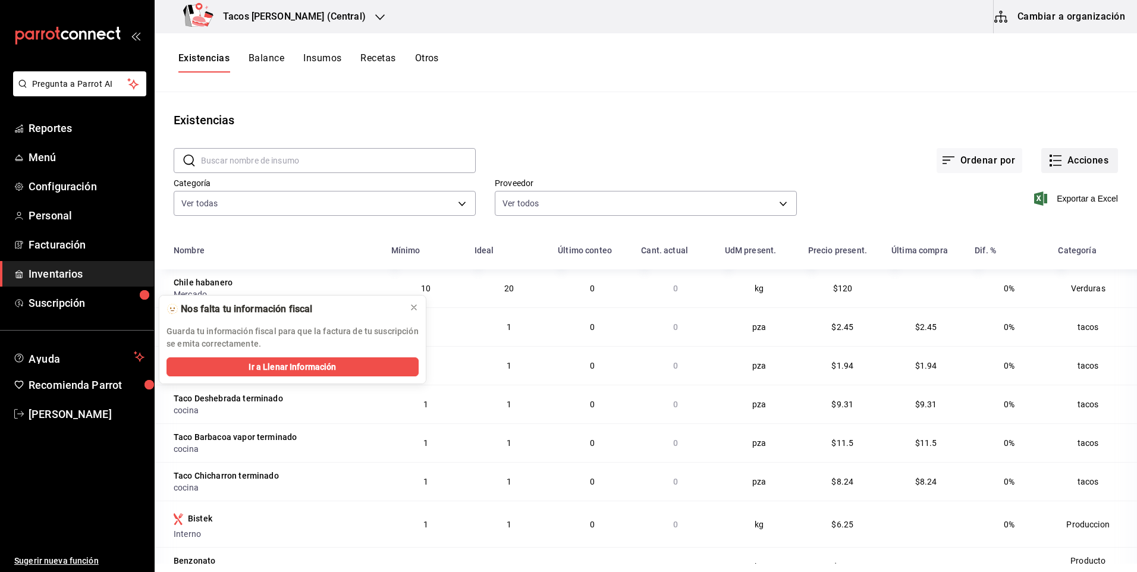
click at [1077, 164] on button "Acciones" at bounding box center [1079, 160] width 77 height 25
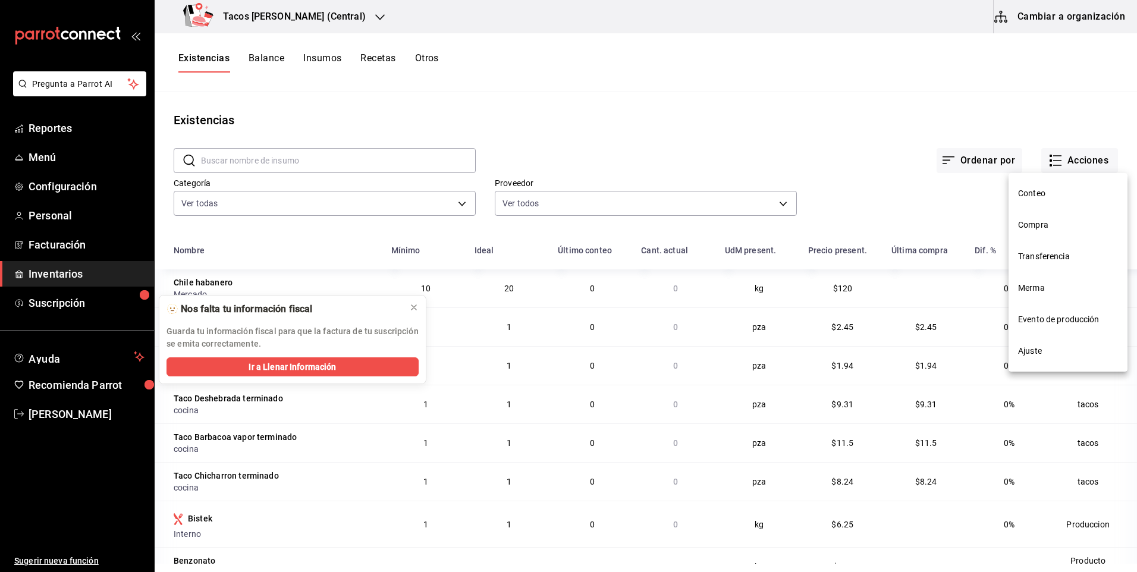
click at [1043, 220] on span "Compra" at bounding box center [1068, 225] width 100 height 12
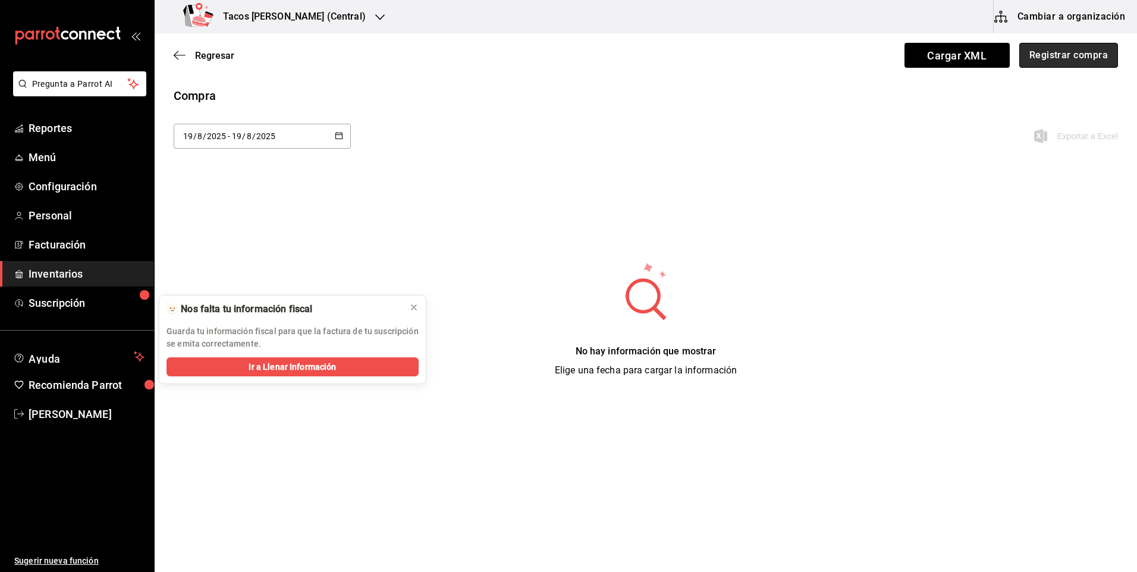
click at [1079, 56] on button "Registrar compra" at bounding box center [1068, 55] width 99 height 25
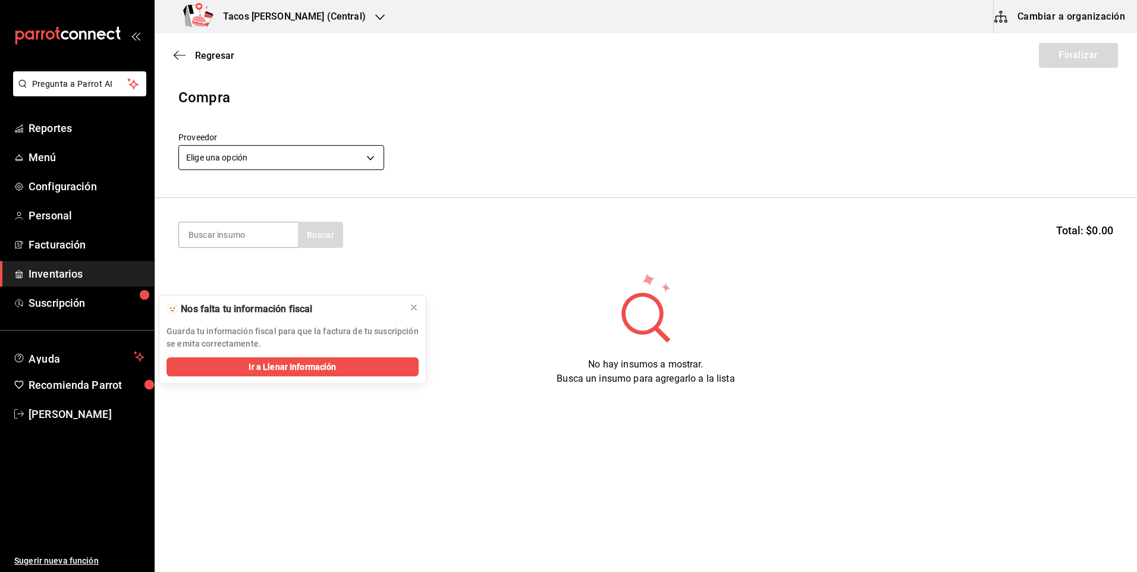
click at [274, 160] on body "Pregunta a Parrot AI Reportes Menú Configuración Personal Facturación Inventari…" at bounding box center [568, 252] width 1137 height 505
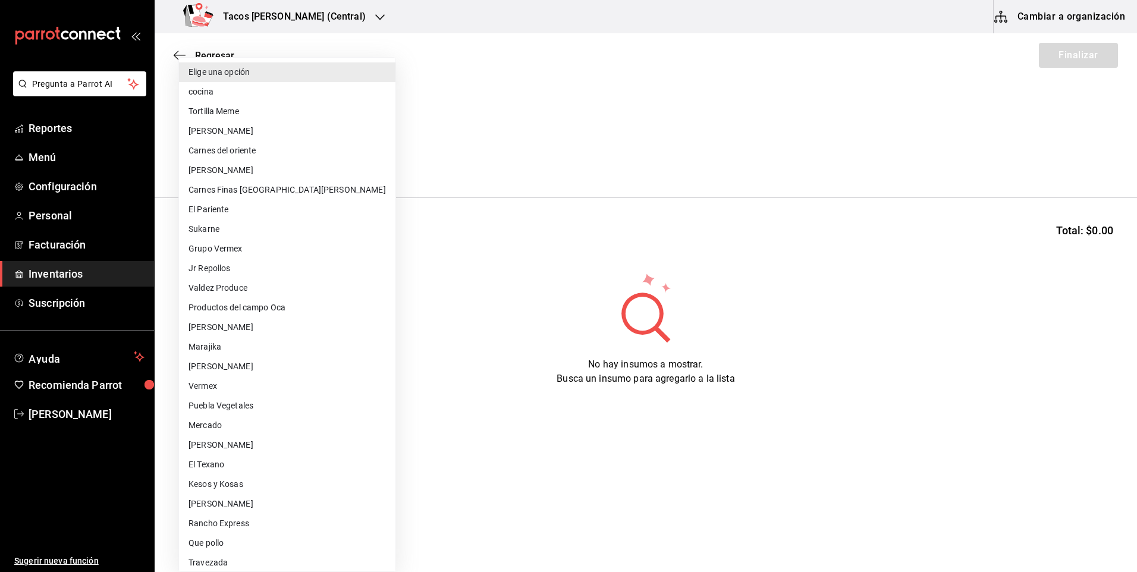
click at [230, 93] on li "cocina" at bounding box center [287, 92] width 216 height 20
type input "237c9a5b-4078-49eb-83ef-23bf52bd7acd"
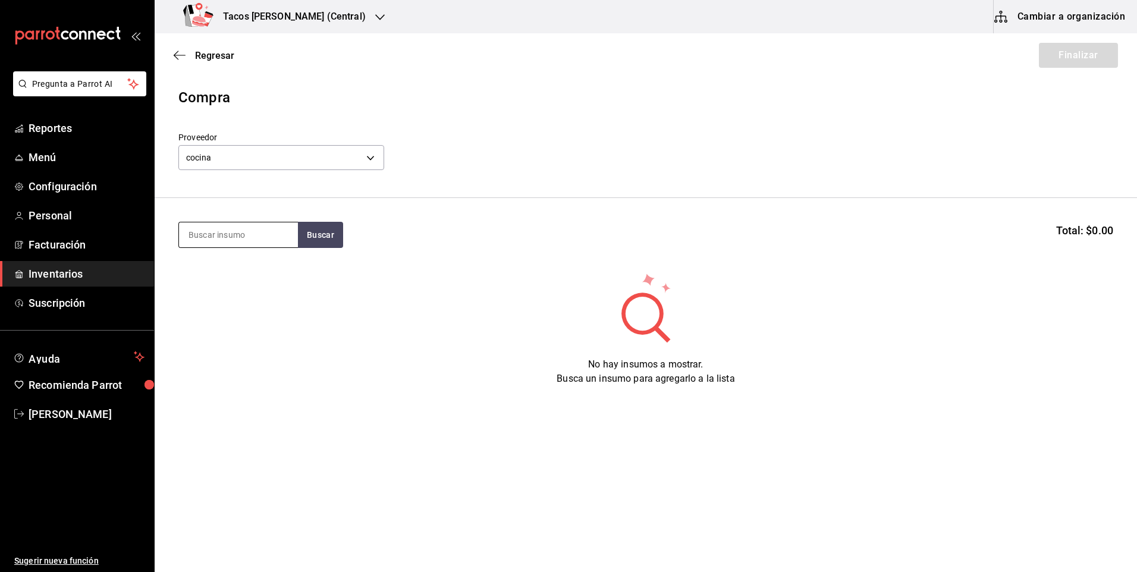
click at [254, 235] on input at bounding box center [238, 234] width 119 height 25
type input "des"
click at [314, 238] on button "Buscar" at bounding box center [320, 235] width 45 height 26
click at [247, 278] on div "Taco Deshebrada terminado" at bounding box center [238, 276] width 100 height 29
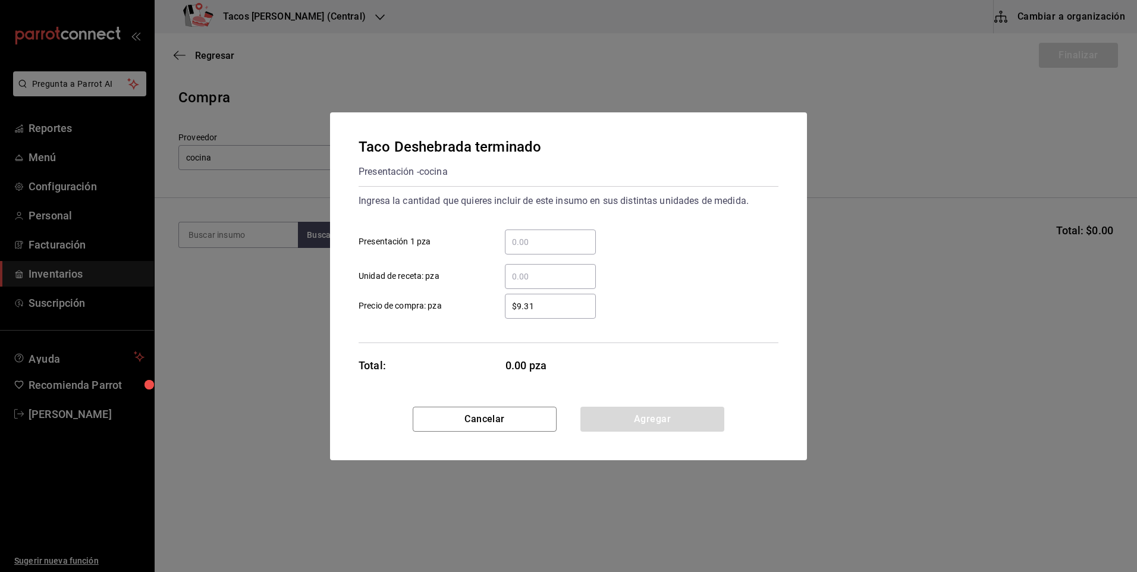
click at [508, 241] on input "​ Presentación 1 pza" at bounding box center [550, 242] width 91 height 14
type input "100"
click at [668, 429] on button "Agregar" at bounding box center [652, 419] width 144 height 25
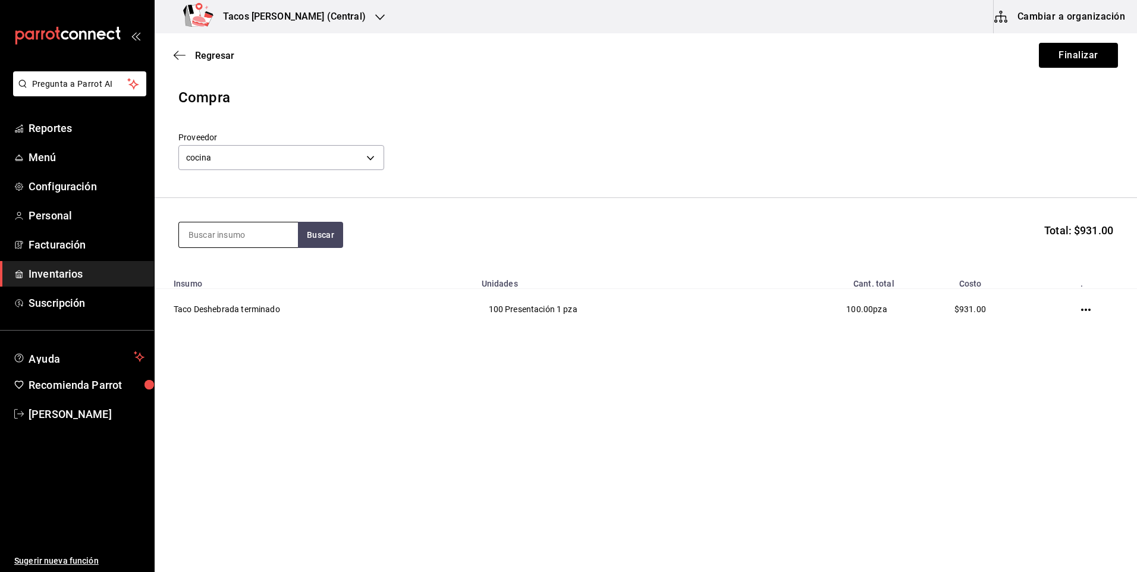
click at [266, 239] on input at bounding box center [238, 234] width 119 height 25
type input "pap"
click at [323, 235] on button "Buscar" at bounding box center [320, 235] width 45 height 26
click at [261, 278] on div "Presentación - cocina" at bounding box center [234, 282] width 92 height 12
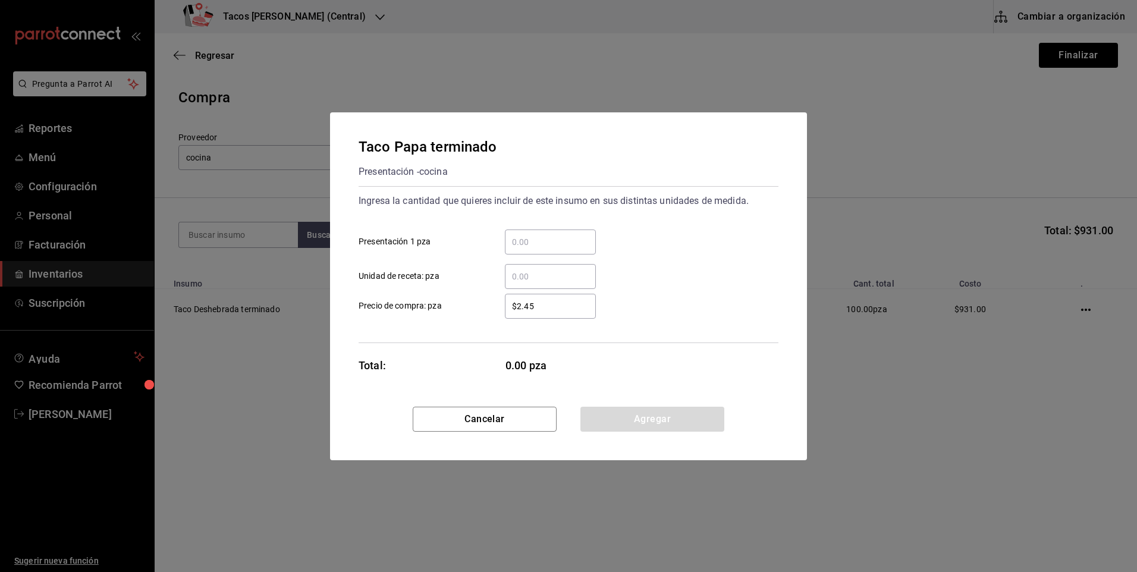
click at [527, 239] on input "​ Presentación 1 pza" at bounding box center [550, 242] width 91 height 14
type input "50"
drag, startPoint x: 635, startPoint y: 418, endPoint x: 610, endPoint y: 403, distance: 29.6
click at [634, 418] on button "Agregar" at bounding box center [652, 419] width 144 height 25
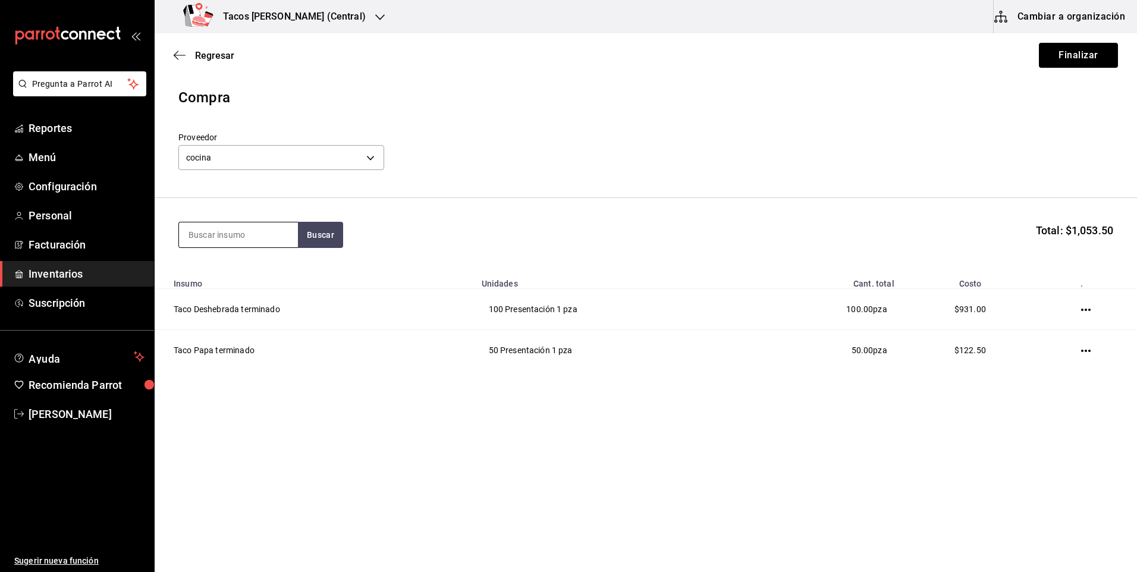
click at [251, 237] on input at bounding box center [238, 234] width 119 height 25
type input "frij"
click at [319, 241] on button "Buscar" at bounding box center [320, 235] width 45 height 26
click at [255, 286] on div "Presentación - cocina" at bounding box center [233, 282] width 91 height 12
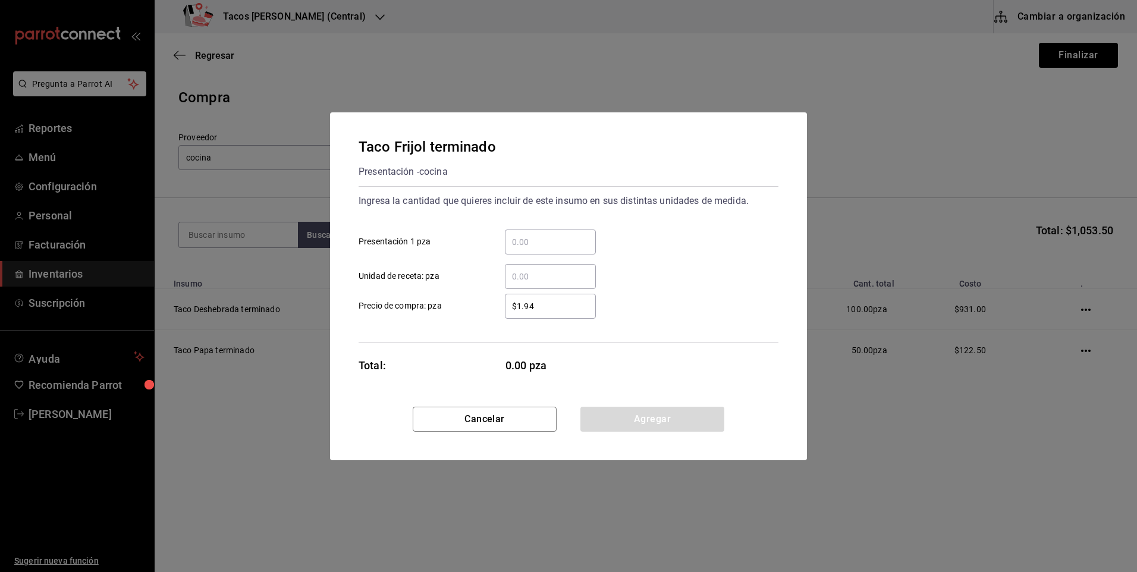
click at [523, 245] on input "​ Presentación 1 pza" at bounding box center [550, 242] width 91 height 14
type input "50"
click at [599, 410] on button "Agregar" at bounding box center [652, 419] width 144 height 25
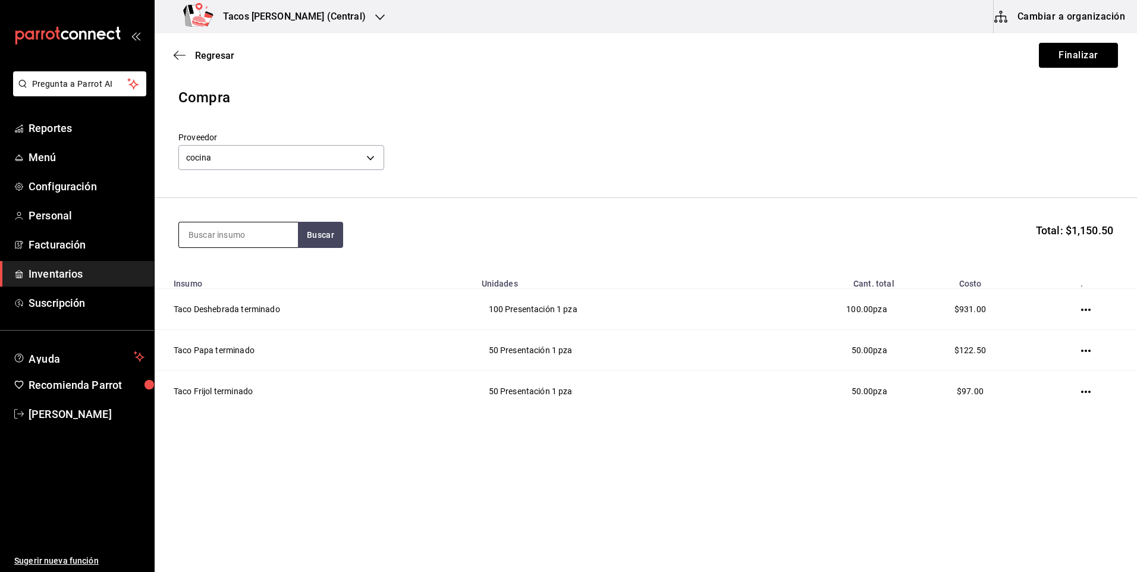
click at [265, 230] on input at bounding box center [238, 234] width 119 height 25
type input "chi"
click at [333, 229] on button "Buscar" at bounding box center [320, 235] width 45 height 26
click at [257, 275] on div "Taco Chicharron terminado" at bounding box center [238, 276] width 100 height 29
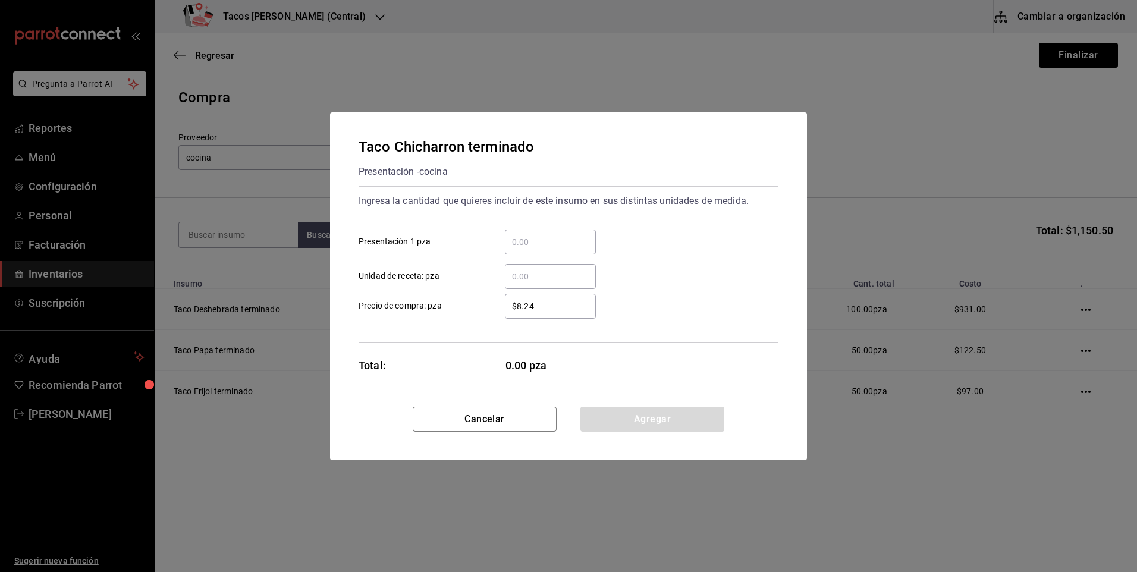
click at [521, 238] on input "​ Presentación 1 pza" at bounding box center [550, 242] width 91 height 14
type input "50"
drag, startPoint x: 640, startPoint y: 417, endPoint x: 424, endPoint y: 314, distance: 238.5
click at [638, 417] on button "Agregar" at bounding box center [652, 419] width 144 height 25
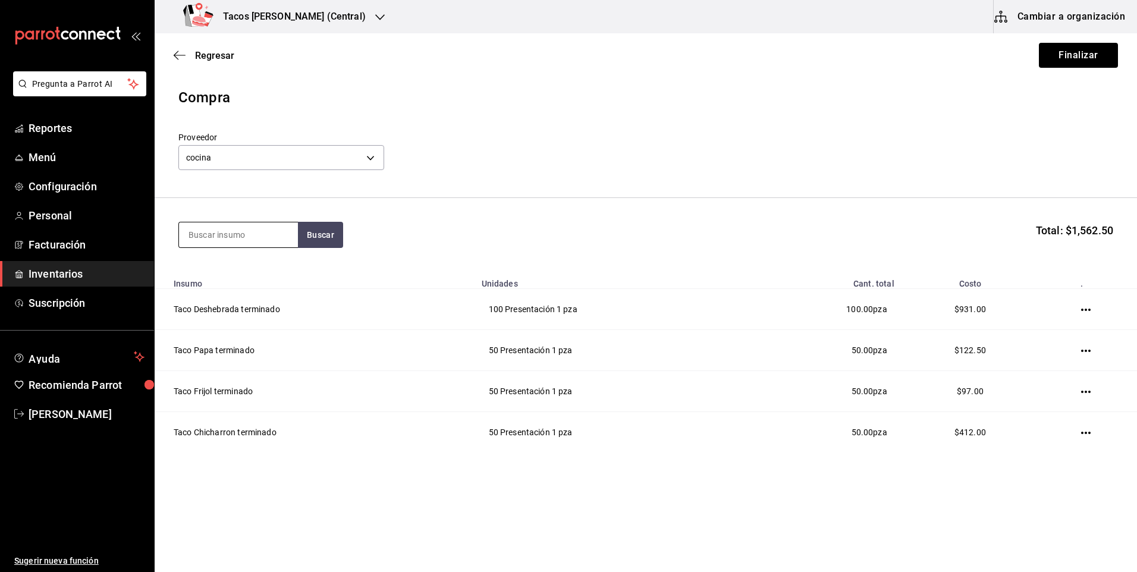
click at [260, 232] on input at bounding box center [238, 234] width 119 height 25
type input "barb"
click at [333, 229] on button "Buscar" at bounding box center [320, 235] width 45 height 26
click at [269, 273] on div "Taco Barbacoa vapor terminado" at bounding box center [238, 276] width 100 height 29
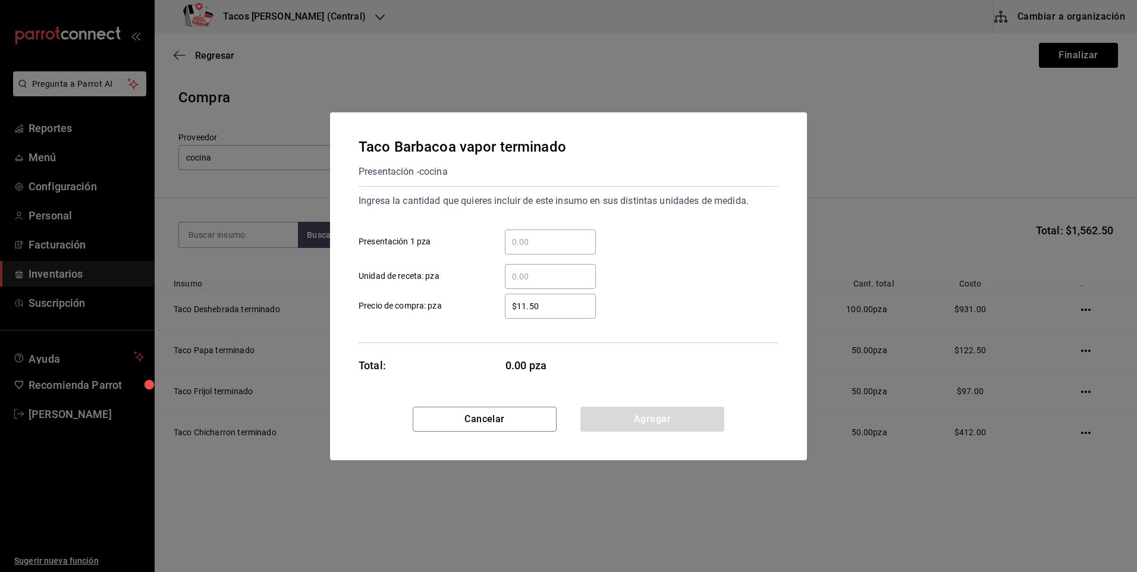
click at [528, 244] on input "​ Presentación 1 pza" at bounding box center [550, 242] width 91 height 14
type input "30"
click at [613, 415] on button "Agregar" at bounding box center [652, 419] width 144 height 25
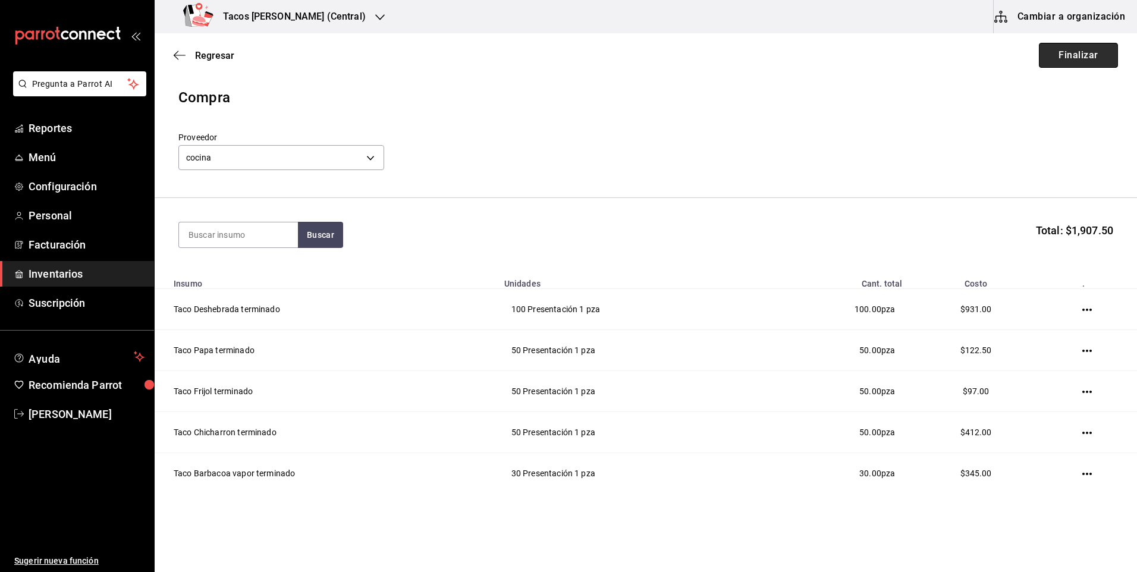
click at [1101, 50] on button "Finalizar" at bounding box center [1077, 55] width 79 height 25
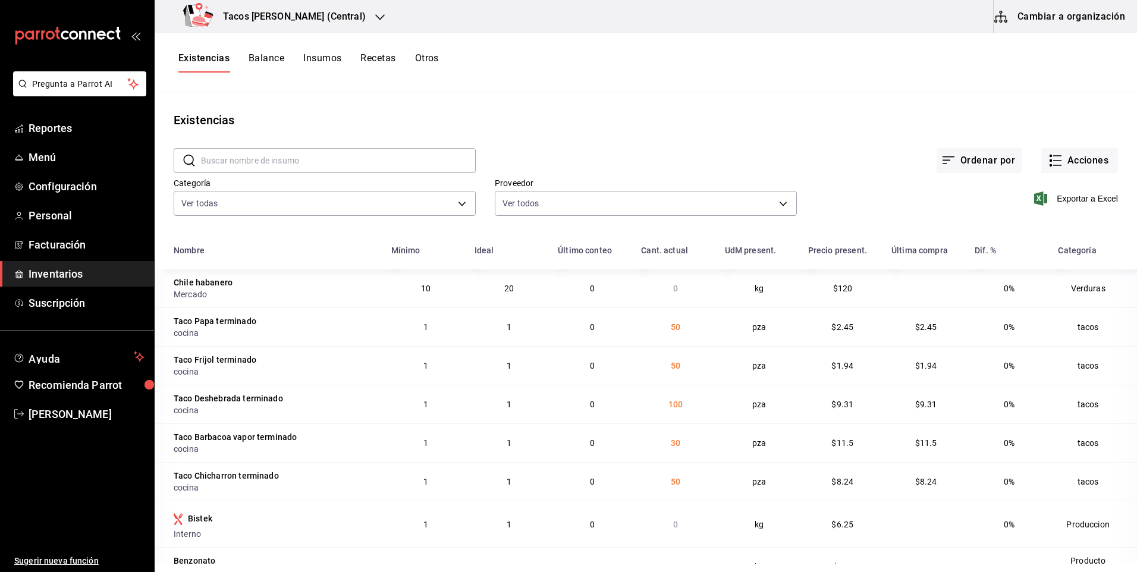
click at [333, 15] on h3 "Tacos [PERSON_NAME] (Central)" at bounding box center [289, 17] width 152 height 14
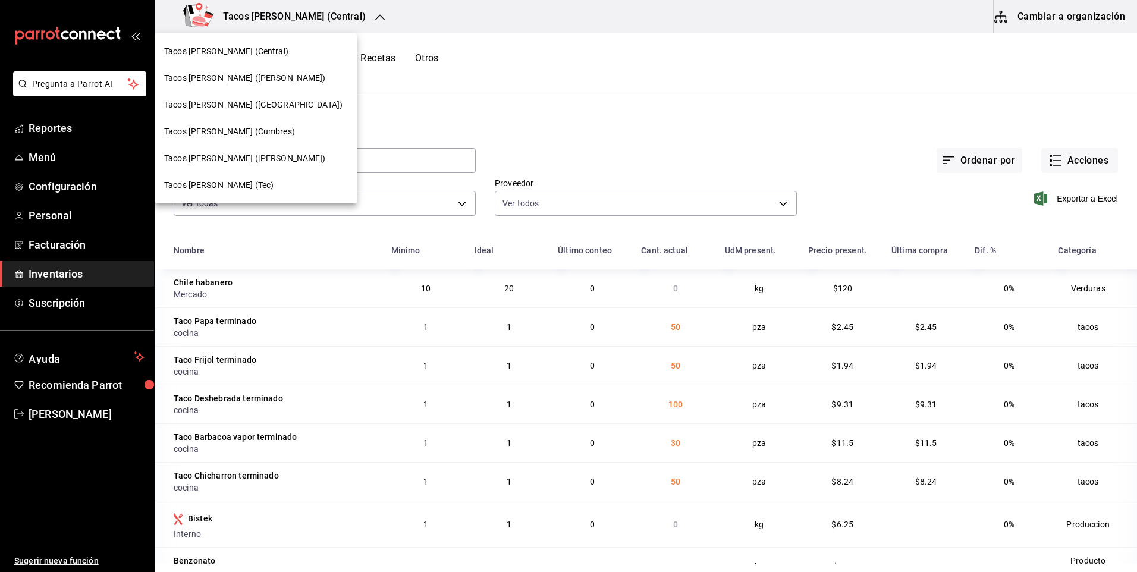
click at [266, 79] on span "Tacos [PERSON_NAME] ([PERSON_NAME])" at bounding box center [245, 78] width 162 height 12
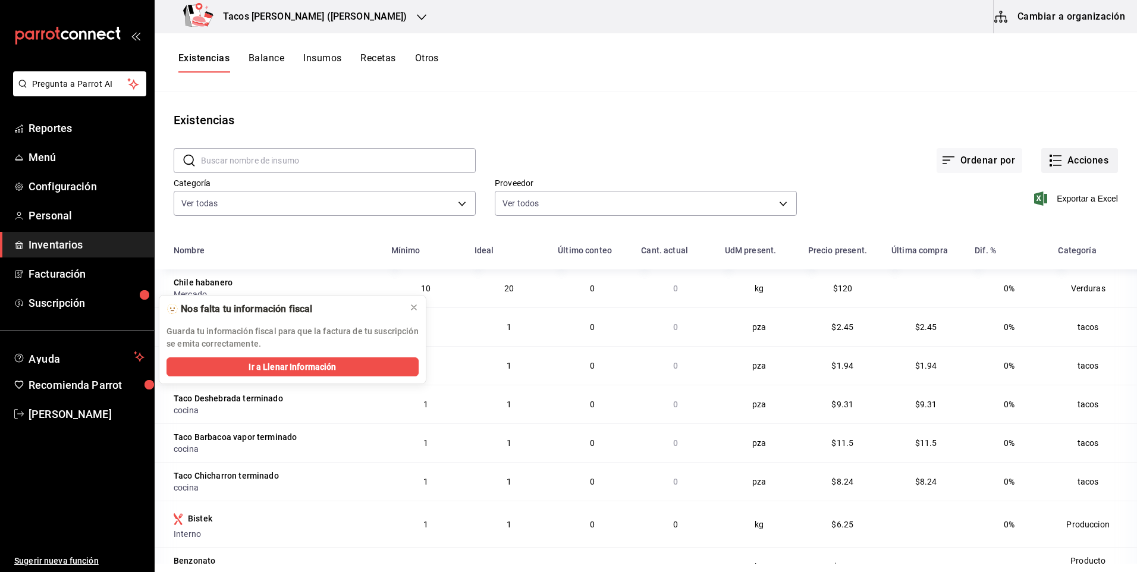
click at [1059, 159] on button "Acciones" at bounding box center [1079, 160] width 77 height 25
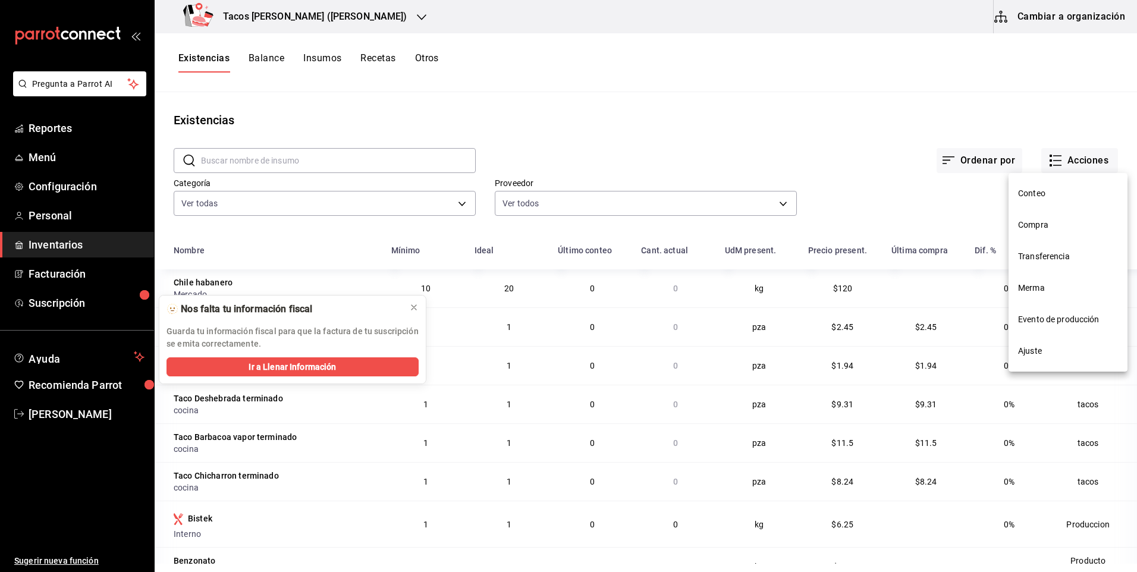
click at [1047, 225] on span "Compra" at bounding box center [1068, 225] width 100 height 12
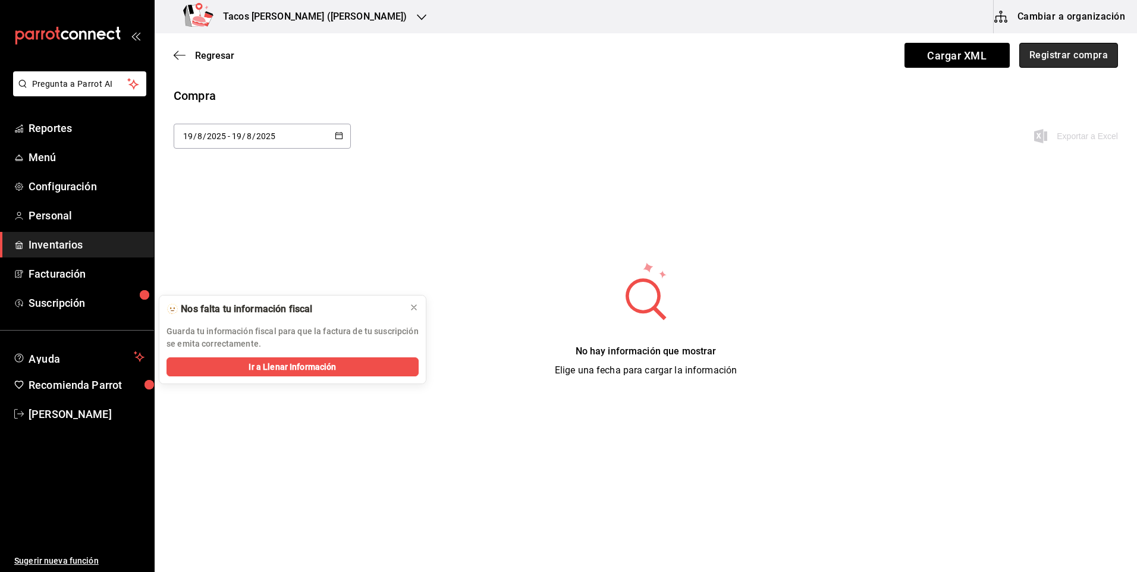
click at [1038, 60] on button "Registrar compra" at bounding box center [1068, 55] width 99 height 25
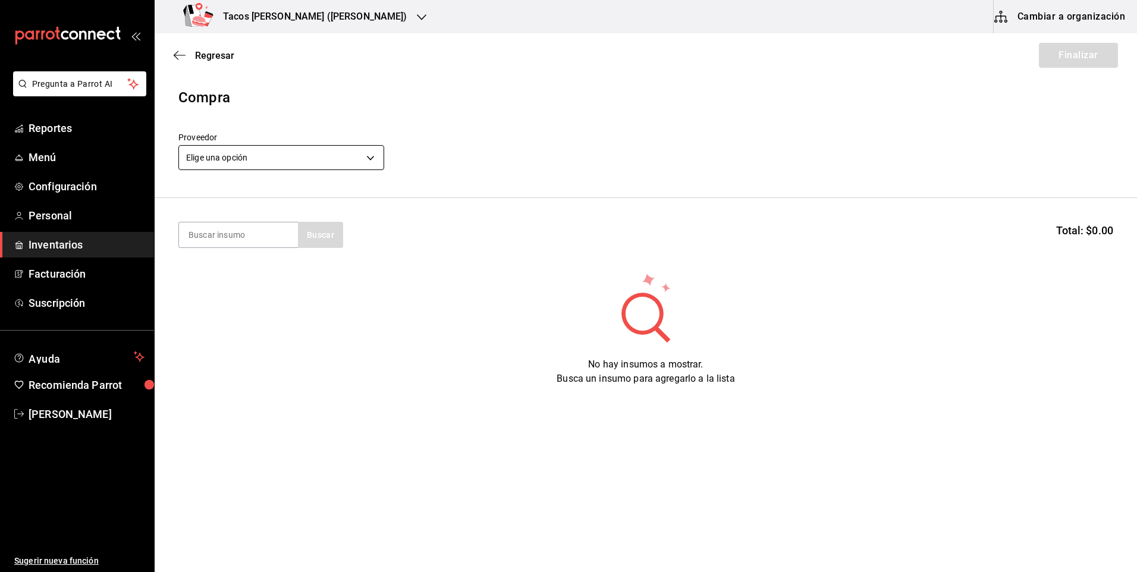
click at [315, 158] on body "Pregunta a Parrot AI Reportes Menú Configuración Personal Inventarios Facturaci…" at bounding box center [568, 252] width 1137 height 505
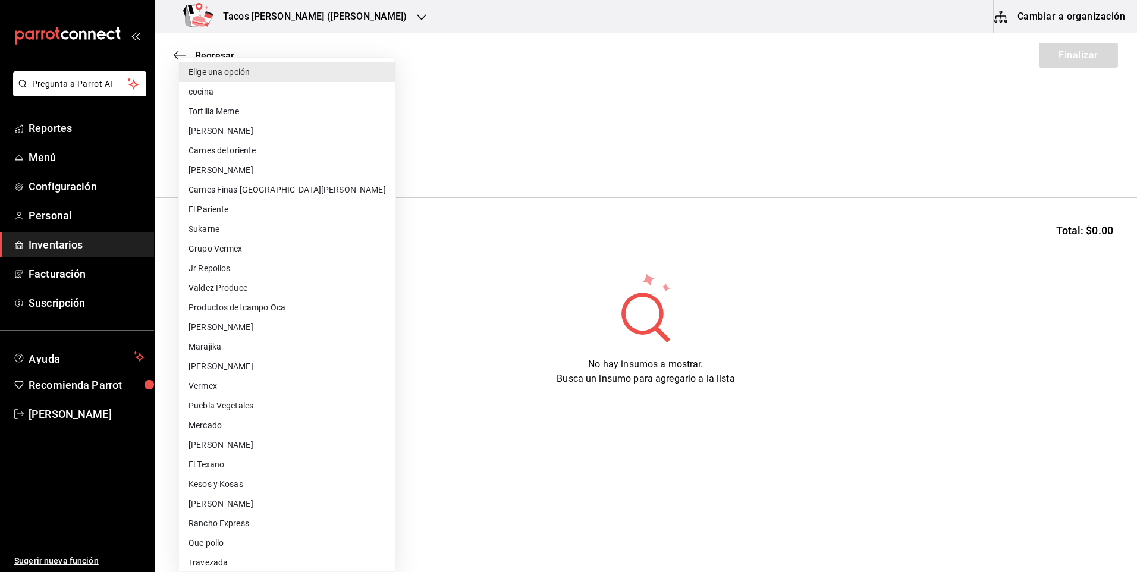
click at [219, 93] on li "cocina" at bounding box center [287, 92] width 216 height 20
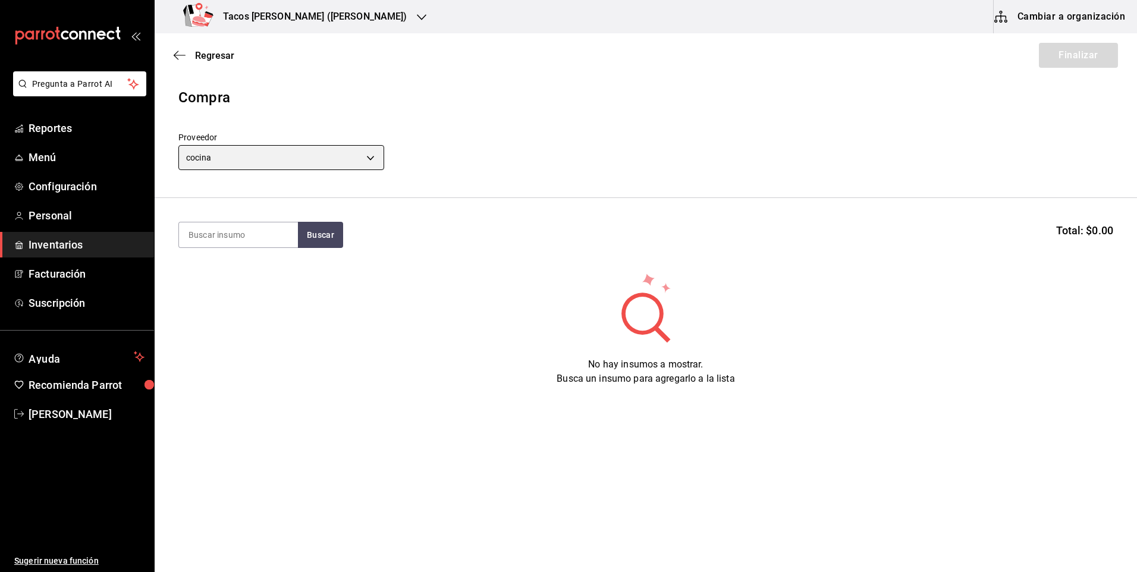
type input "237c9a5b-4078-49eb-83ef-23bf52bd7acd"
click at [240, 231] on input at bounding box center [238, 234] width 119 height 25
type input "des"
click at [307, 231] on button "Buscar" at bounding box center [320, 235] width 45 height 26
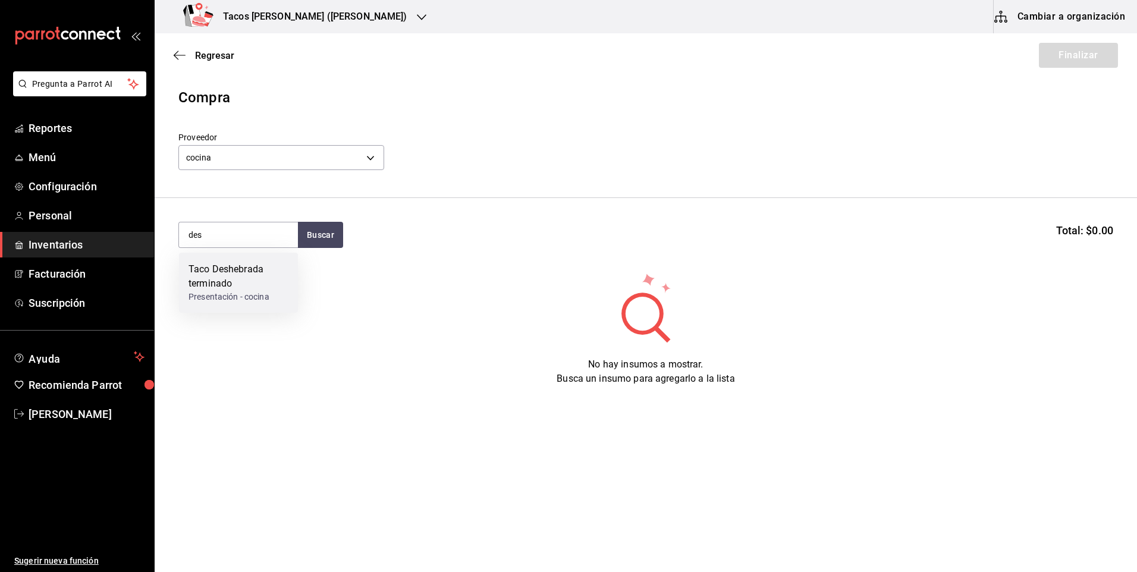
click at [274, 288] on div "Taco Deshebrada terminado" at bounding box center [238, 276] width 100 height 29
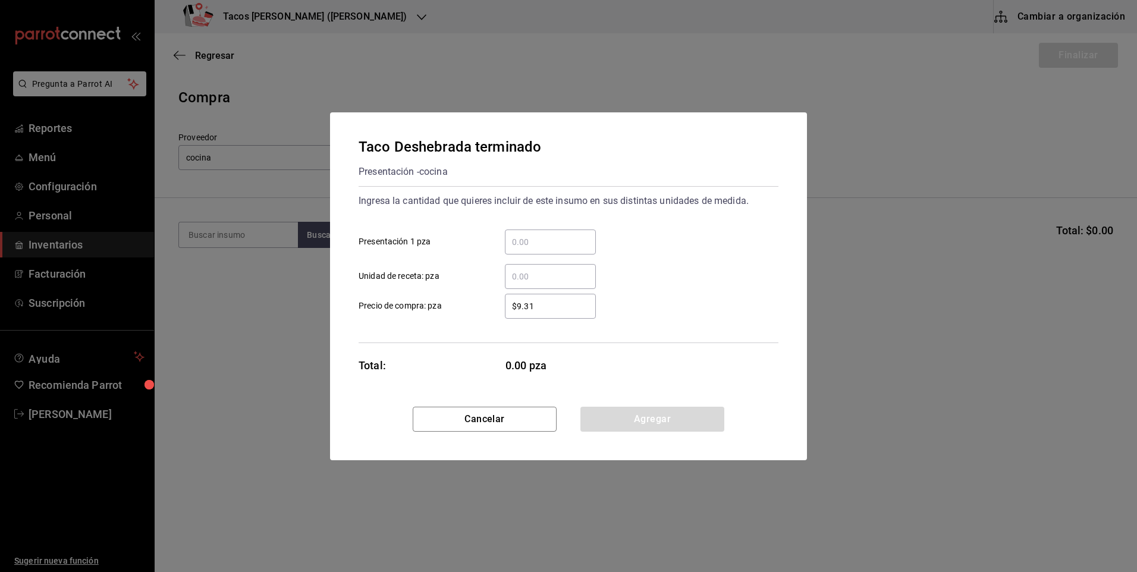
click at [551, 246] on input "​ Presentación 1 pza" at bounding box center [550, 242] width 91 height 14
type input "100"
drag, startPoint x: 600, startPoint y: 414, endPoint x: 571, endPoint y: 398, distance: 33.3
click at [598, 415] on button "Agregar" at bounding box center [652, 419] width 144 height 25
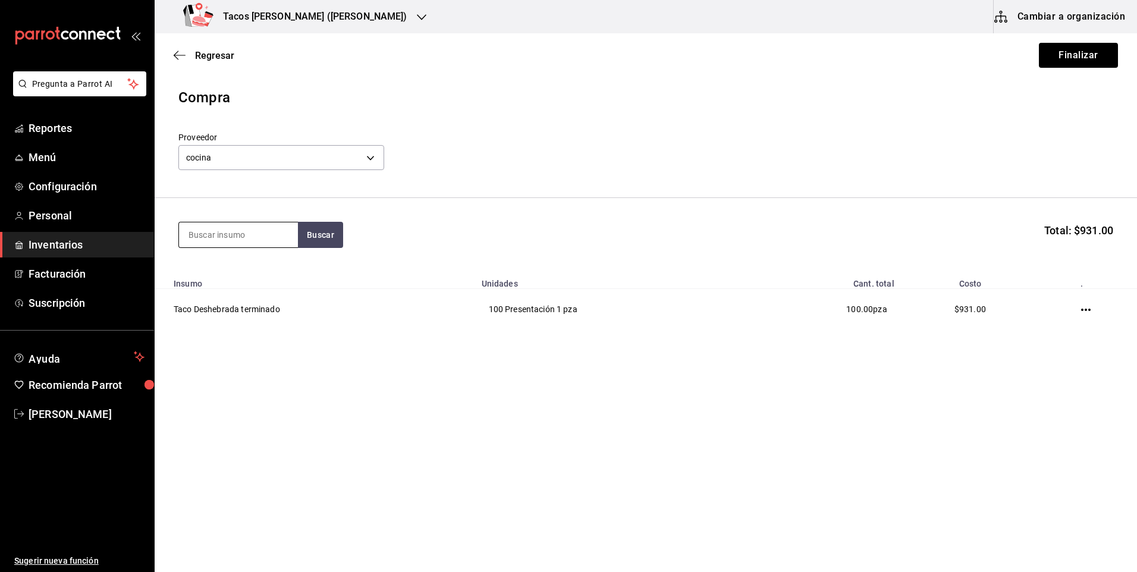
click at [248, 238] on input at bounding box center [238, 234] width 119 height 25
type input "pap"
click at [318, 235] on button "Buscar" at bounding box center [320, 235] width 45 height 26
click at [254, 278] on div "Presentación - cocina" at bounding box center [234, 282] width 92 height 12
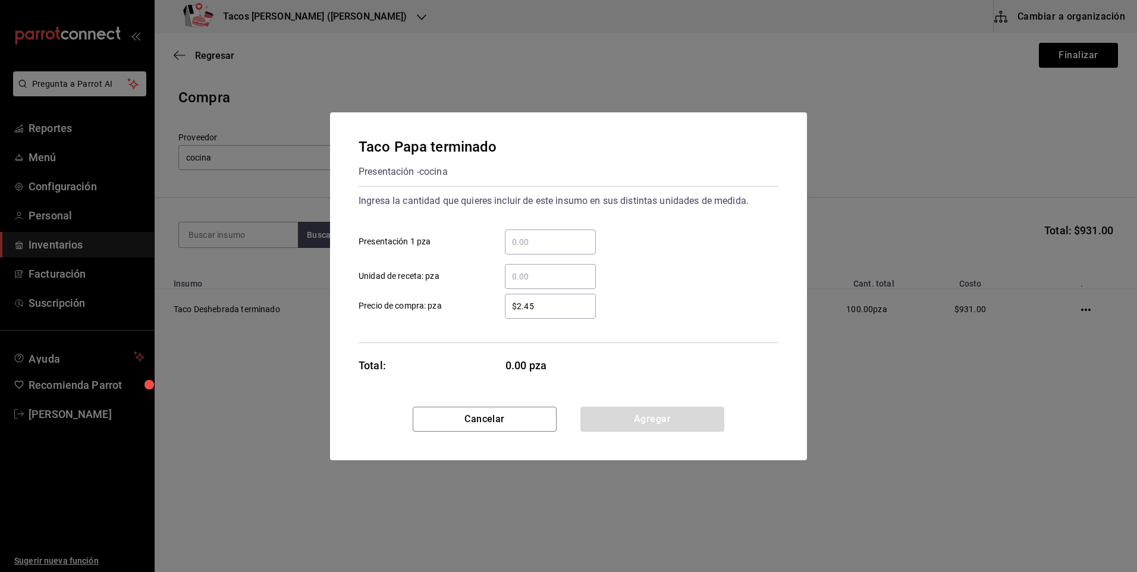
click at [530, 243] on input "​ Presentación 1 pza" at bounding box center [550, 242] width 91 height 14
type input "50"
drag, startPoint x: 606, startPoint y: 413, endPoint x: 557, endPoint y: 379, distance: 59.0
click at [605, 411] on button "Agregar" at bounding box center [652, 419] width 144 height 25
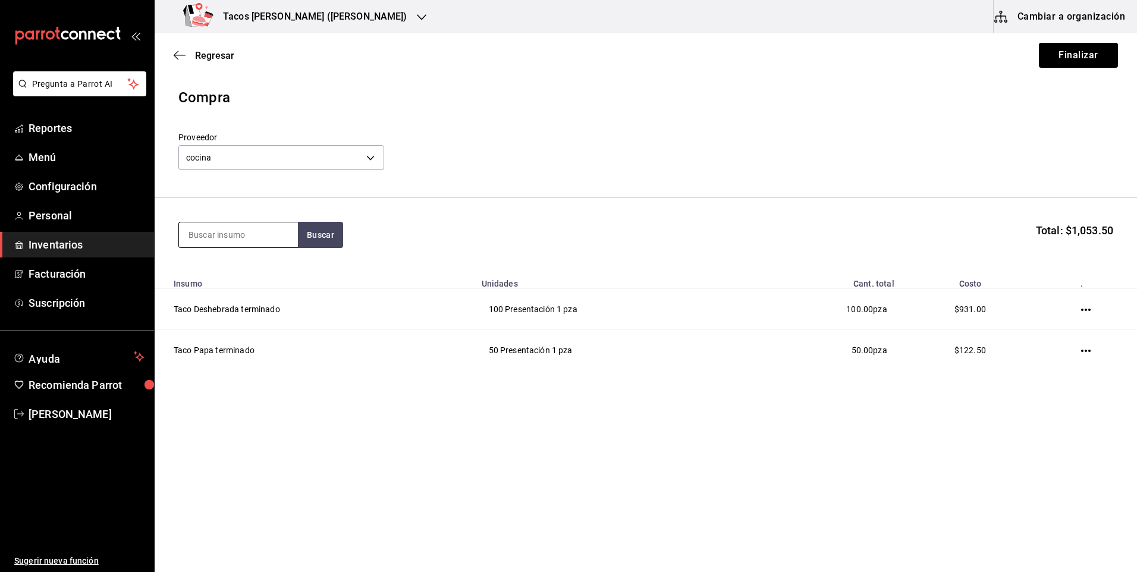
click at [235, 236] on input at bounding box center [238, 234] width 119 height 25
type input "frij"
click at [326, 228] on button "Buscar" at bounding box center [320, 235] width 45 height 26
click at [263, 275] on div "Taco Frijol terminado" at bounding box center [233, 269] width 91 height 14
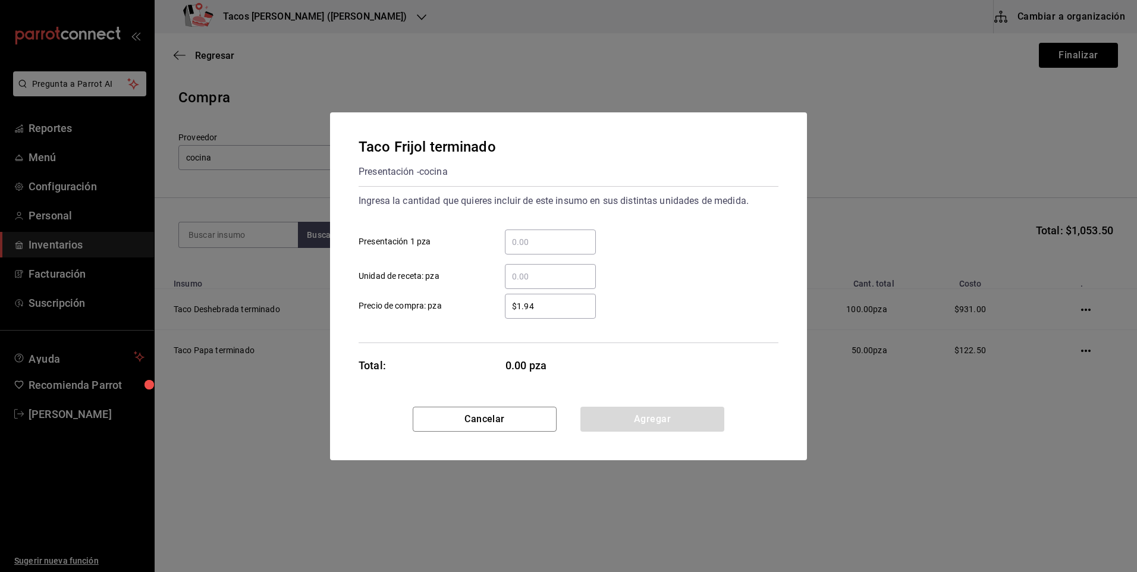
click at [521, 240] on input "​ Presentación 1 pza" at bounding box center [550, 242] width 91 height 14
type input "50"
click at [612, 422] on button "Agregar" at bounding box center [652, 419] width 144 height 25
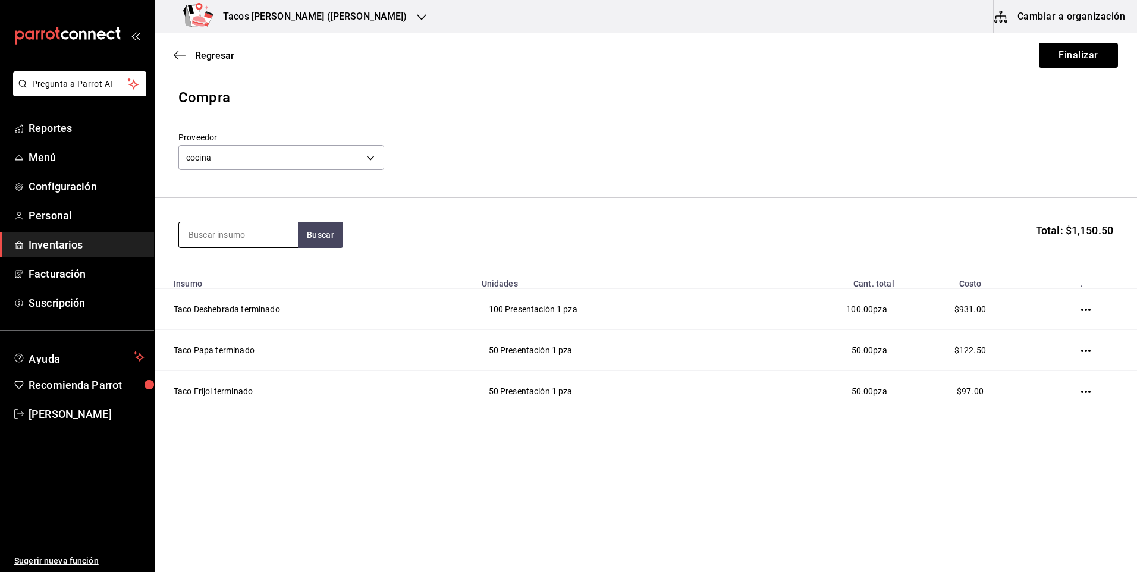
click at [253, 237] on input at bounding box center [238, 234] width 119 height 25
type input "chi"
click at [326, 238] on button "Buscar" at bounding box center [320, 235] width 45 height 26
click at [251, 291] on div "Presentación - cocina" at bounding box center [238, 297] width 100 height 12
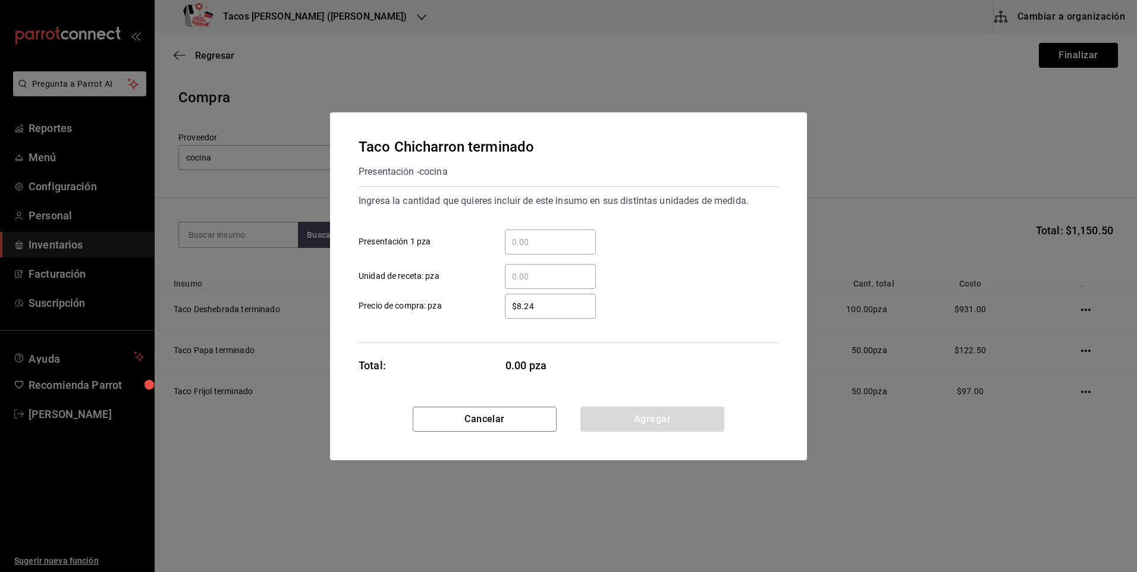
click at [536, 241] on input "​ Presentación 1 pza" at bounding box center [550, 242] width 91 height 14
type input "50"
click at [625, 413] on button "Agregar" at bounding box center [652, 419] width 144 height 25
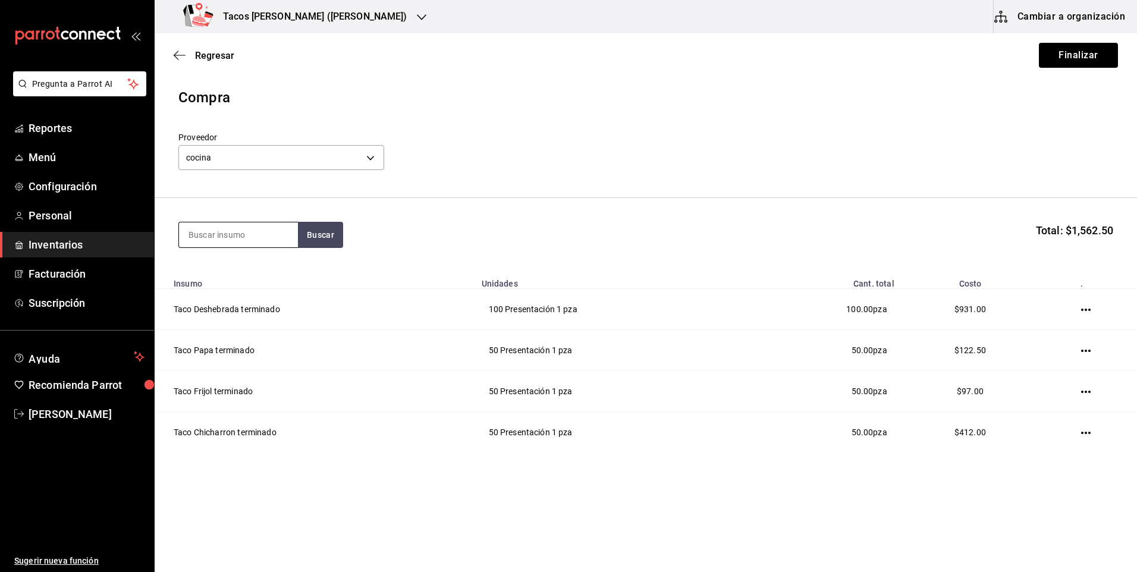
click at [241, 232] on input at bounding box center [238, 234] width 119 height 25
type input "barb"
click at [318, 234] on button "Buscar" at bounding box center [320, 235] width 45 height 26
click at [256, 280] on div "Taco Barbacoa vapor terminado" at bounding box center [238, 276] width 100 height 29
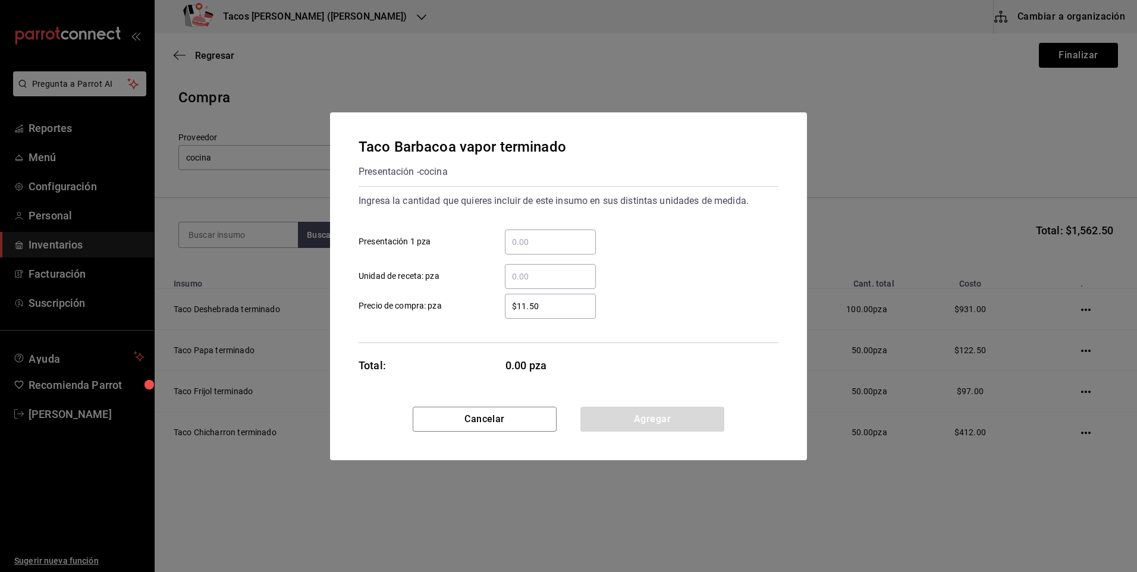
click at [520, 237] on input "​ Presentación 1 pza" at bounding box center [550, 242] width 91 height 14
type input "40"
click at [638, 419] on button "Agregar" at bounding box center [652, 419] width 144 height 25
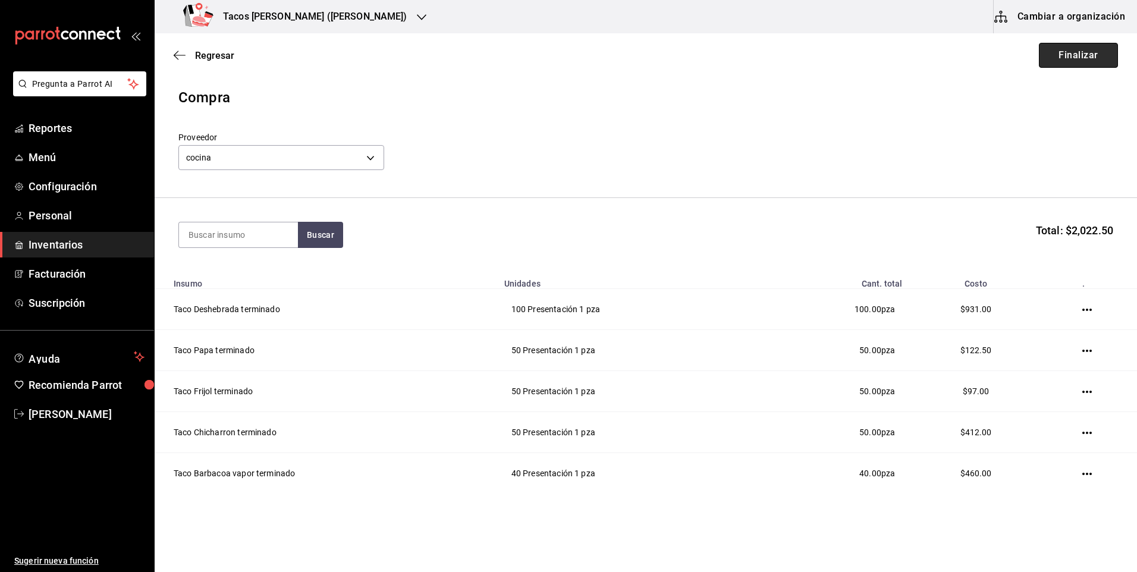
click at [1041, 49] on button "Finalizar" at bounding box center [1077, 55] width 79 height 25
